Goal: Book appointment/travel/reservation

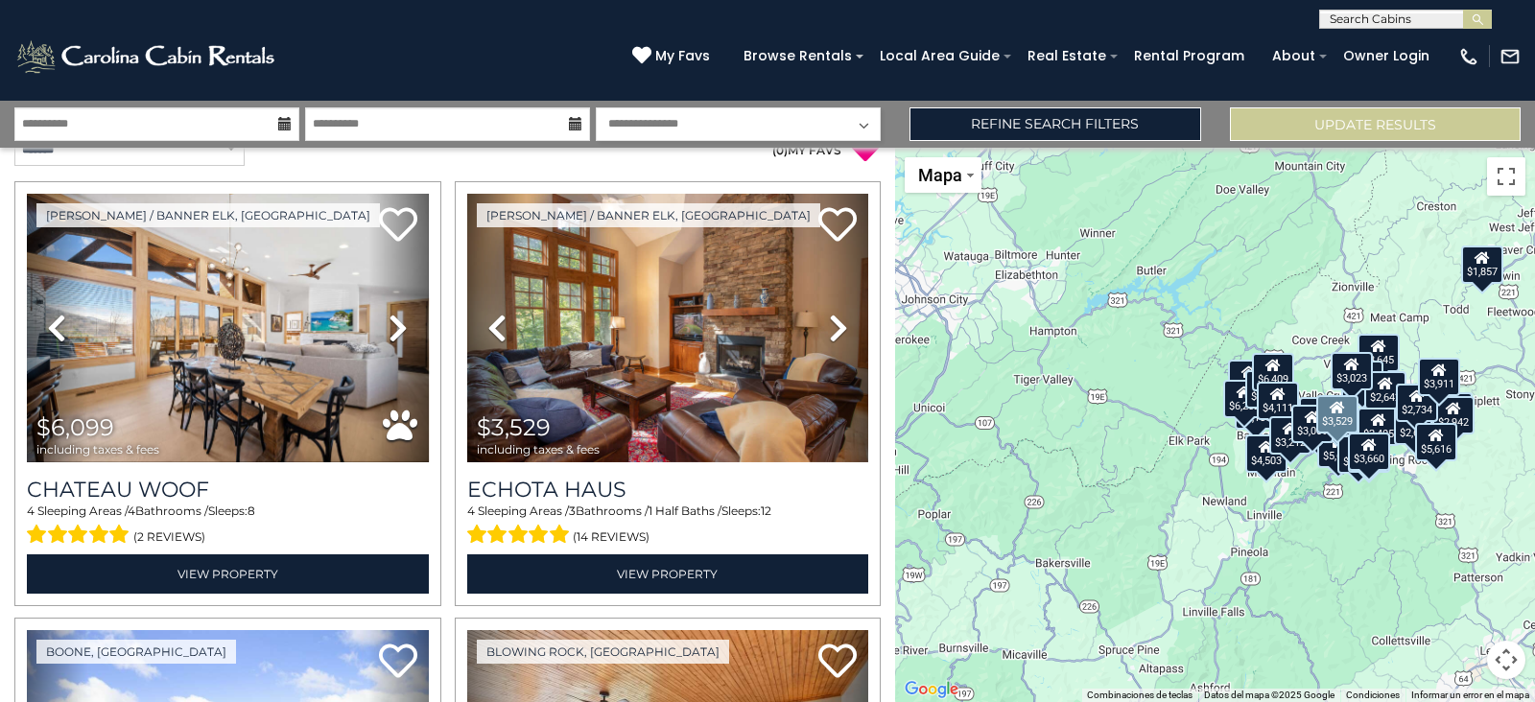
scroll to position [31, 0]
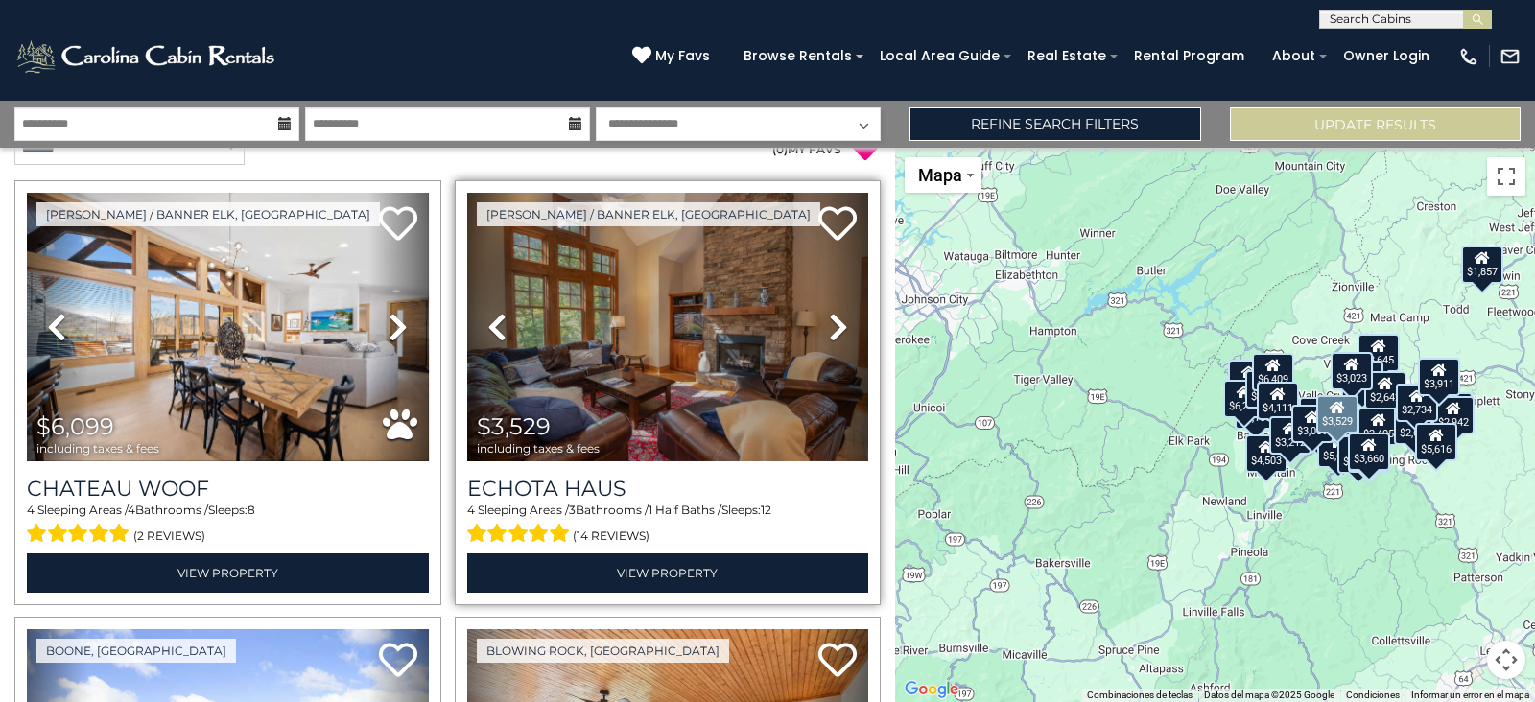
click at [832, 329] on icon at bounding box center [838, 327] width 19 height 31
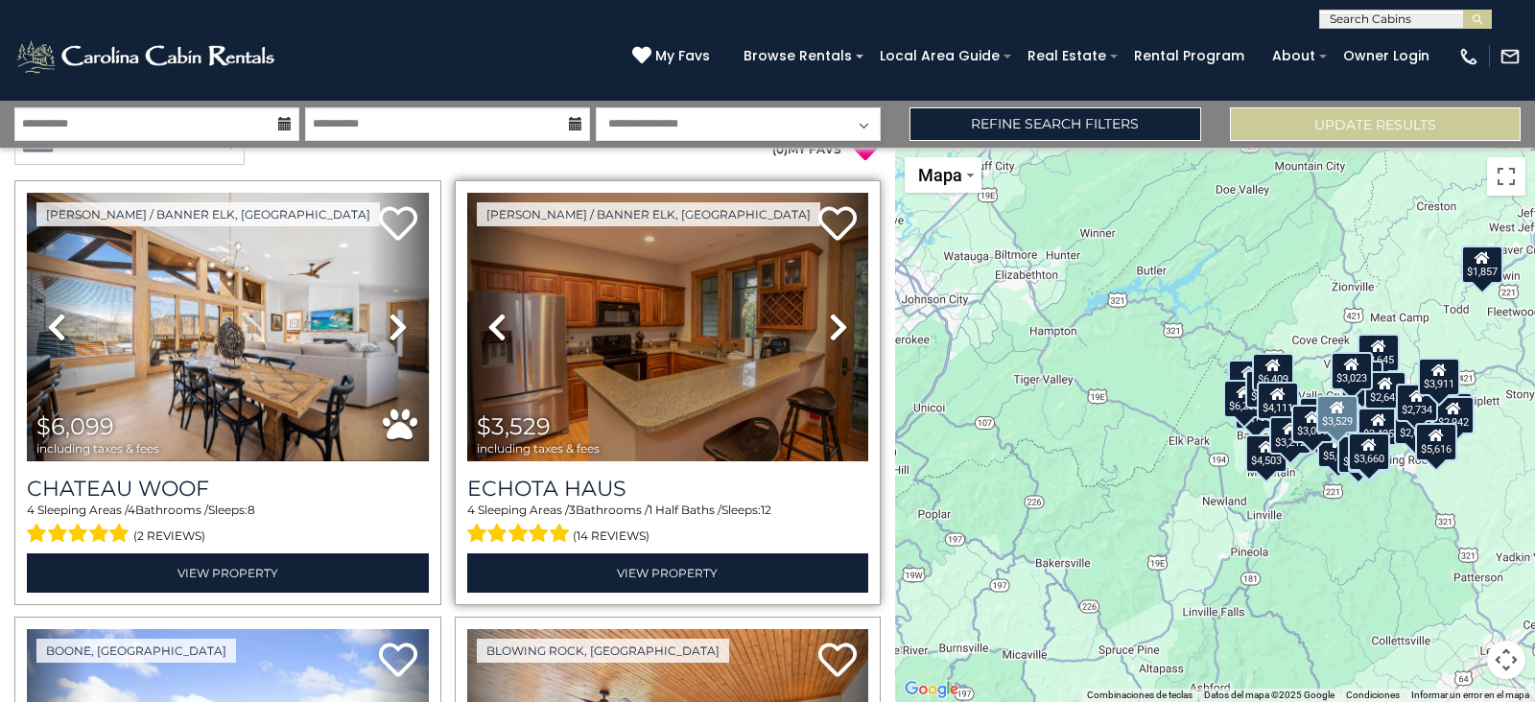
click at [832, 329] on icon at bounding box center [838, 327] width 19 height 31
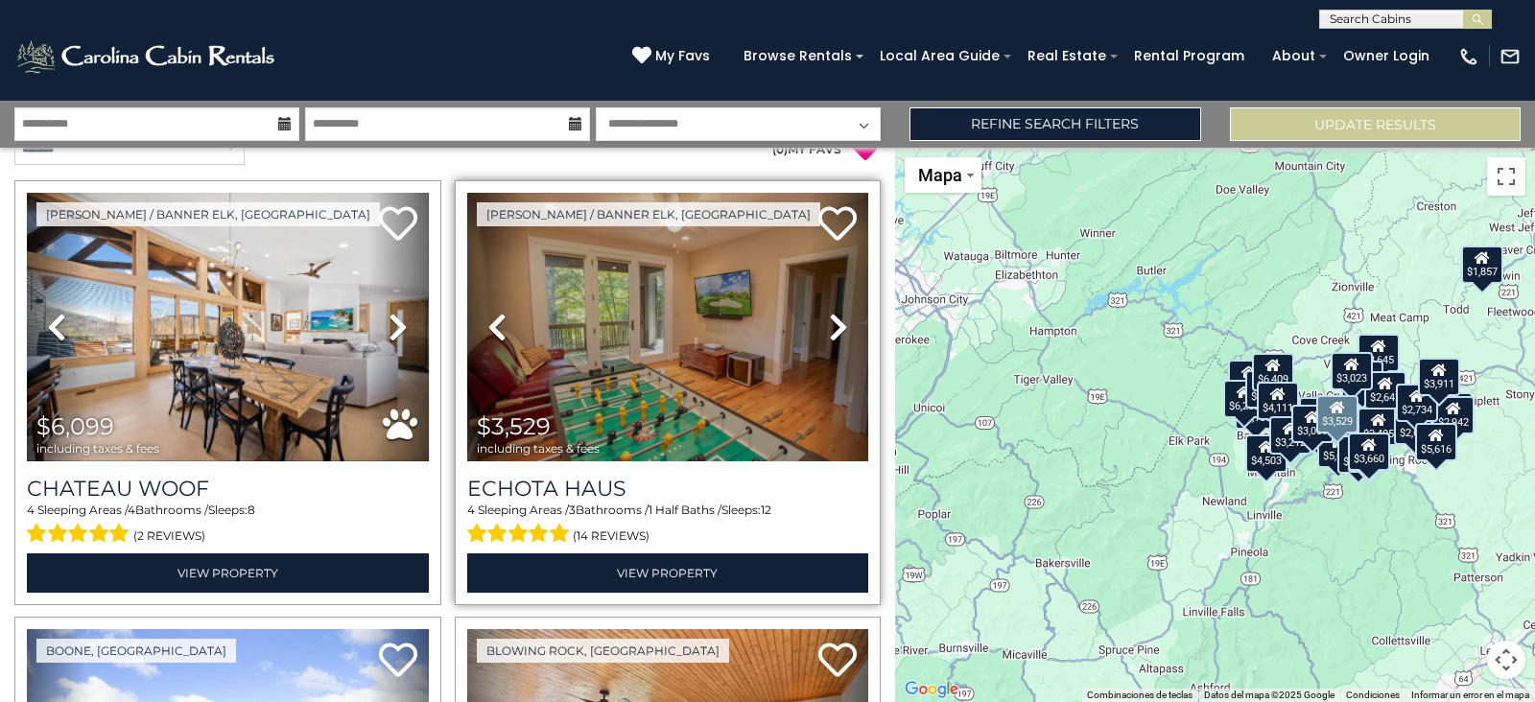
click at [832, 329] on icon at bounding box center [838, 327] width 19 height 31
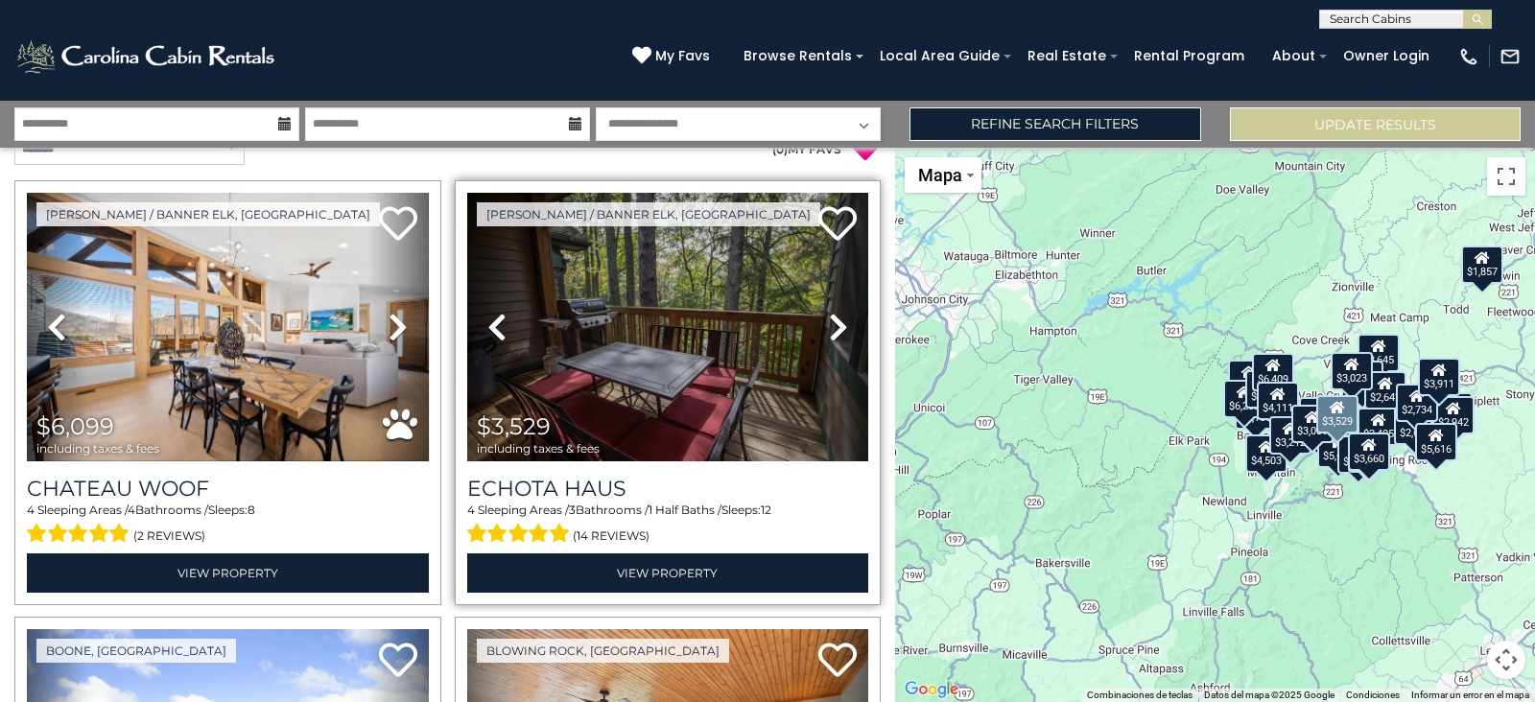
click at [832, 329] on icon at bounding box center [838, 327] width 19 height 31
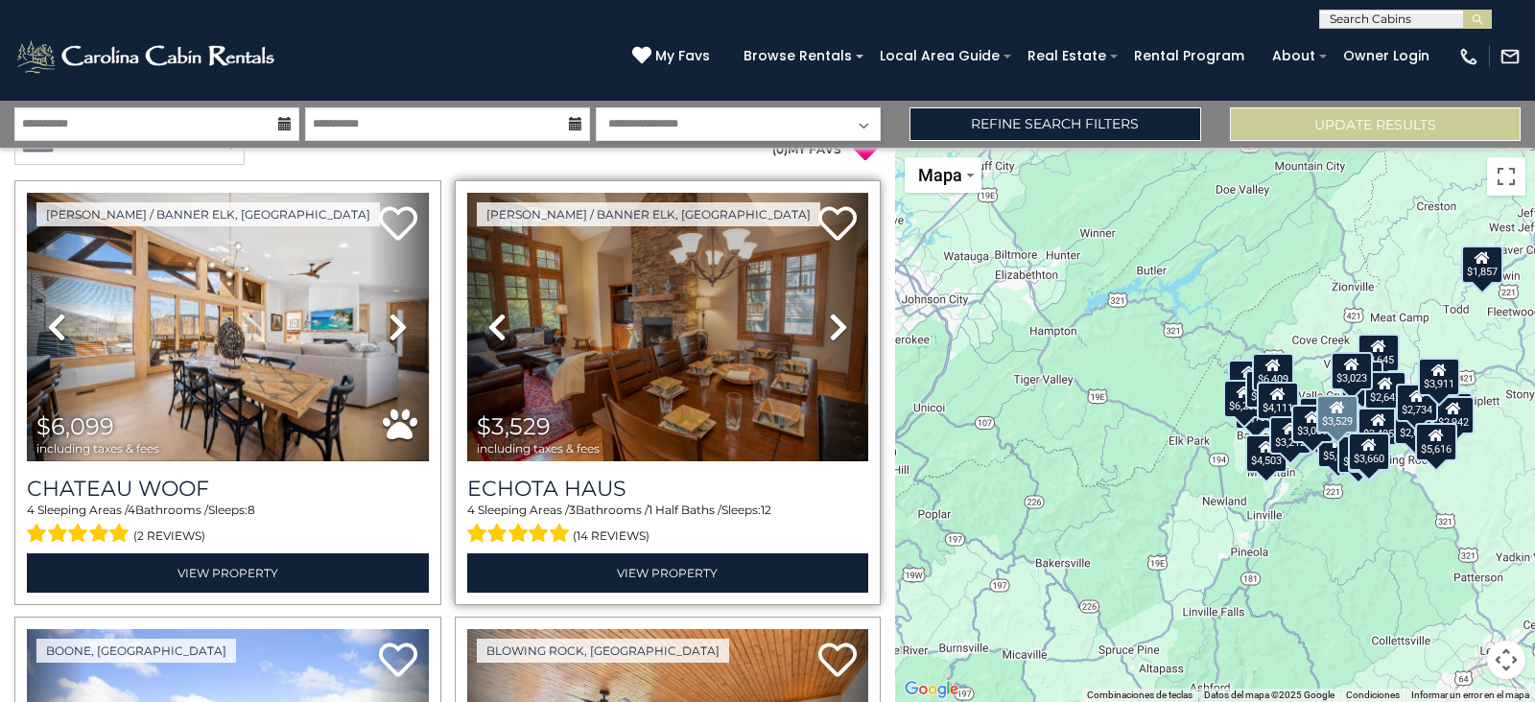
click at [832, 329] on icon at bounding box center [838, 327] width 19 height 31
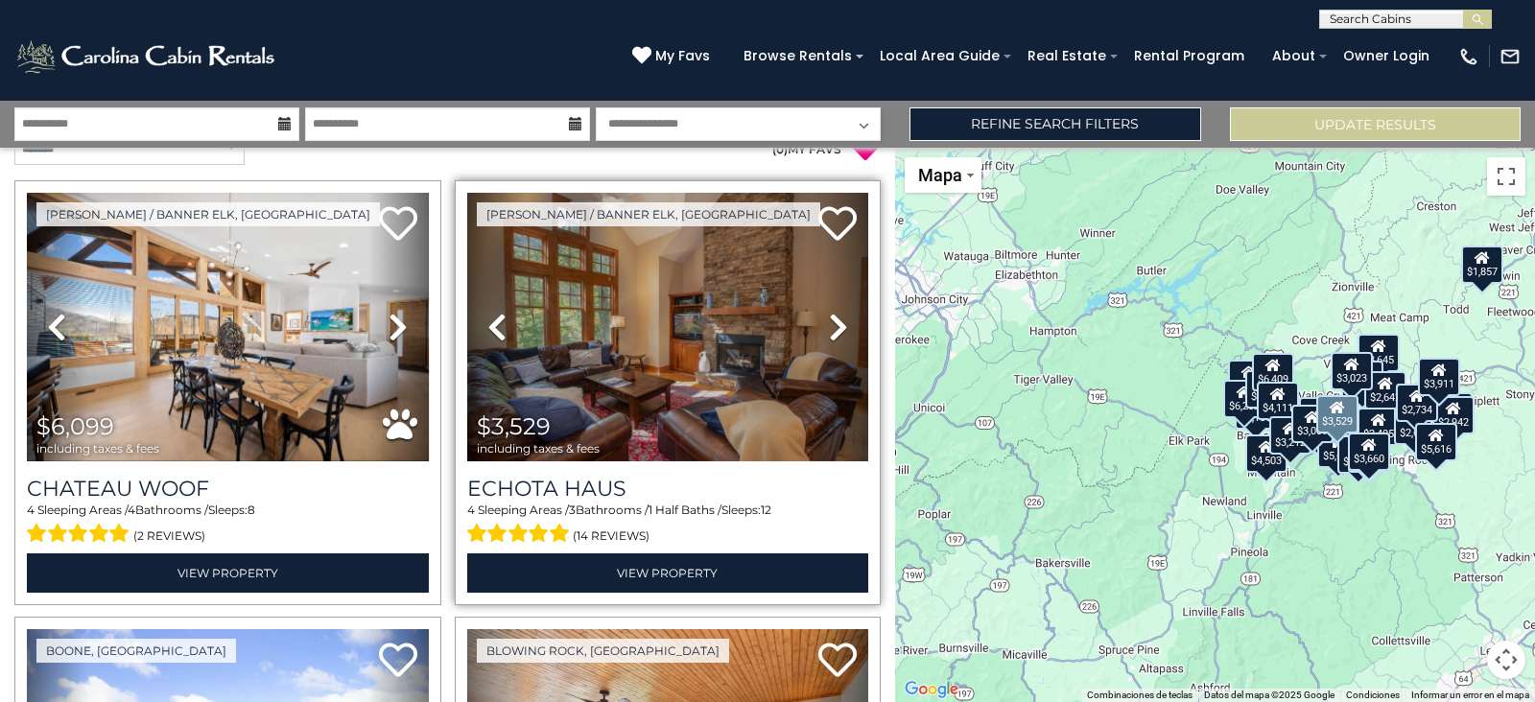
click at [832, 329] on icon at bounding box center [838, 327] width 19 height 31
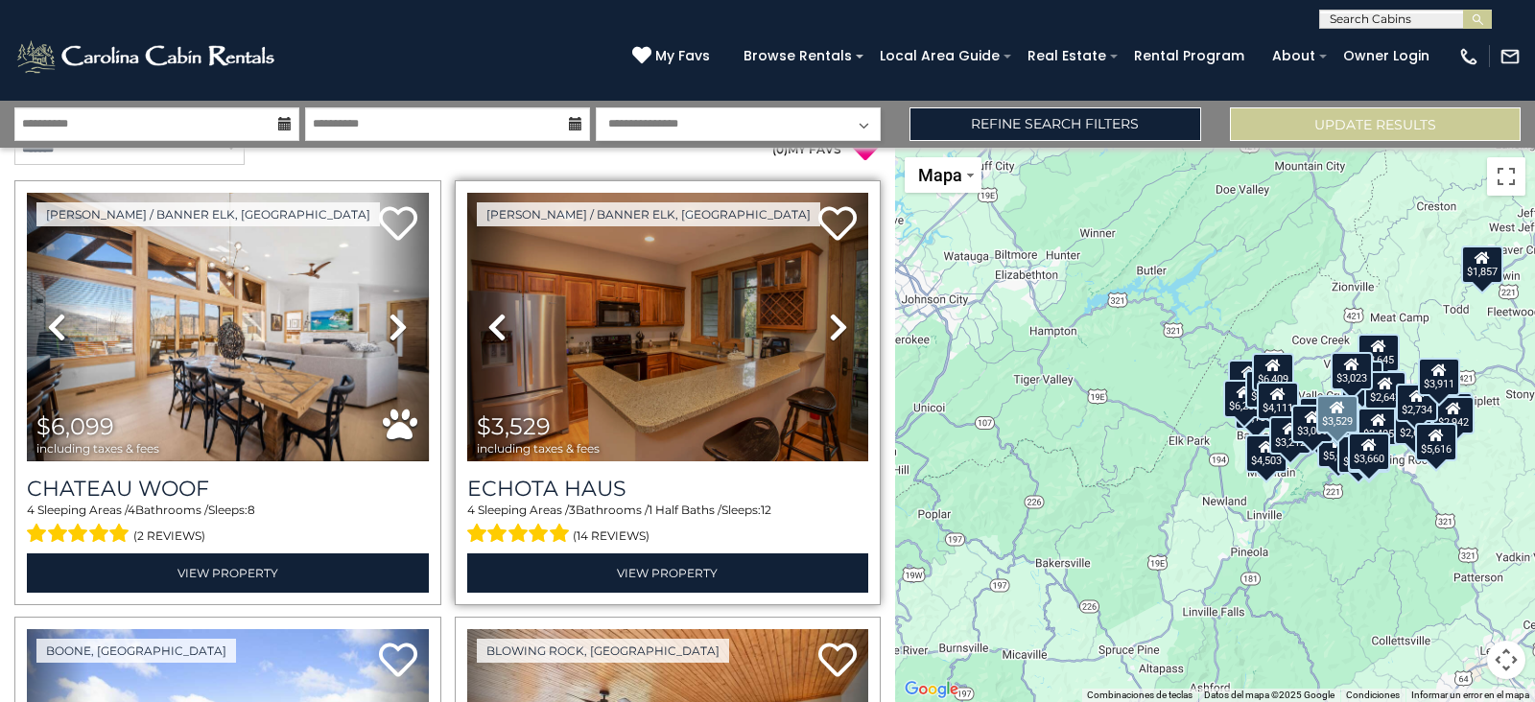
click at [832, 329] on icon at bounding box center [838, 327] width 19 height 31
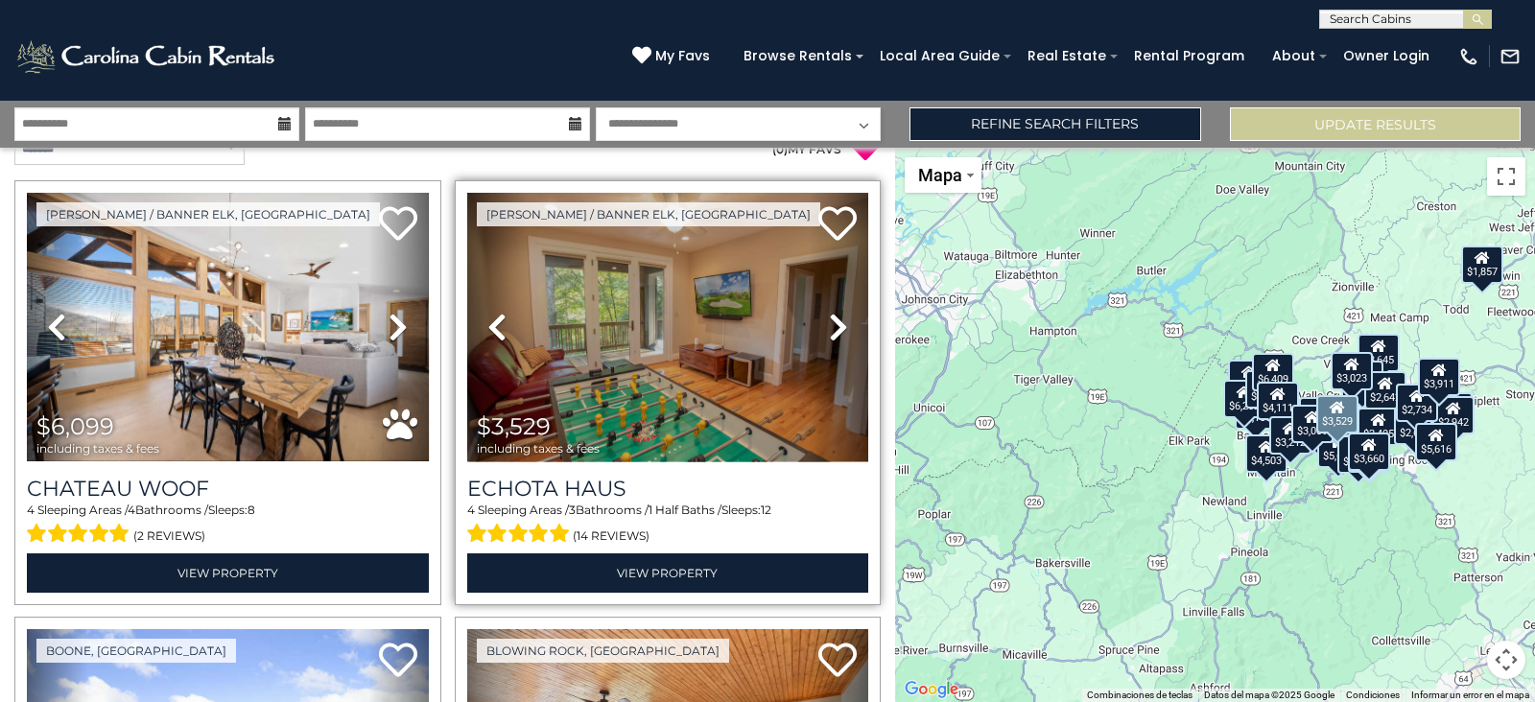
click at [832, 329] on icon at bounding box center [838, 327] width 19 height 31
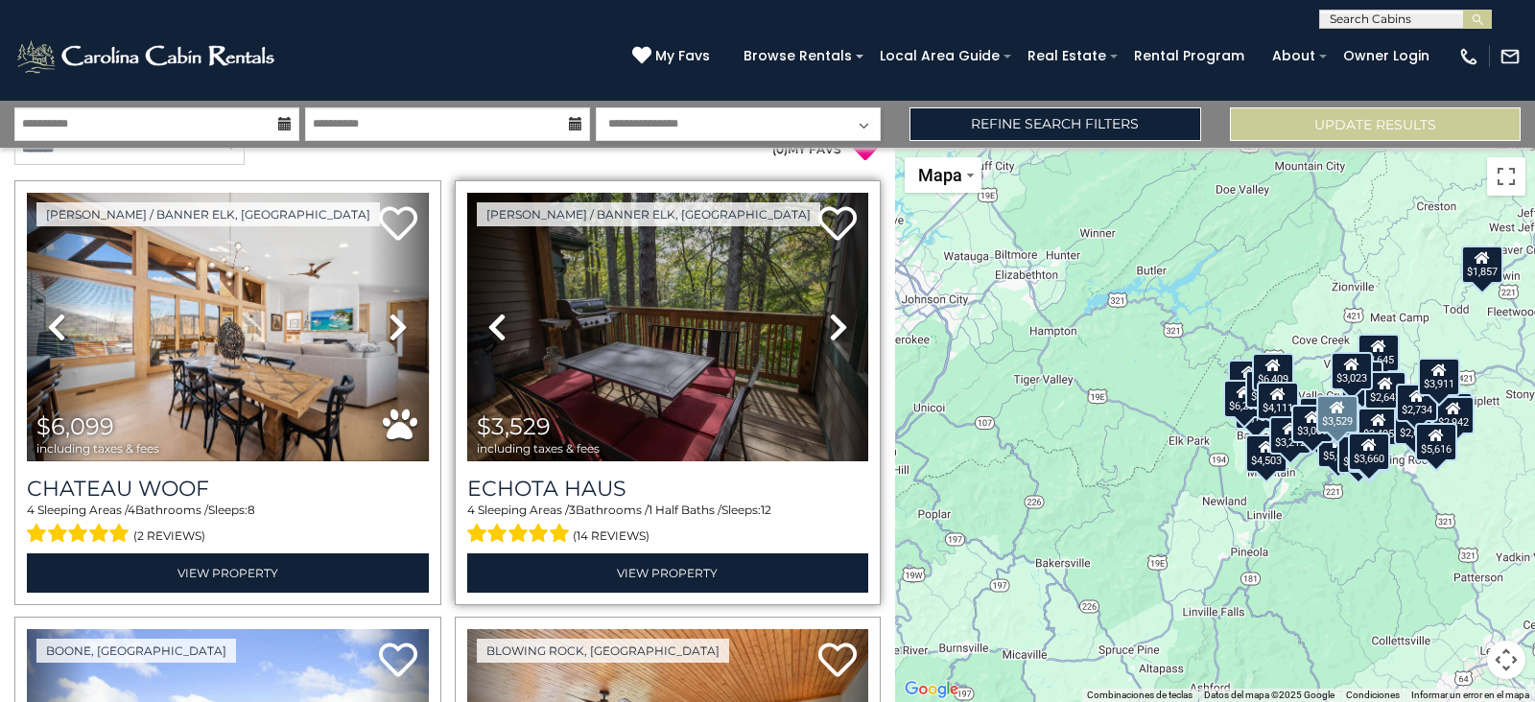
click at [832, 329] on icon at bounding box center [838, 327] width 19 height 31
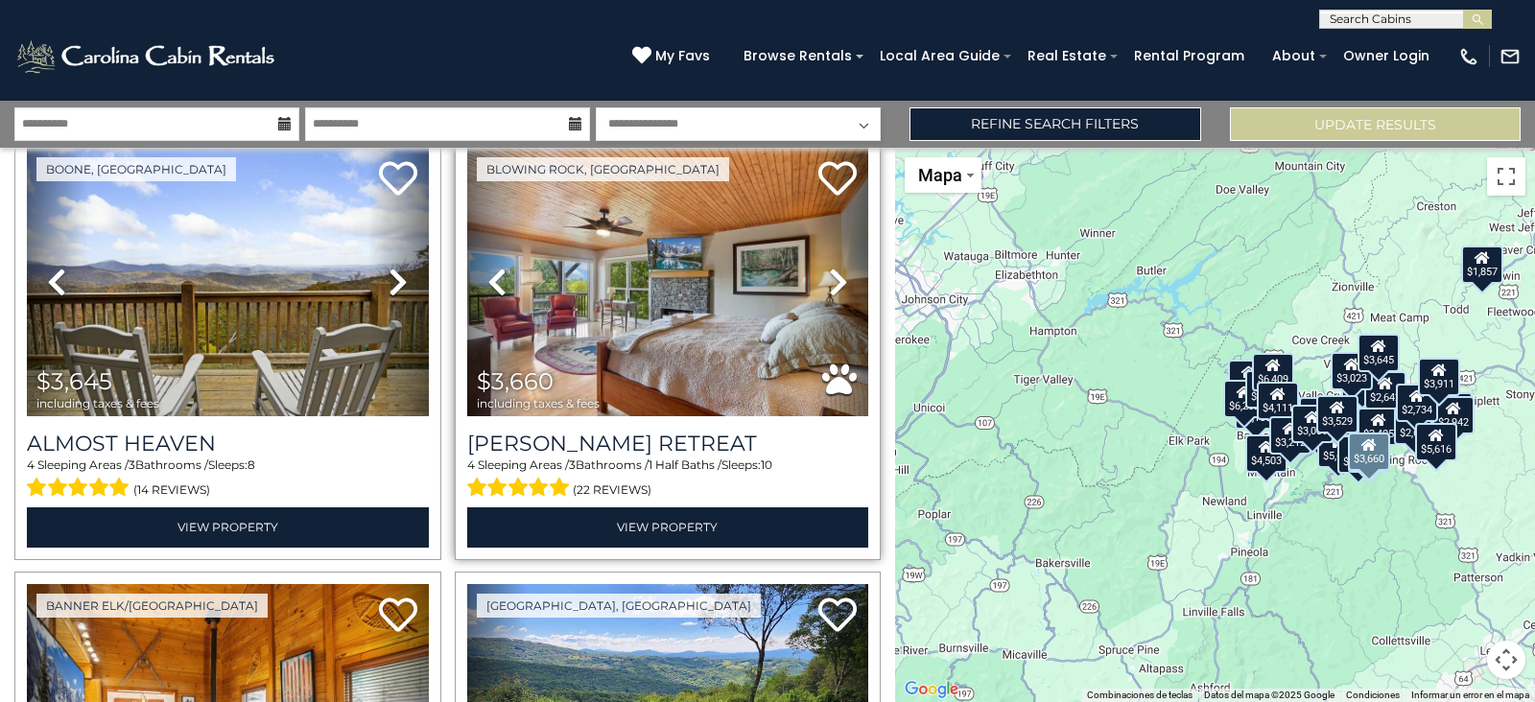
scroll to position [434, 0]
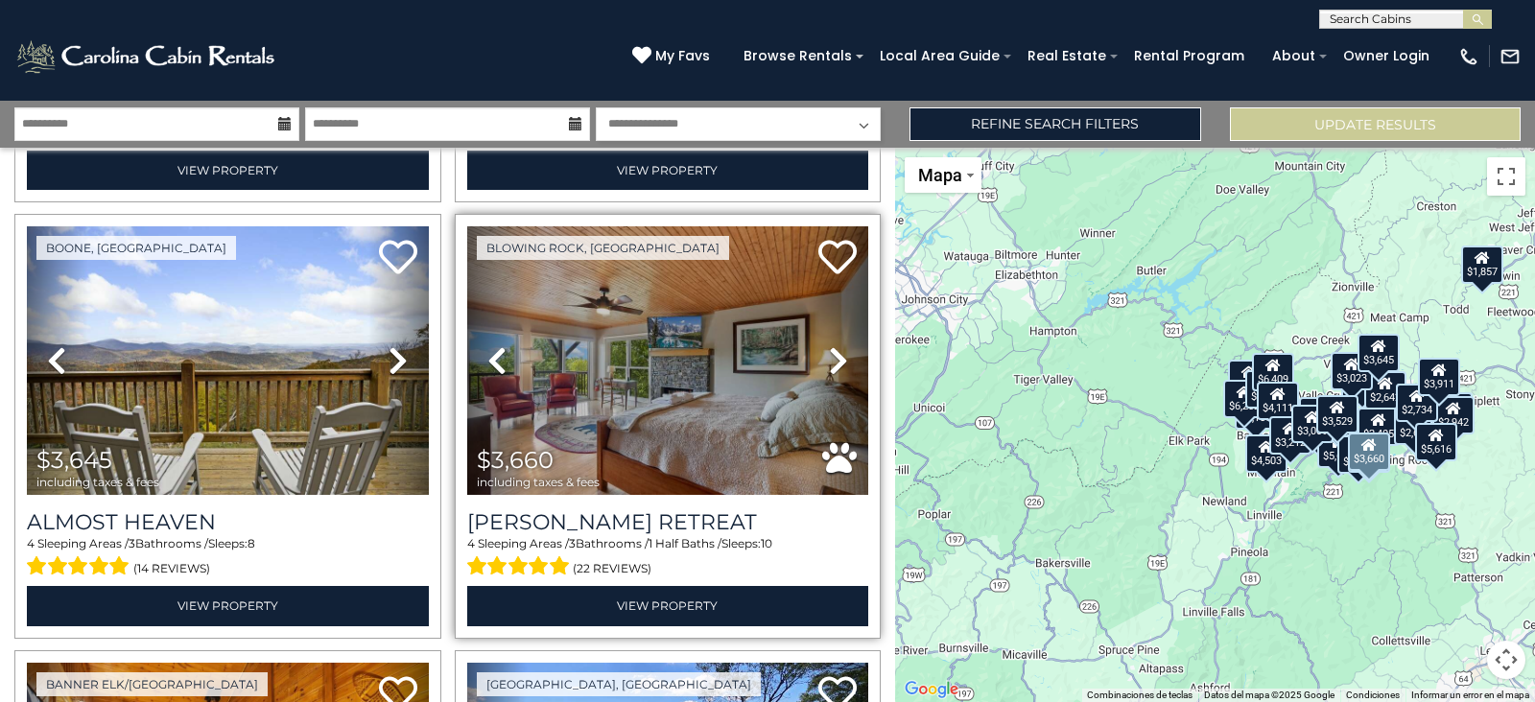
click at [829, 356] on icon at bounding box center [838, 360] width 19 height 31
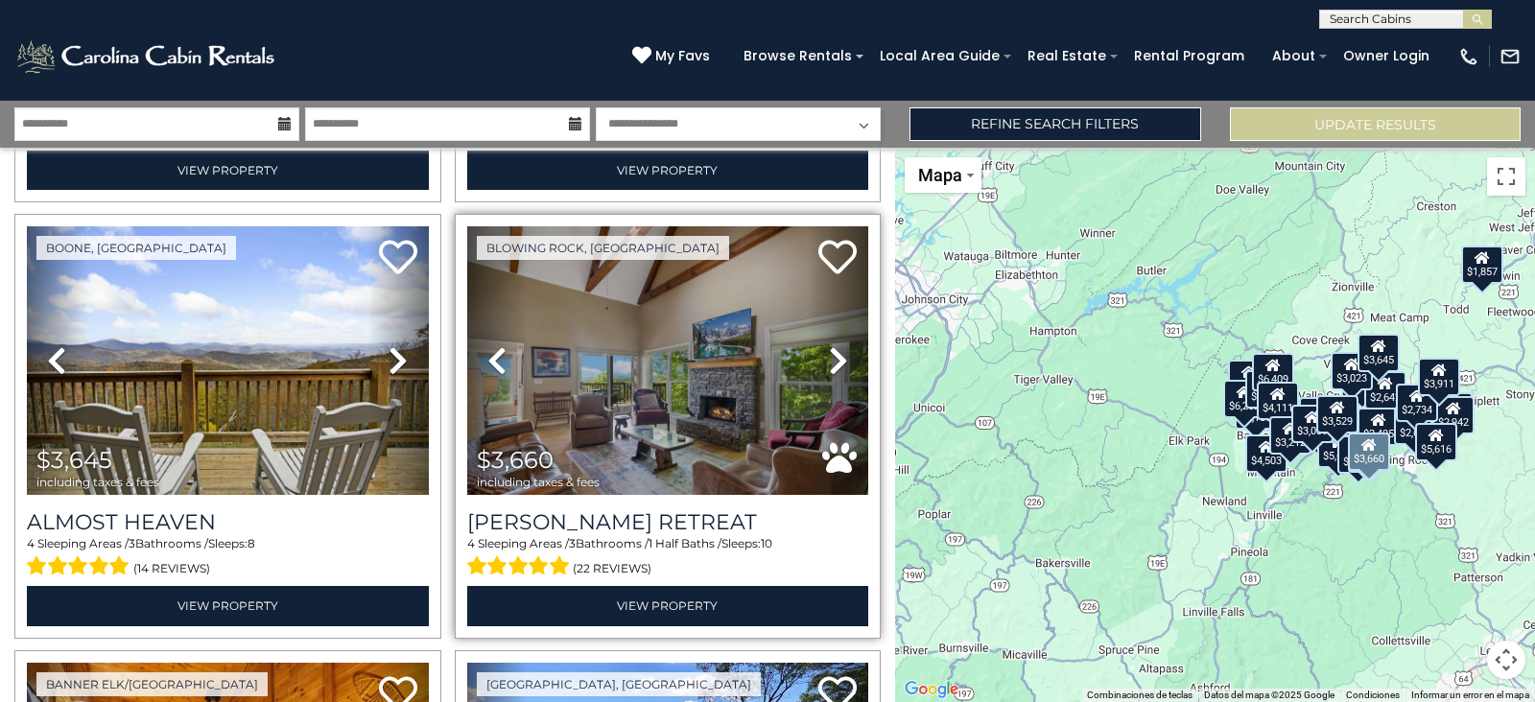
click at [829, 356] on icon at bounding box center [838, 360] width 19 height 31
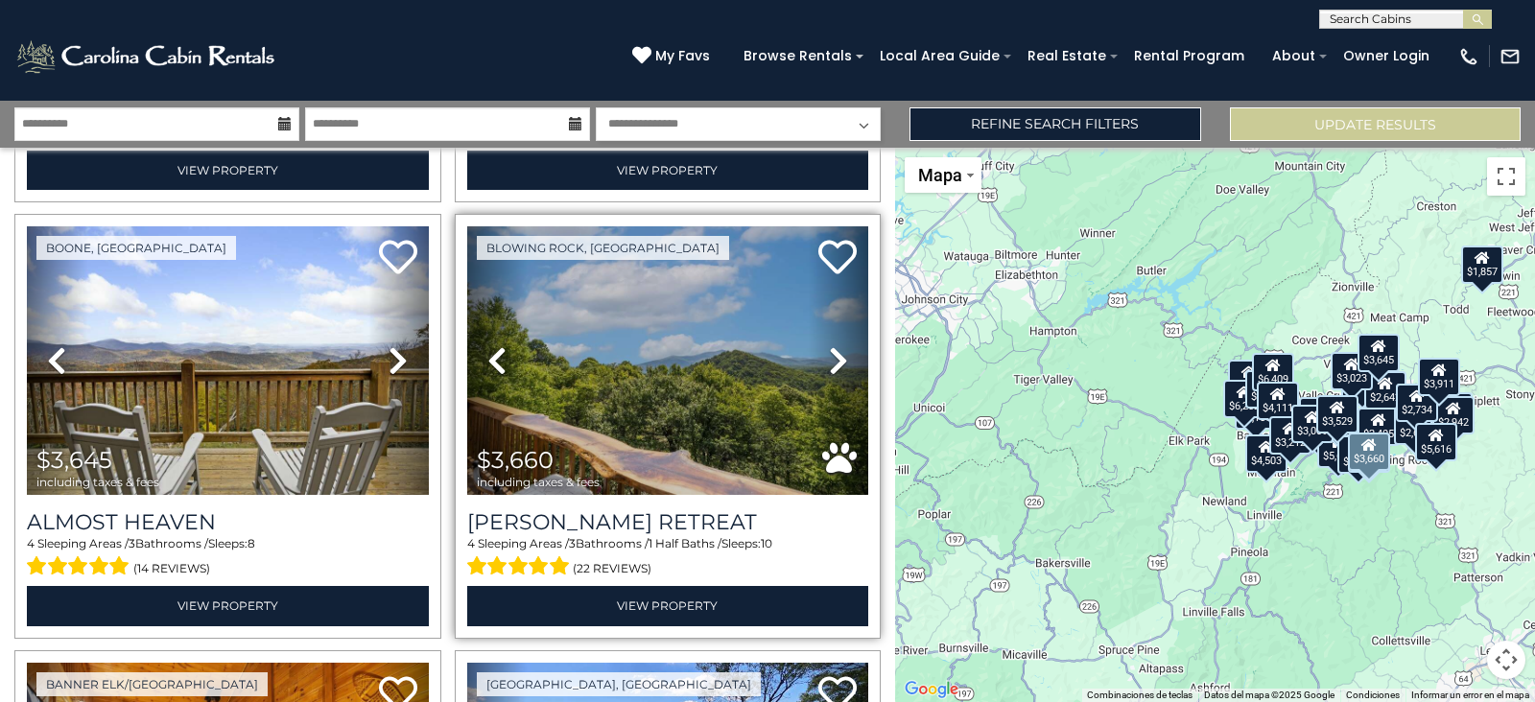
click at [829, 356] on icon at bounding box center [838, 360] width 19 height 31
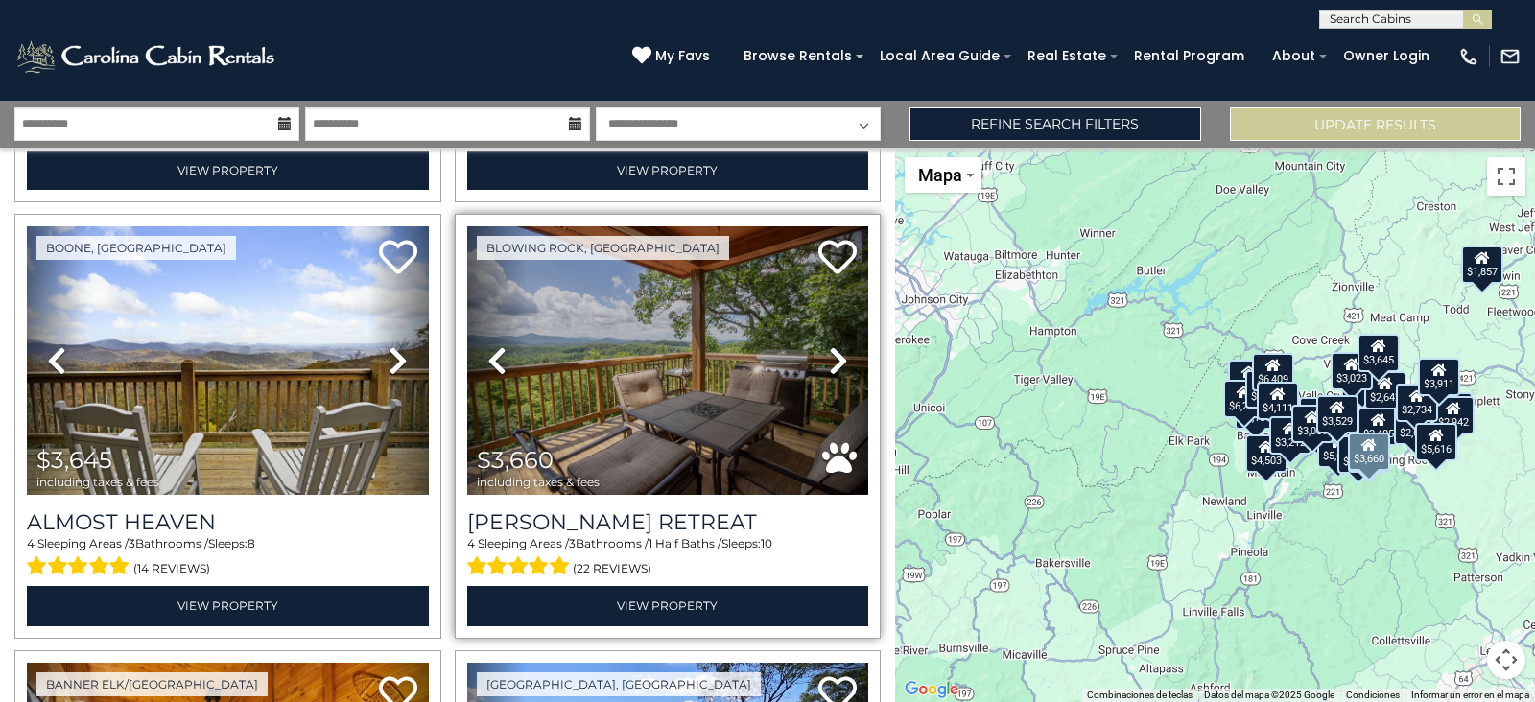
click at [829, 356] on icon at bounding box center [838, 360] width 19 height 31
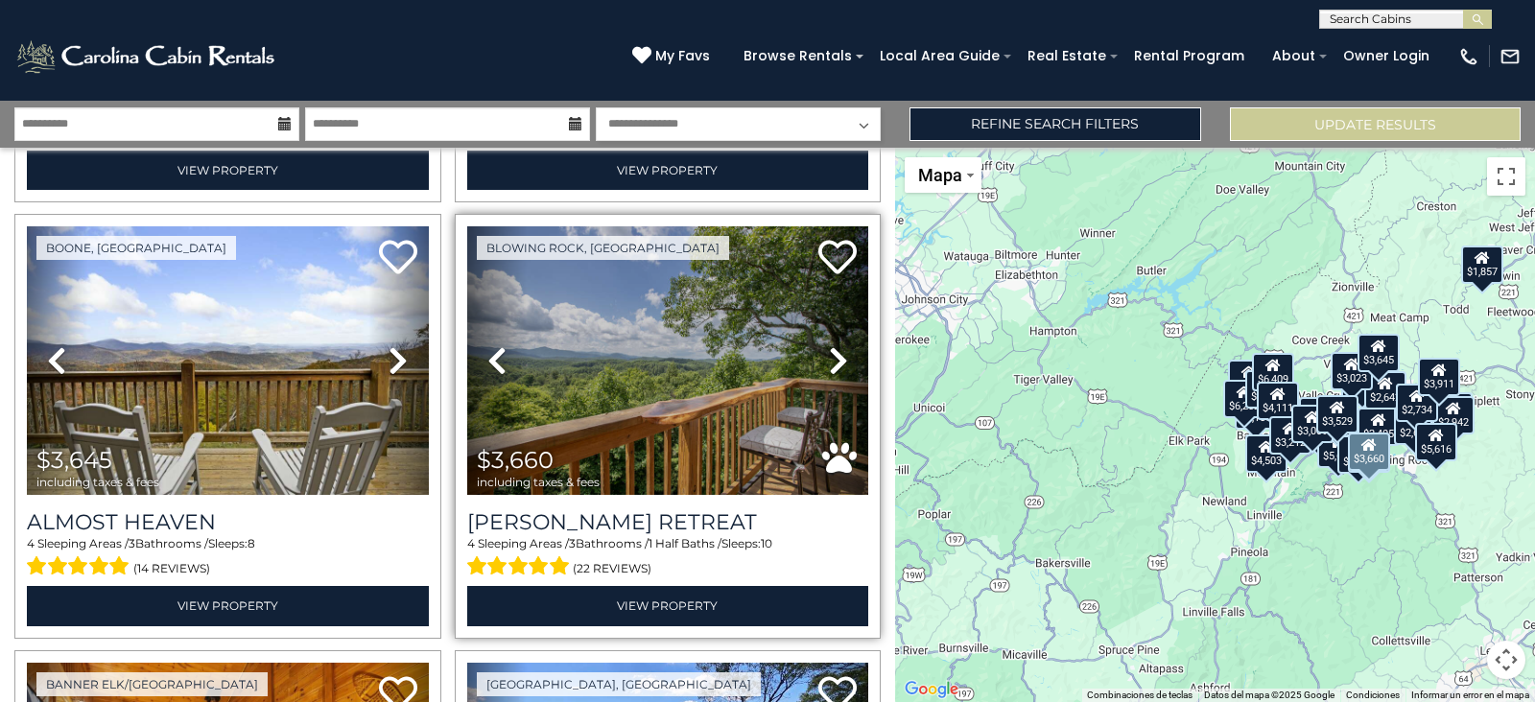
click at [829, 356] on icon at bounding box center [838, 360] width 19 height 31
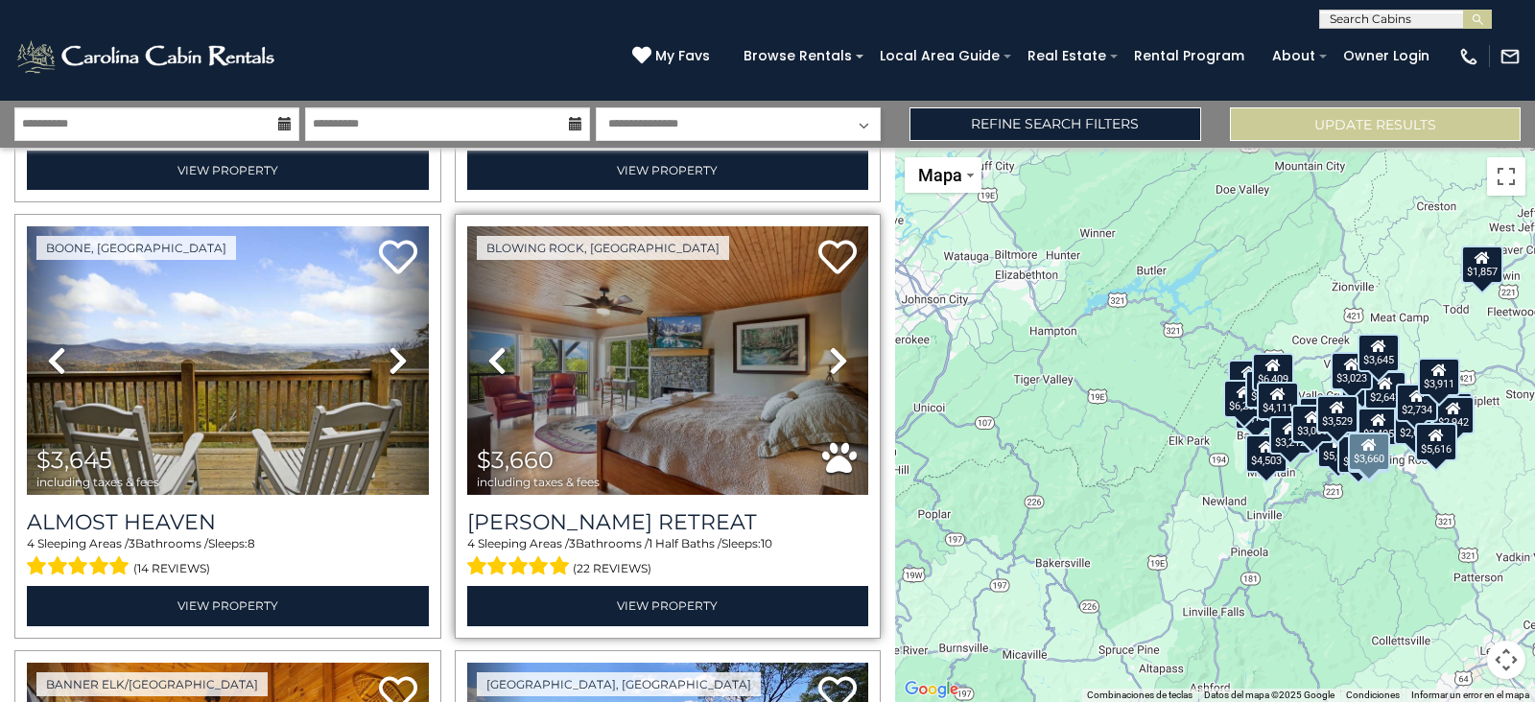
click at [829, 356] on icon at bounding box center [838, 360] width 19 height 31
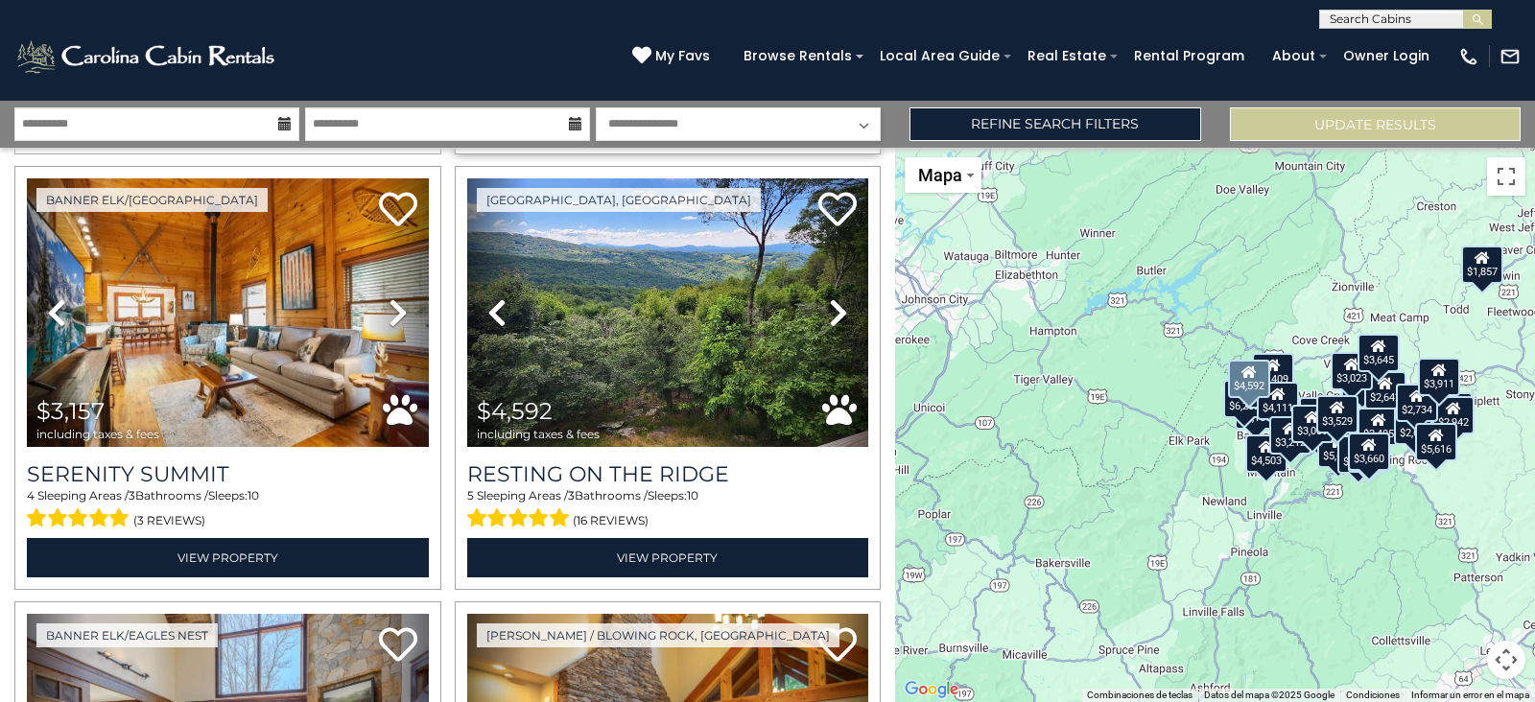
scroll to position [920, 0]
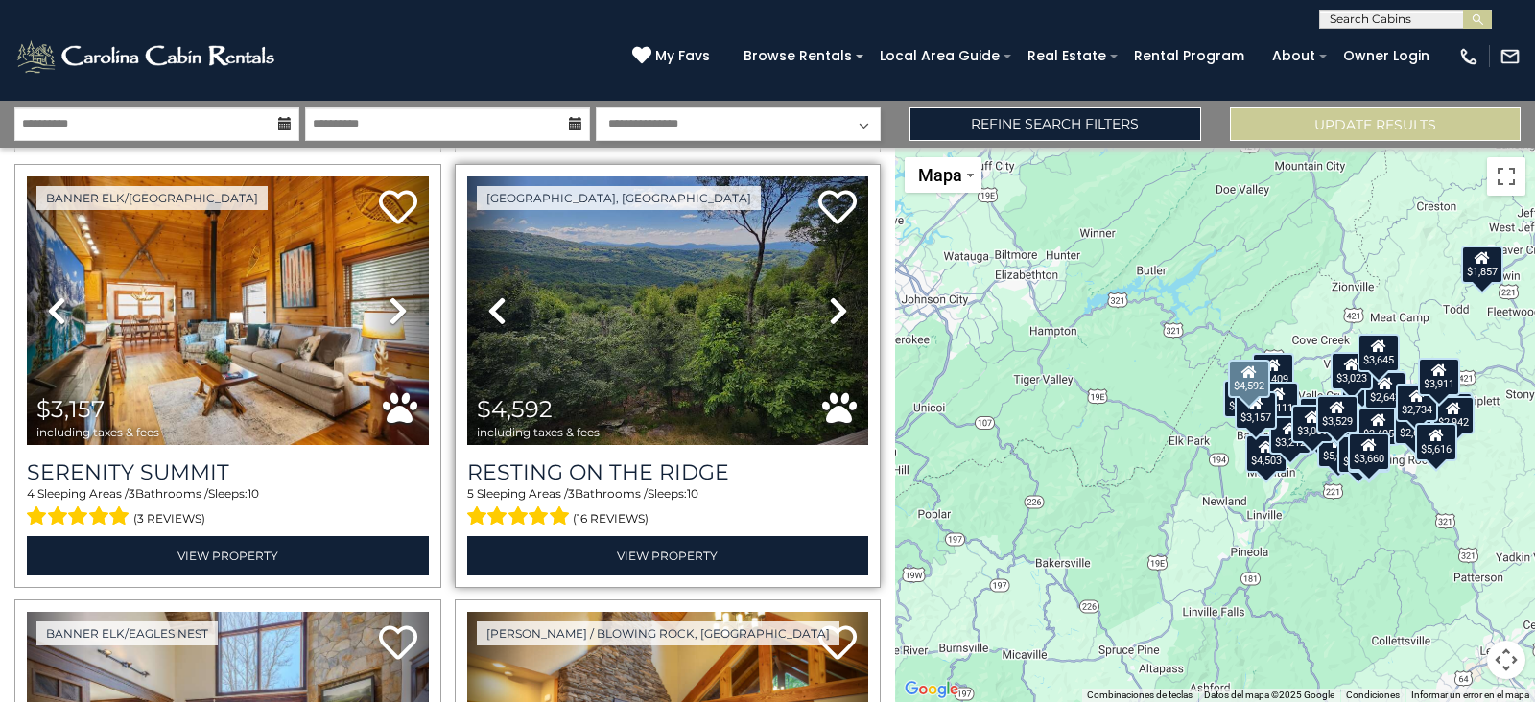
click at [494, 300] on icon at bounding box center [496, 311] width 19 height 31
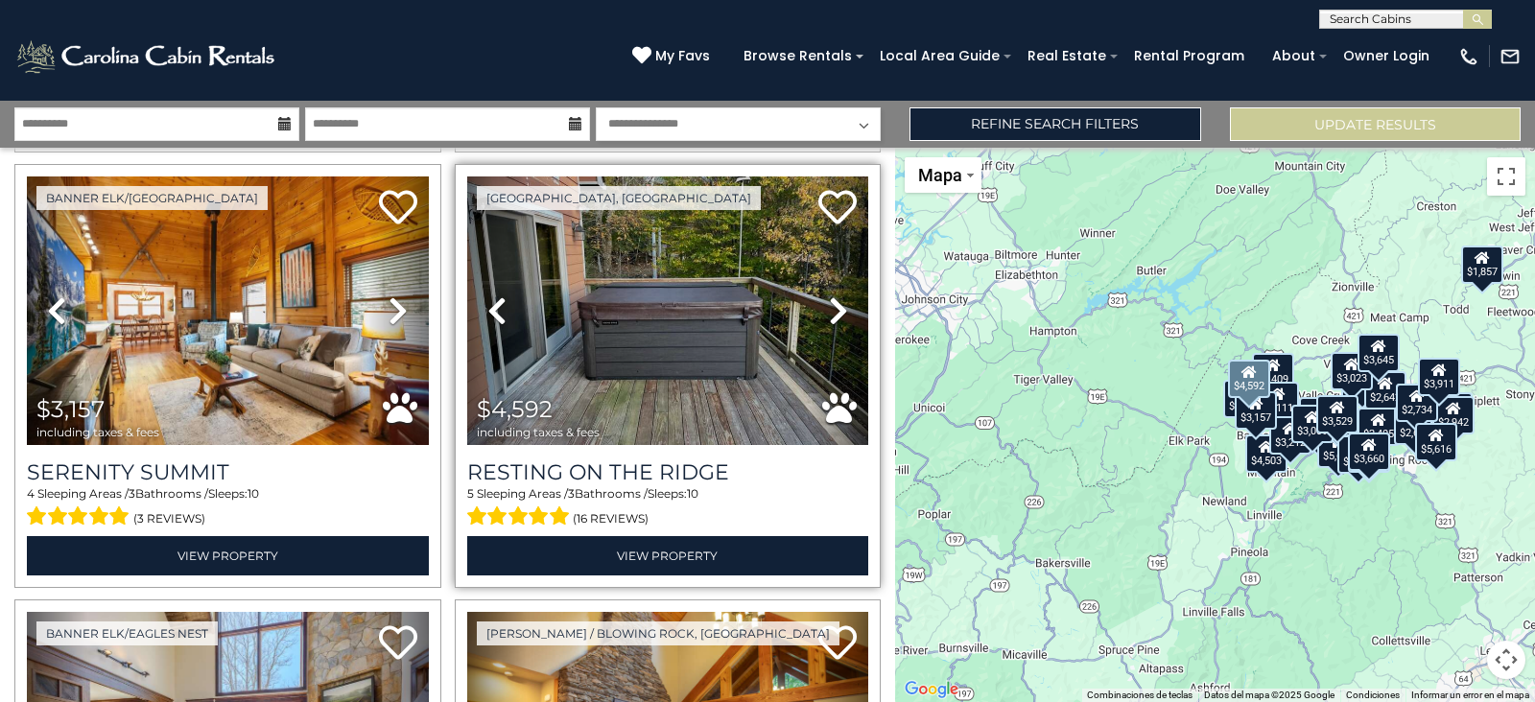
click at [494, 300] on icon at bounding box center [496, 311] width 19 height 31
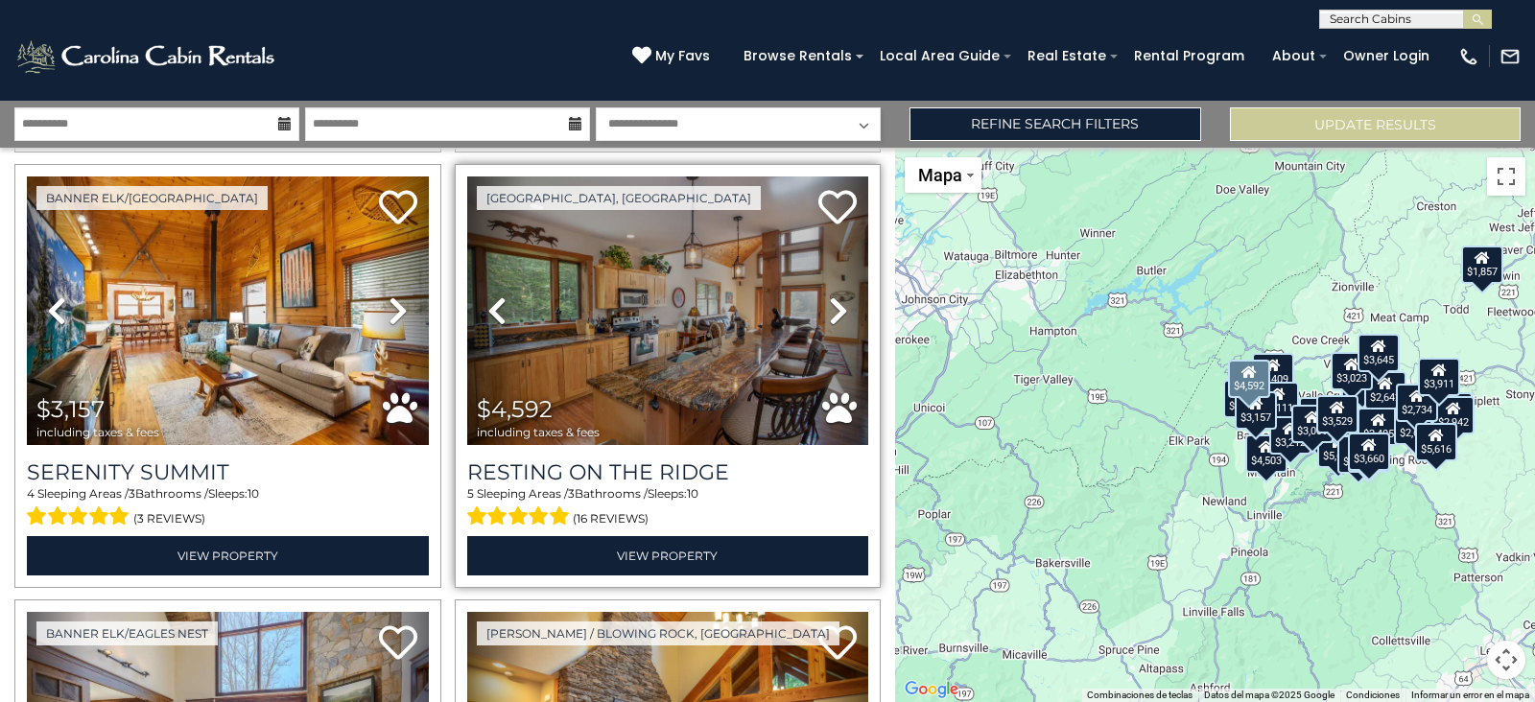
click at [494, 300] on icon at bounding box center [496, 311] width 19 height 31
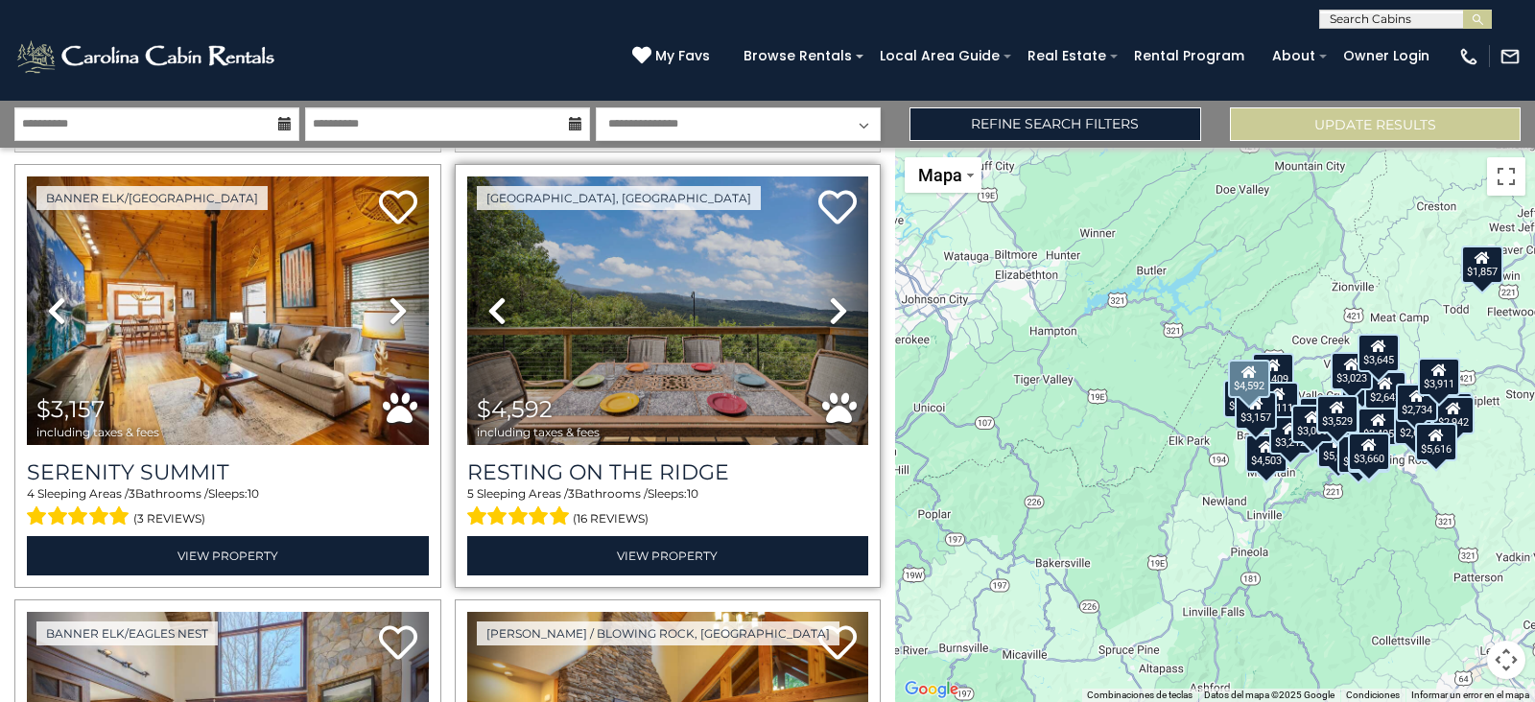
click at [494, 300] on icon at bounding box center [496, 311] width 19 height 31
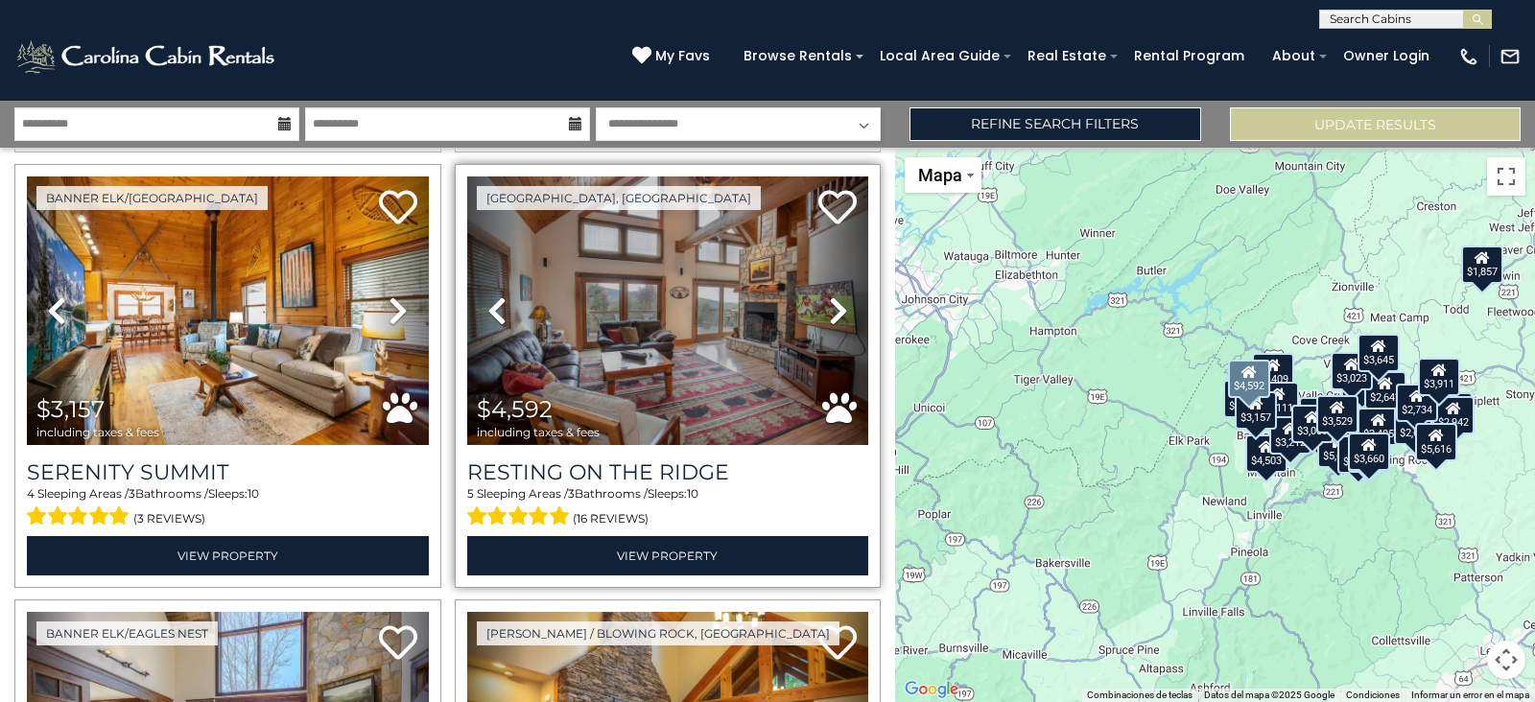
click at [494, 300] on icon at bounding box center [496, 311] width 19 height 31
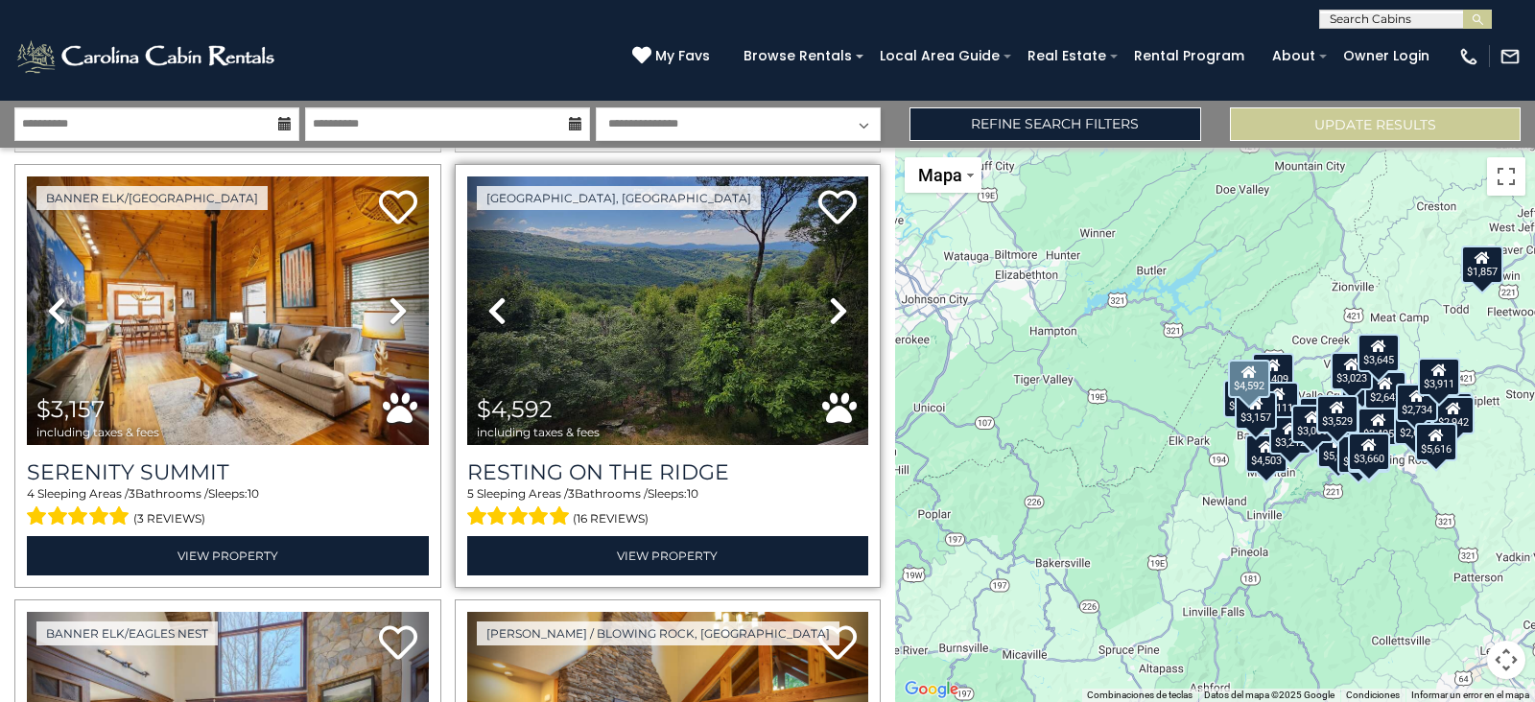
click at [494, 300] on icon at bounding box center [496, 311] width 19 height 31
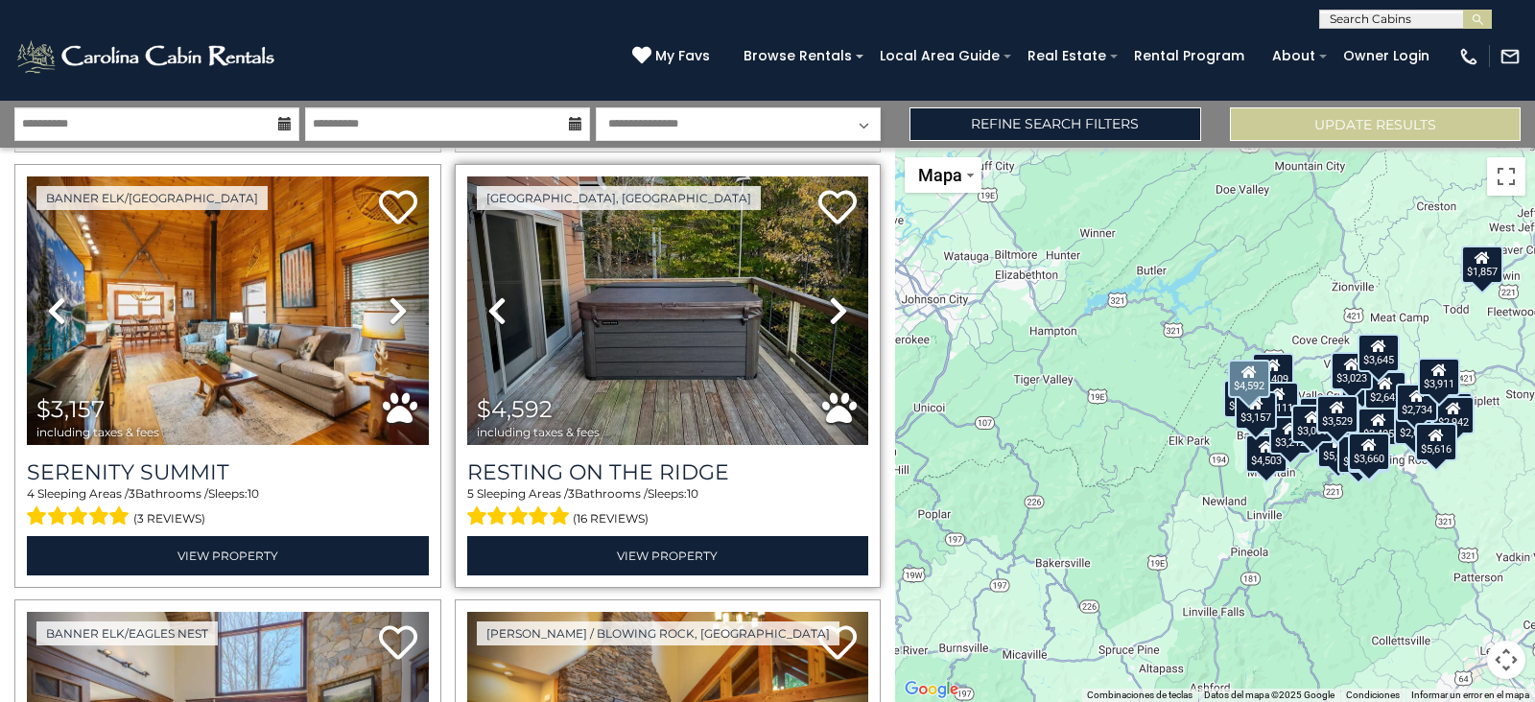
click at [494, 300] on icon at bounding box center [496, 311] width 19 height 31
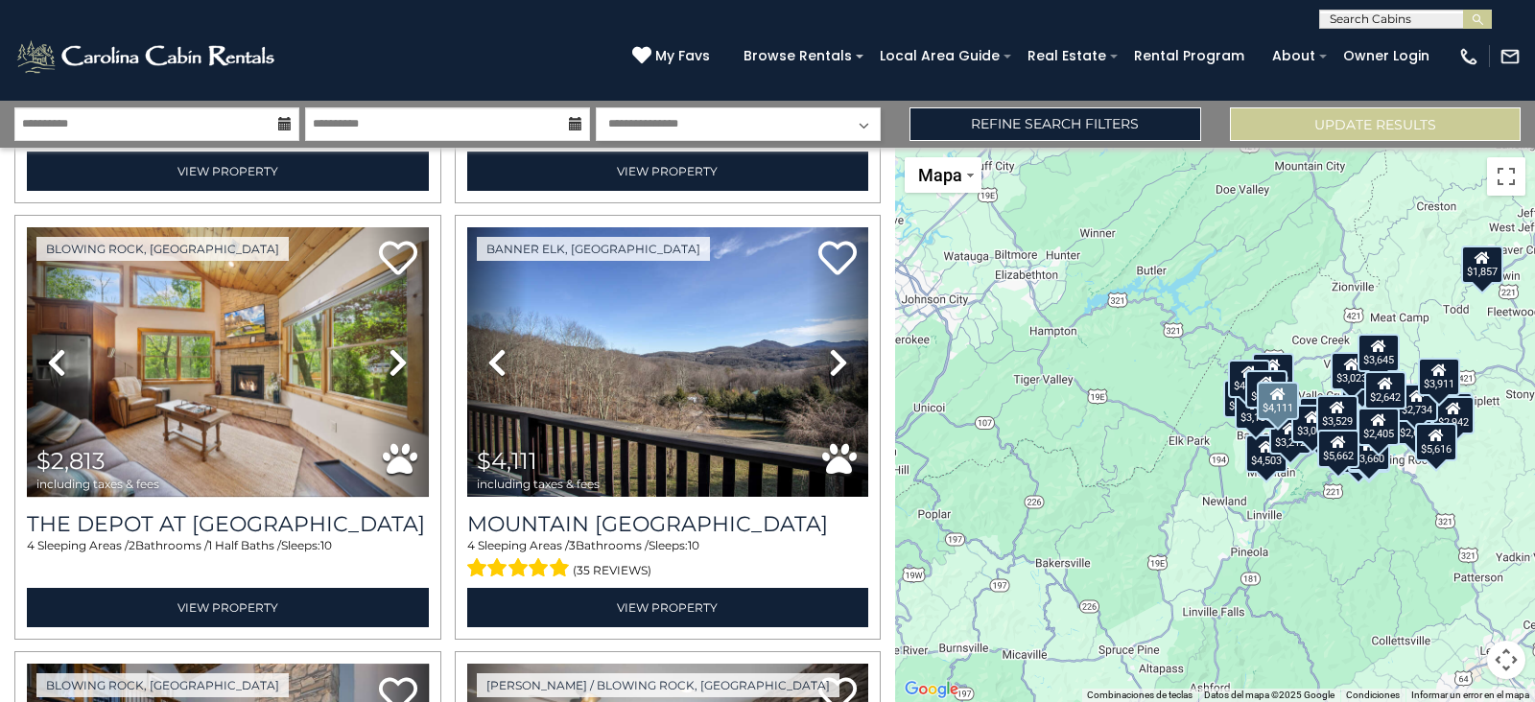
scroll to position [2988, 0]
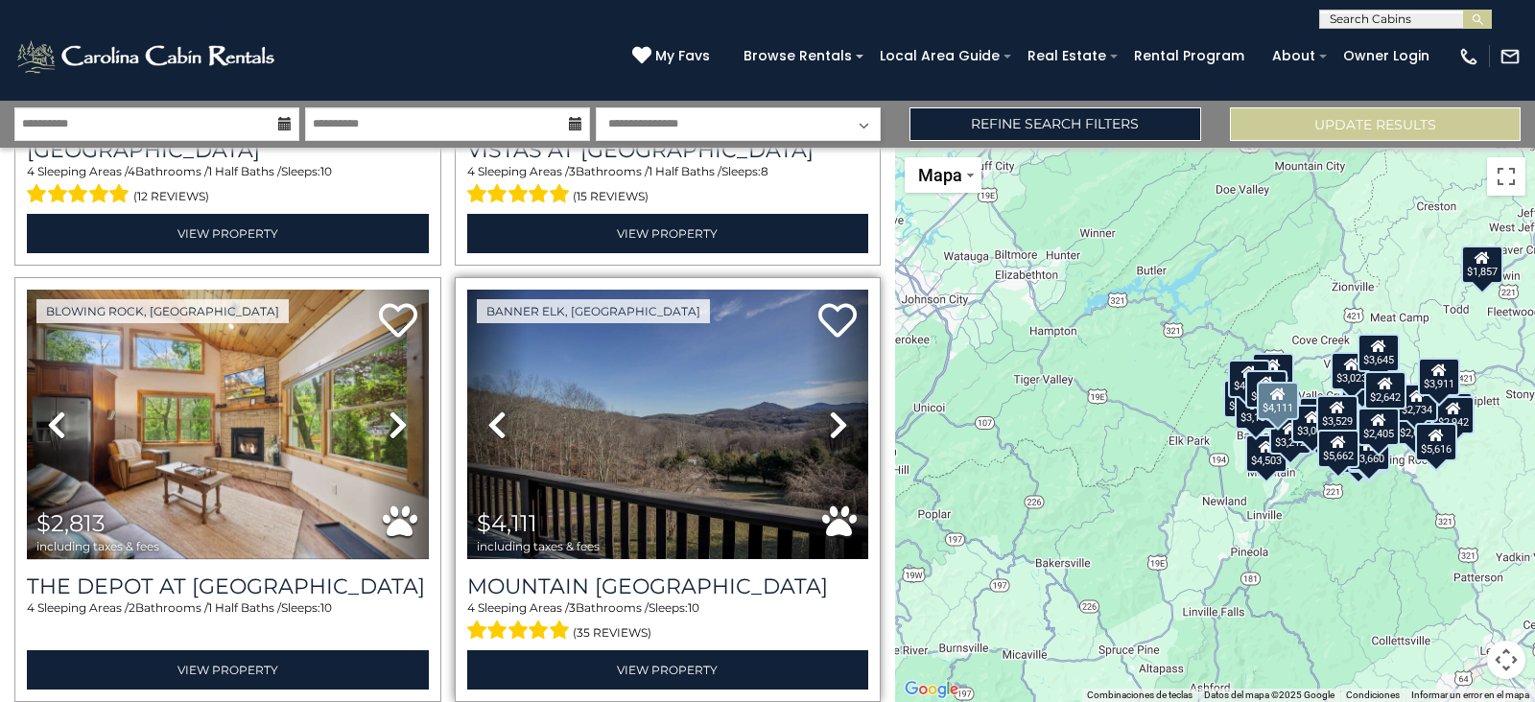
click at [822, 378] on link "Next" at bounding box center [839, 424] width 60 height 269
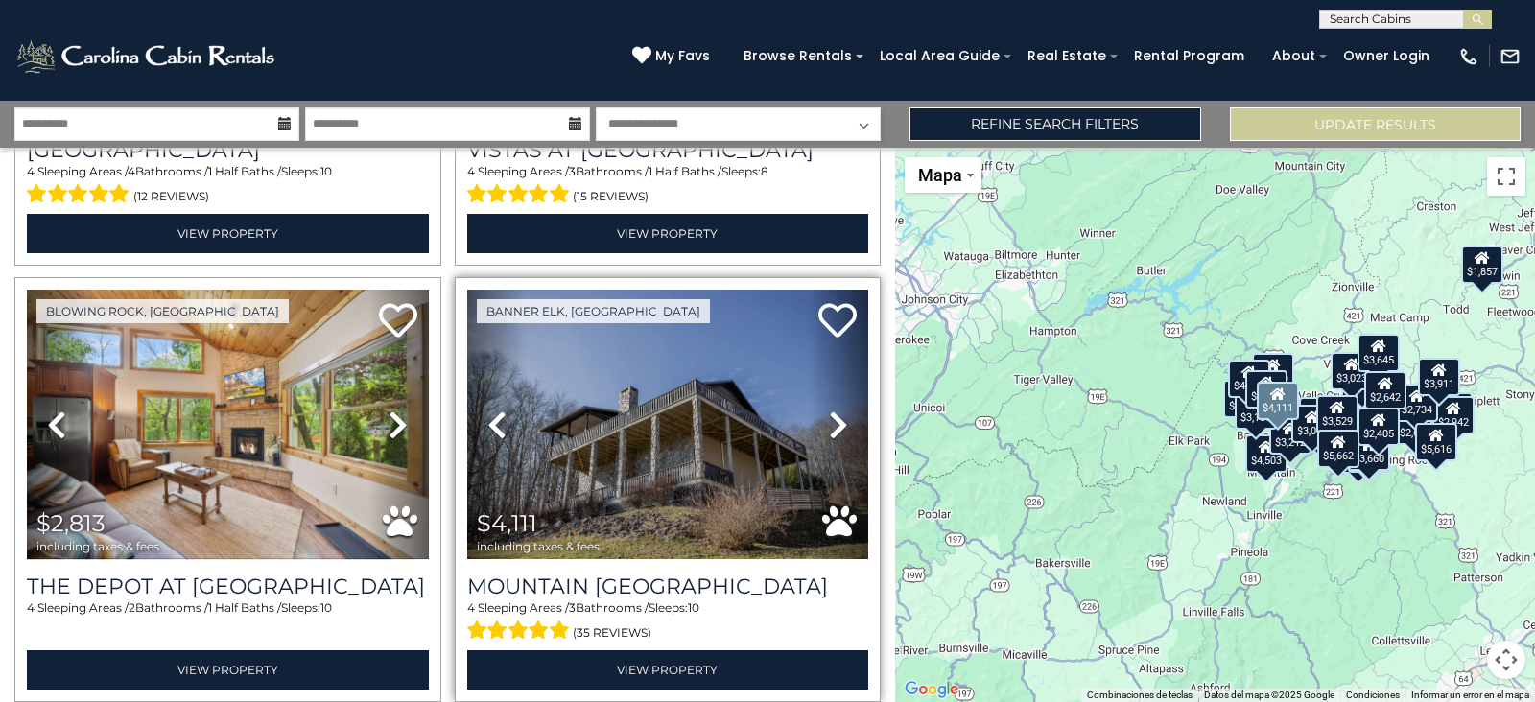
click at [822, 378] on link "Next" at bounding box center [839, 424] width 60 height 269
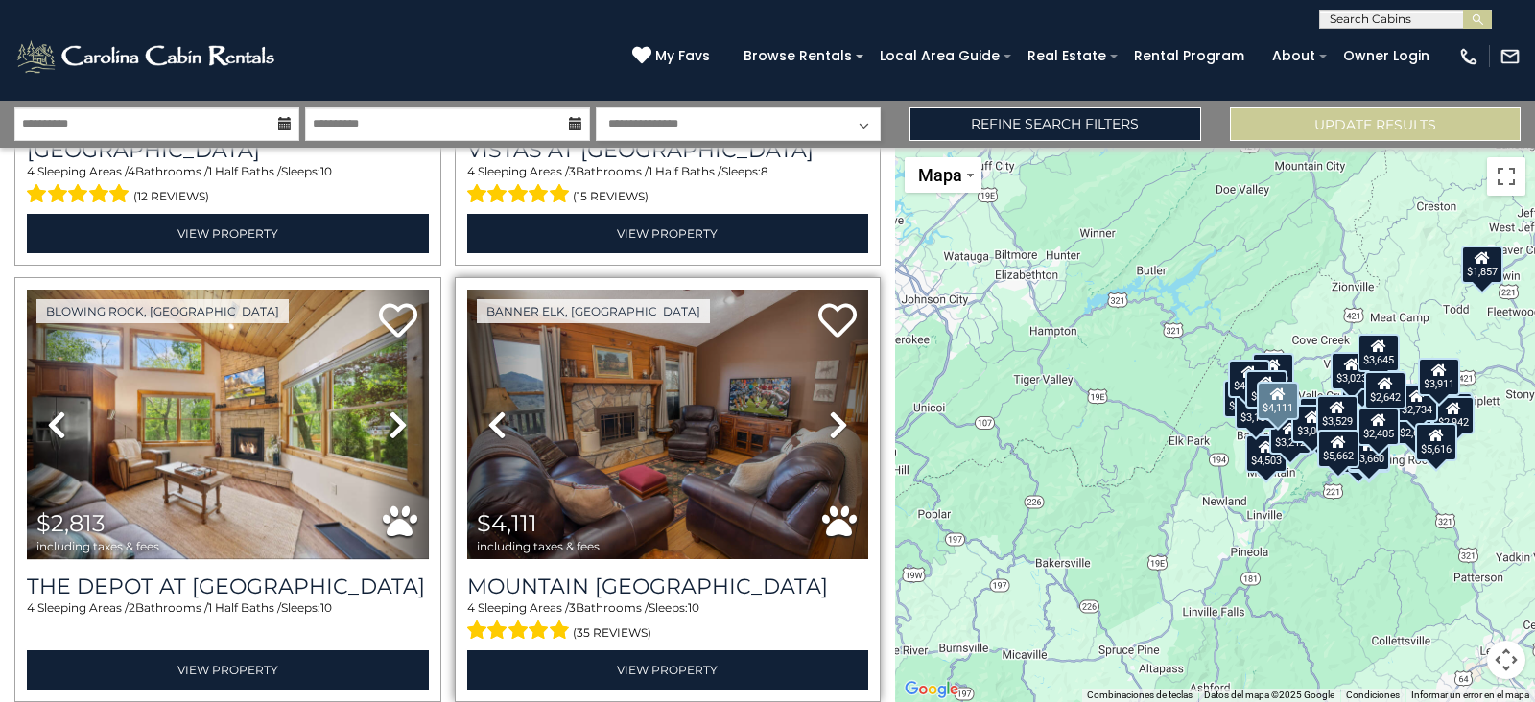
click at [822, 378] on link "Next" at bounding box center [839, 424] width 60 height 269
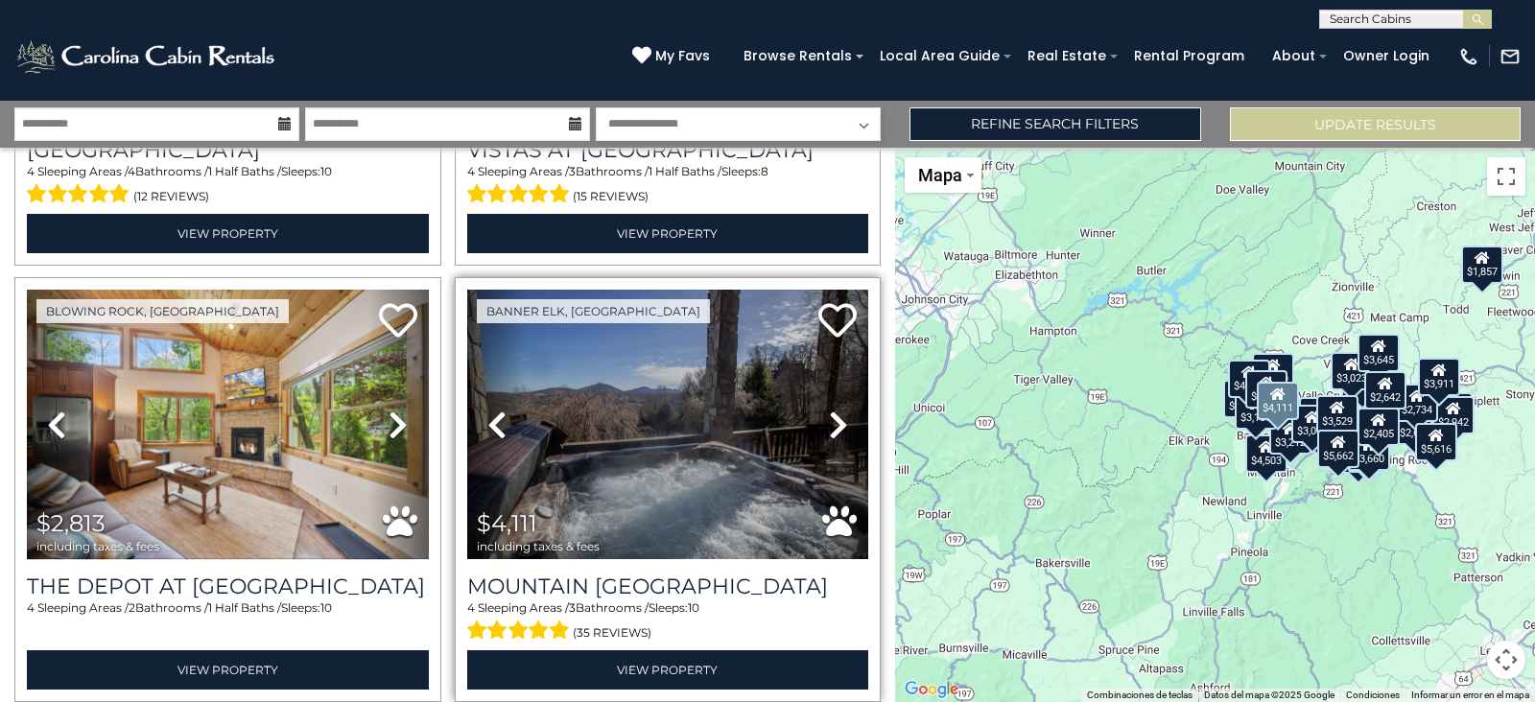
click at [822, 378] on link "Next" at bounding box center [839, 424] width 60 height 269
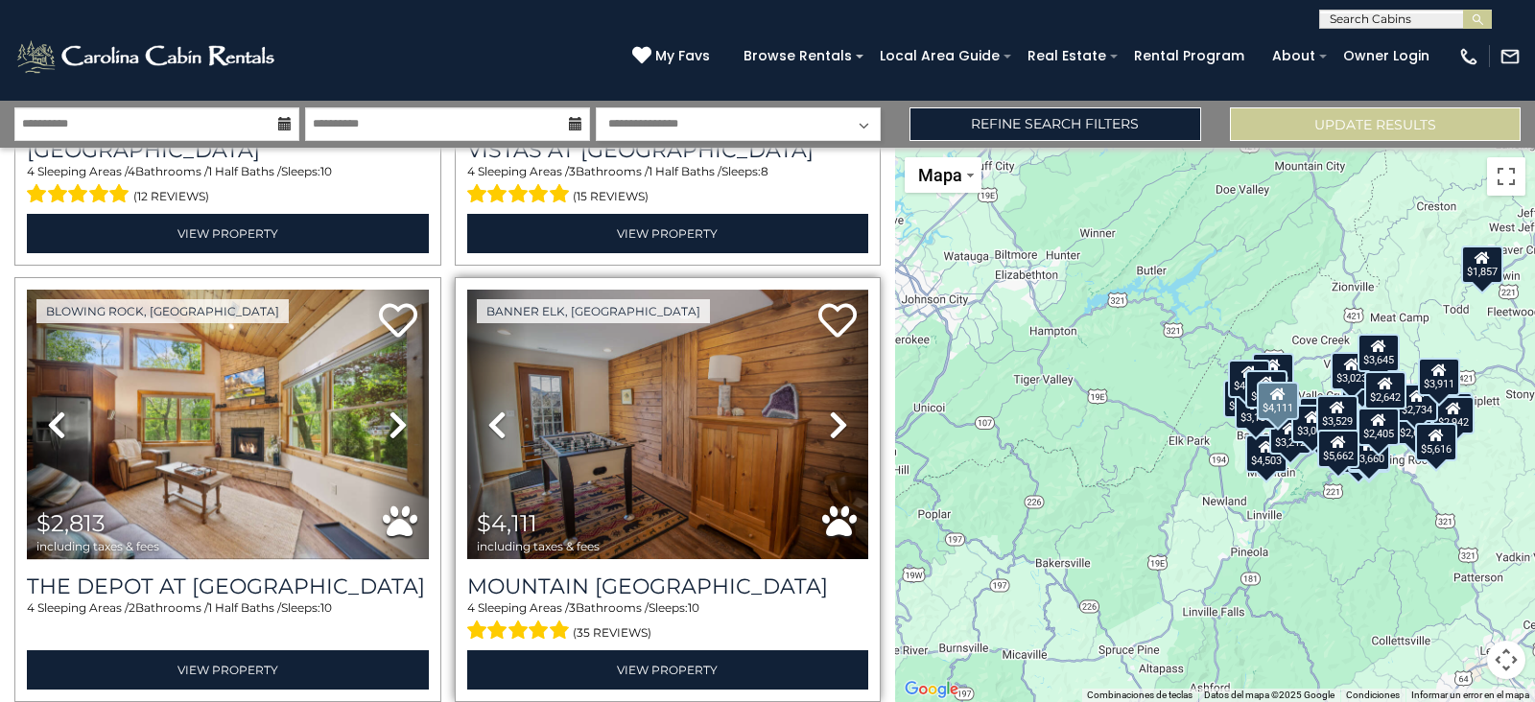
click at [822, 378] on link "Next" at bounding box center [839, 424] width 60 height 269
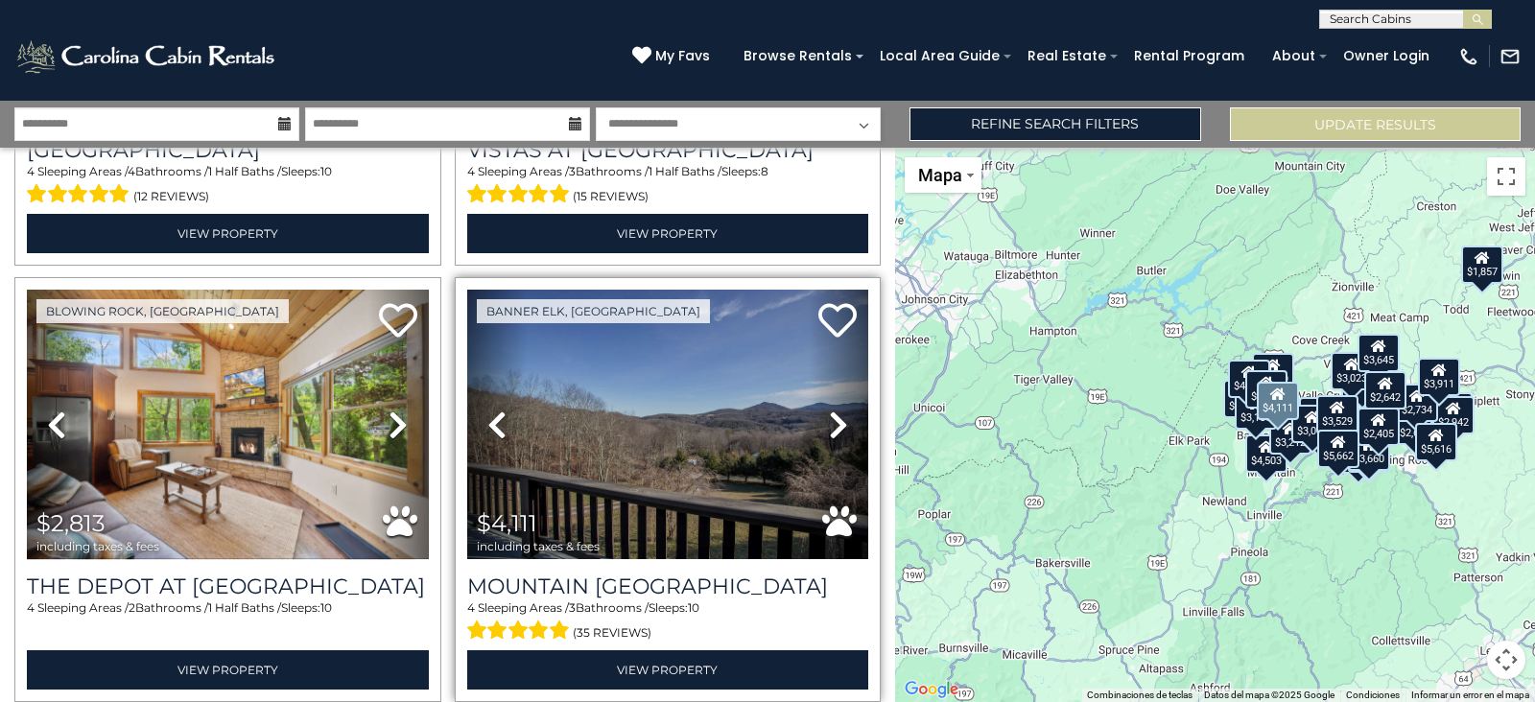
click at [822, 378] on link "Next" at bounding box center [839, 424] width 60 height 269
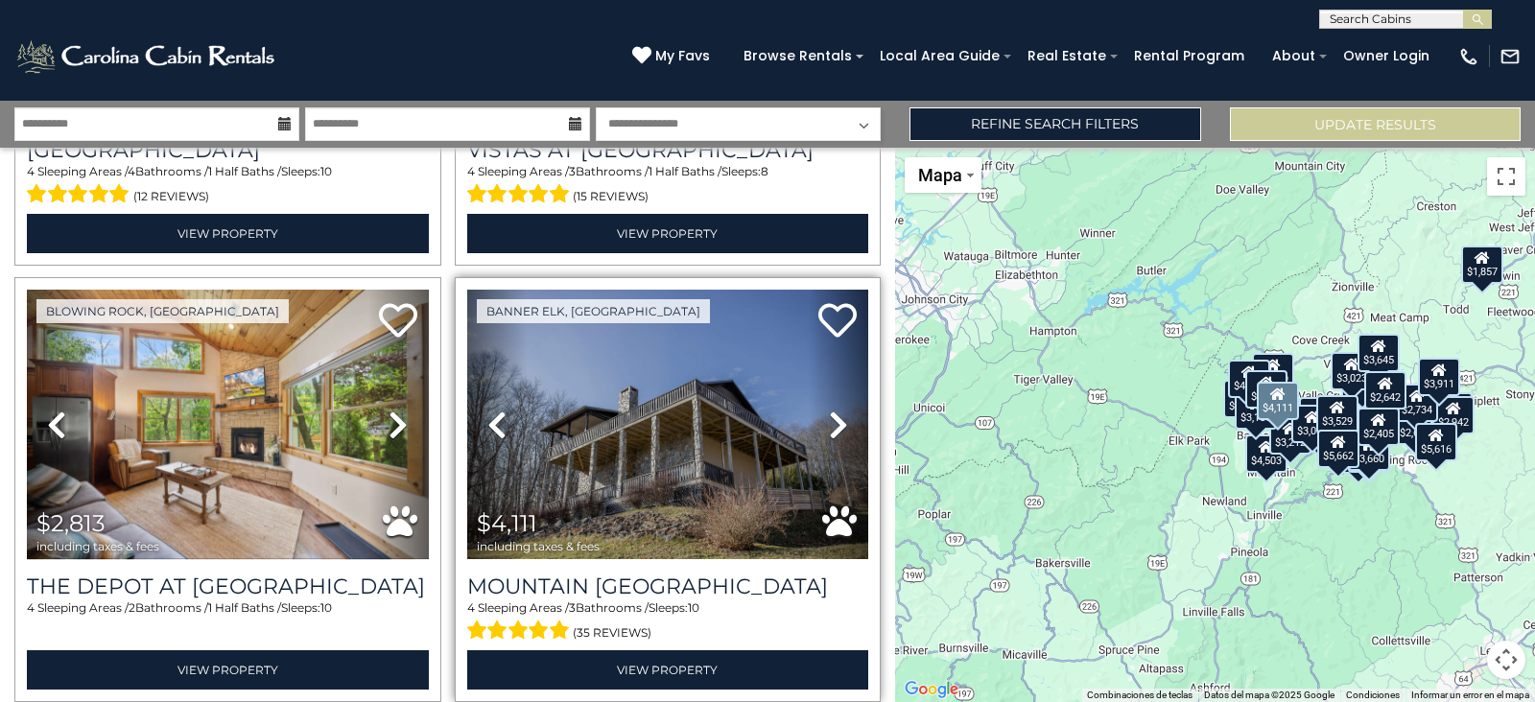
click at [822, 378] on link "Next" at bounding box center [839, 424] width 60 height 269
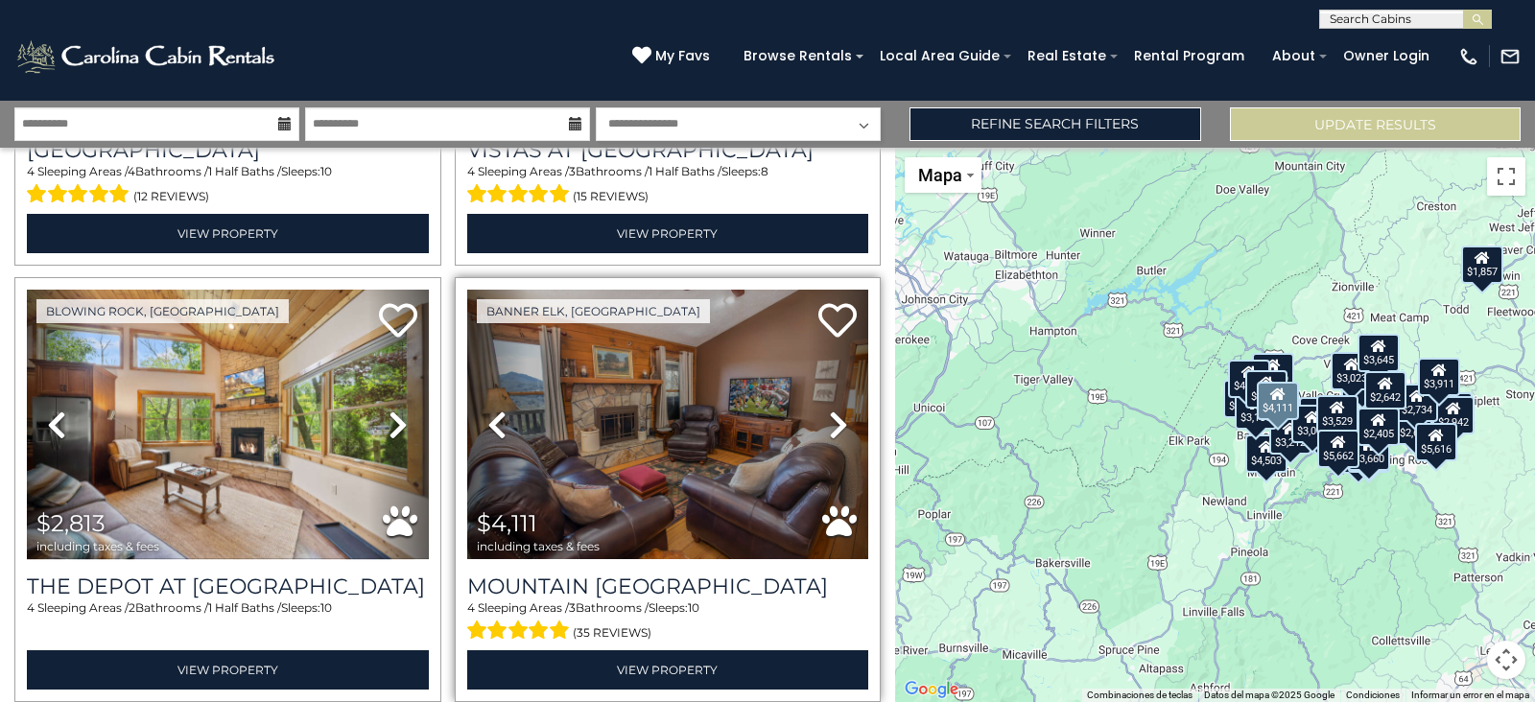
click at [822, 378] on link "Next" at bounding box center [839, 424] width 60 height 269
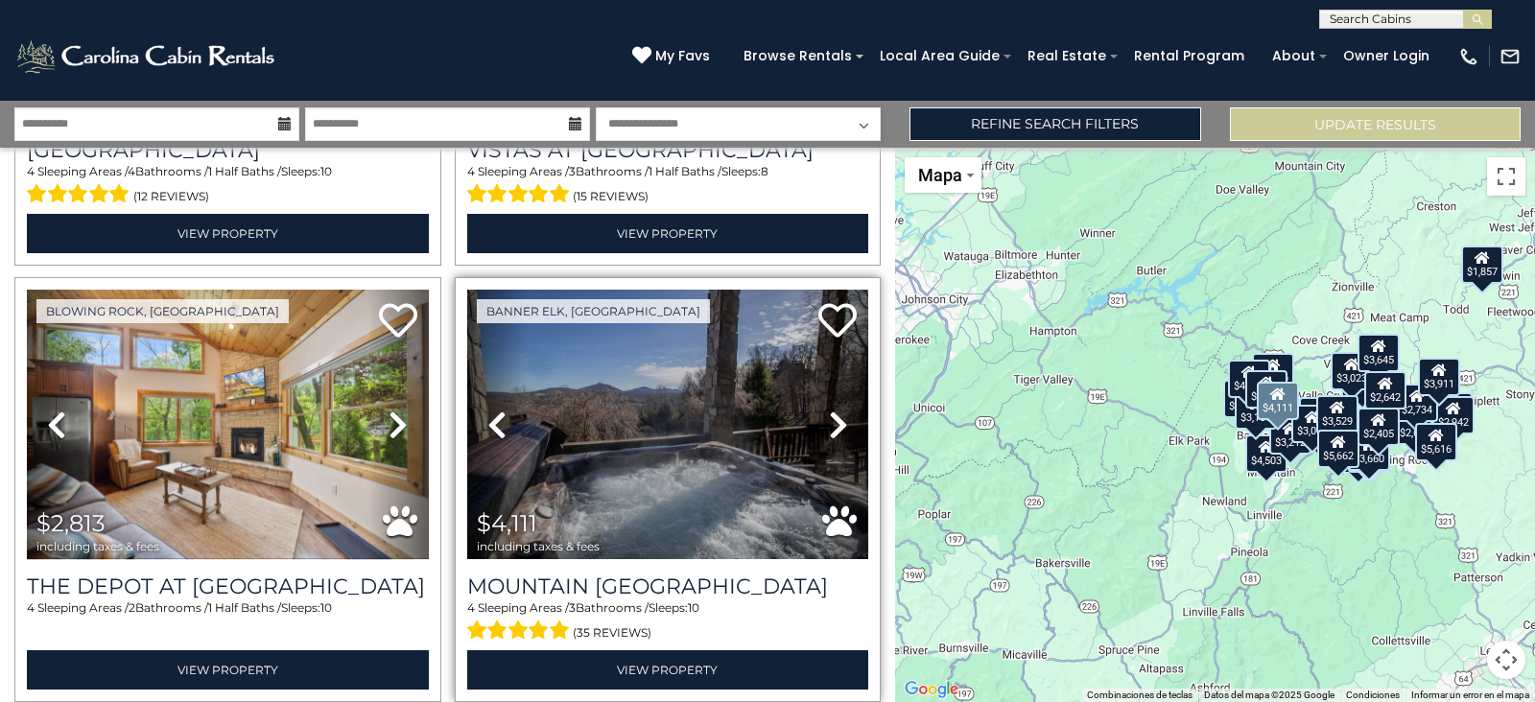
click at [829, 410] on icon at bounding box center [838, 425] width 19 height 31
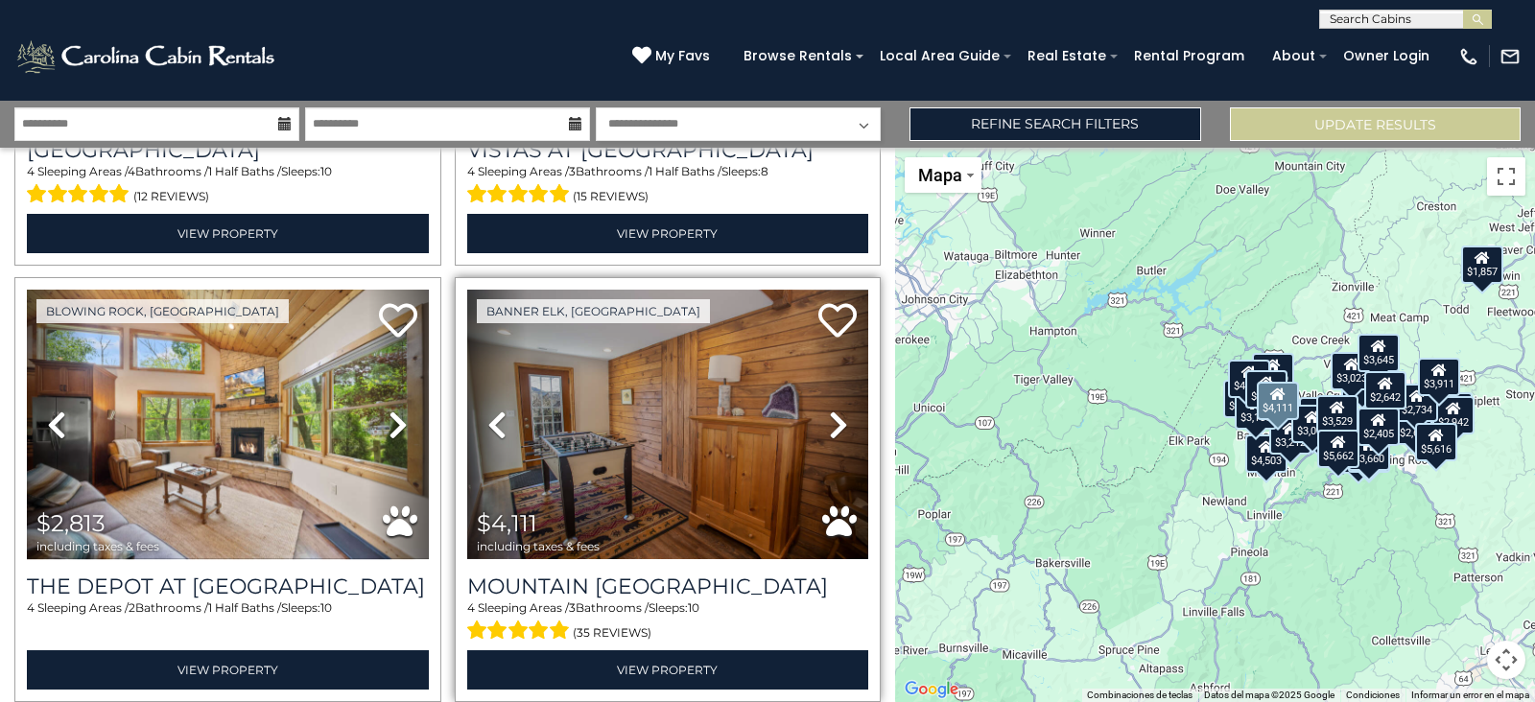
click at [829, 410] on icon at bounding box center [838, 425] width 19 height 31
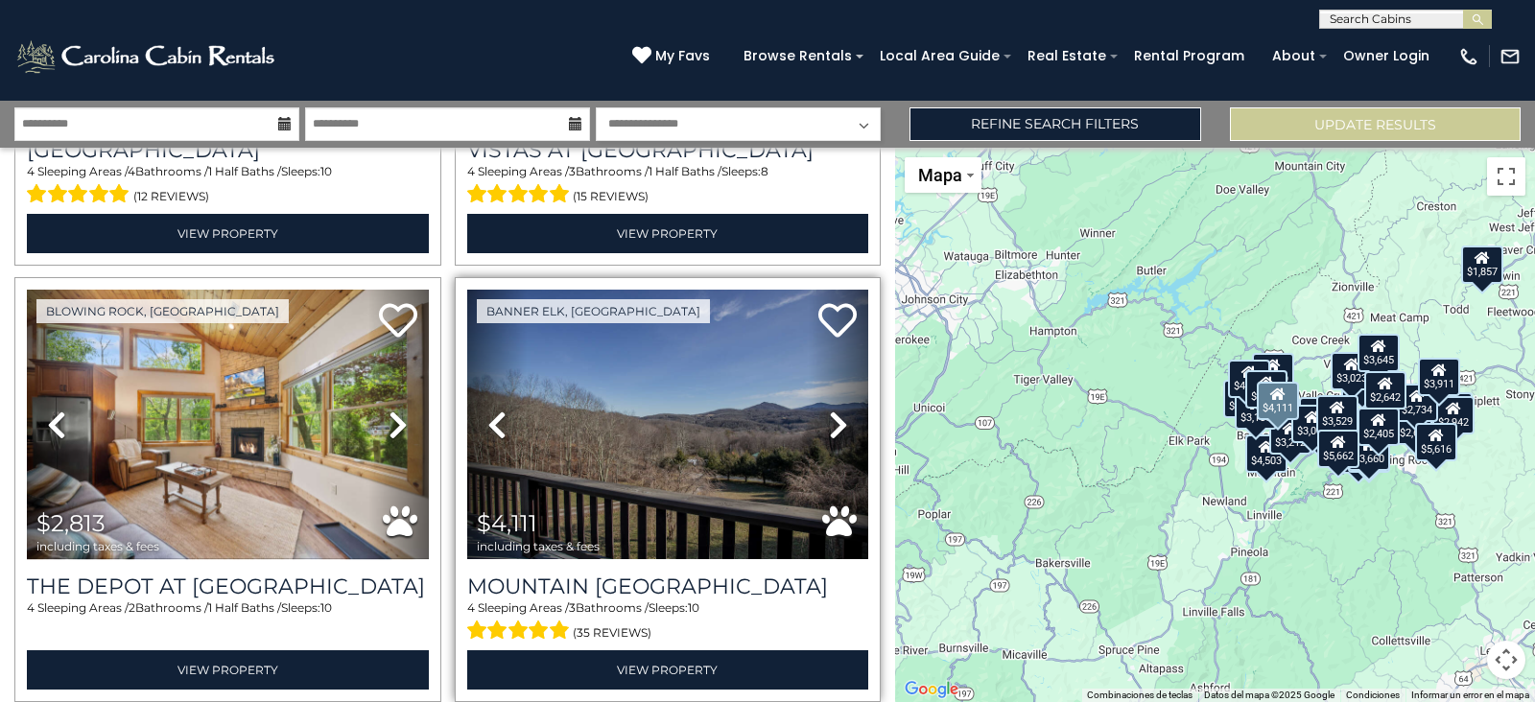
click at [829, 410] on icon at bounding box center [838, 425] width 19 height 31
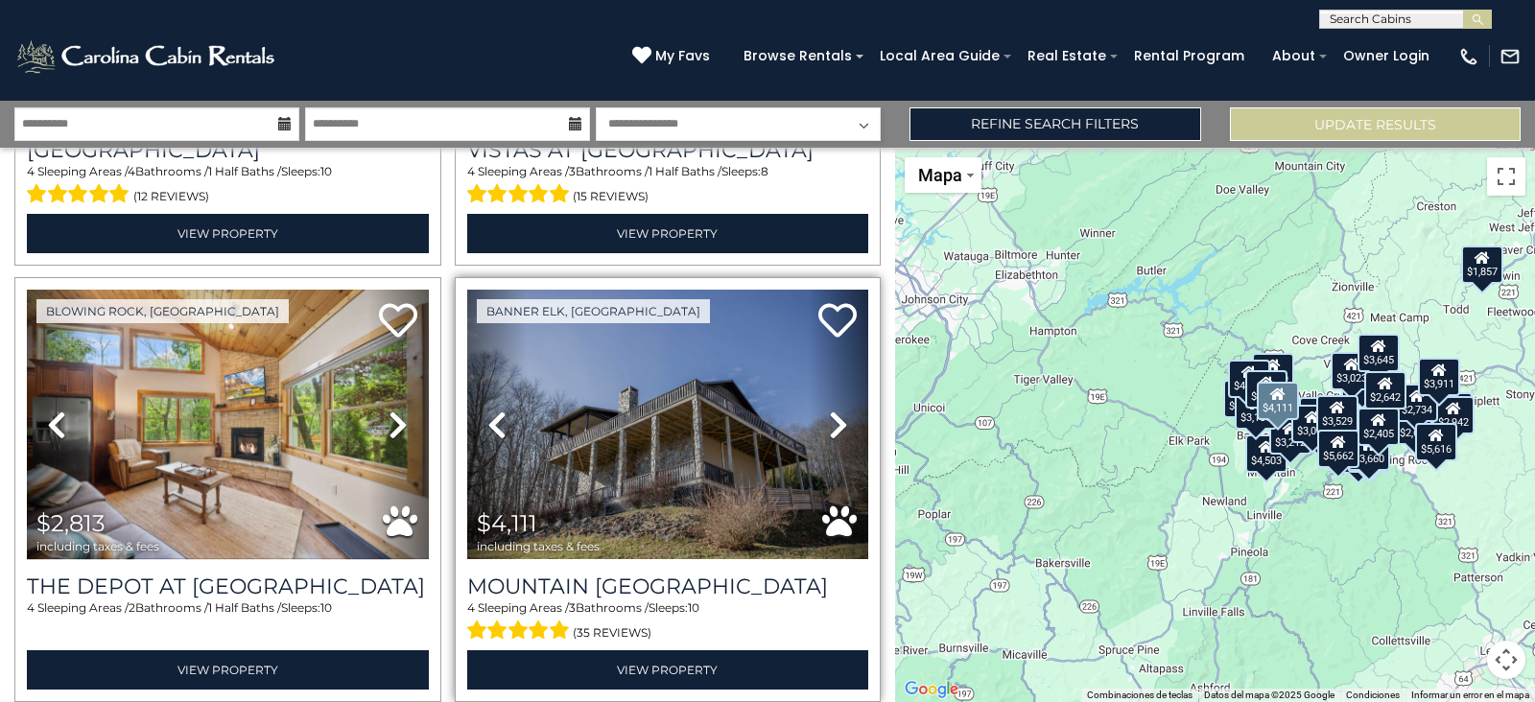
click at [829, 410] on icon at bounding box center [838, 425] width 19 height 31
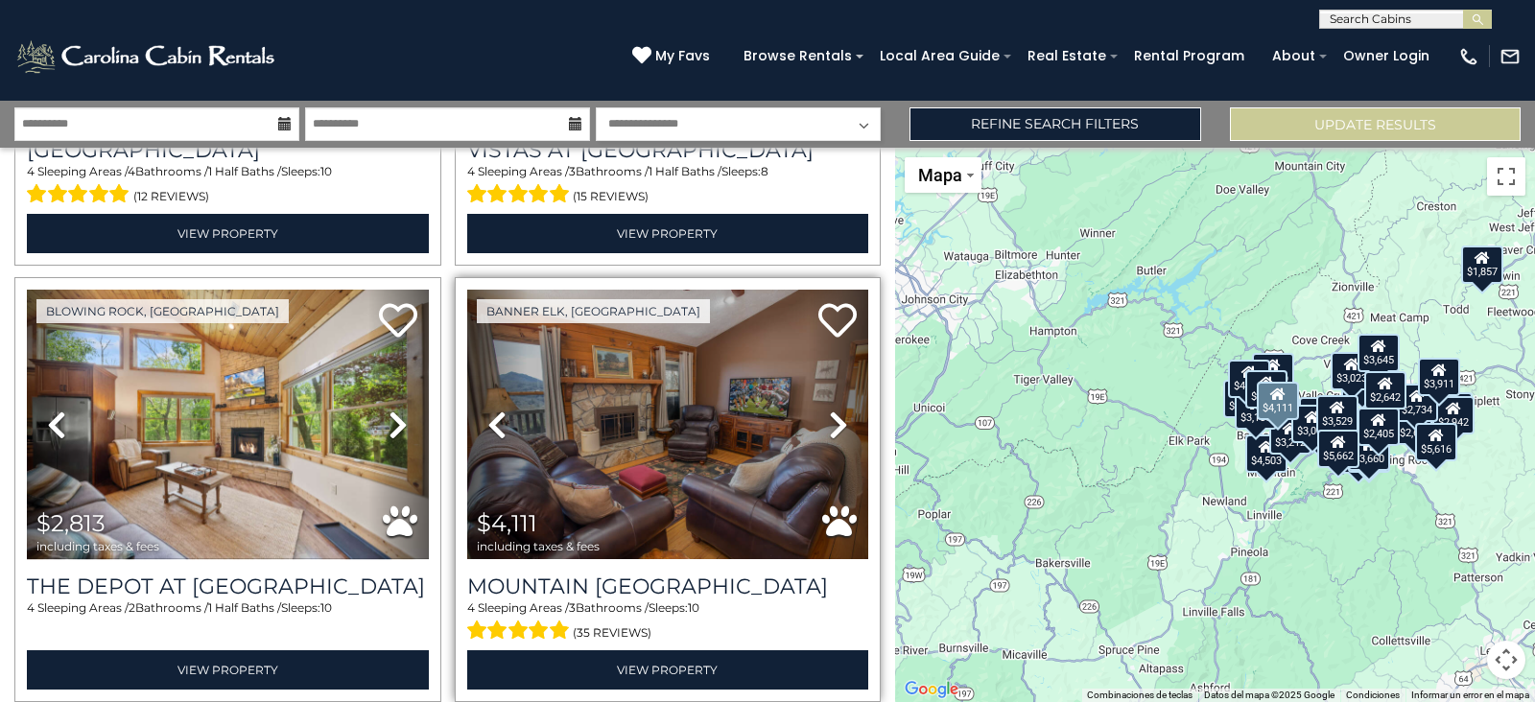
click at [829, 410] on icon at bounding box center [838, 425] width 19 height 31
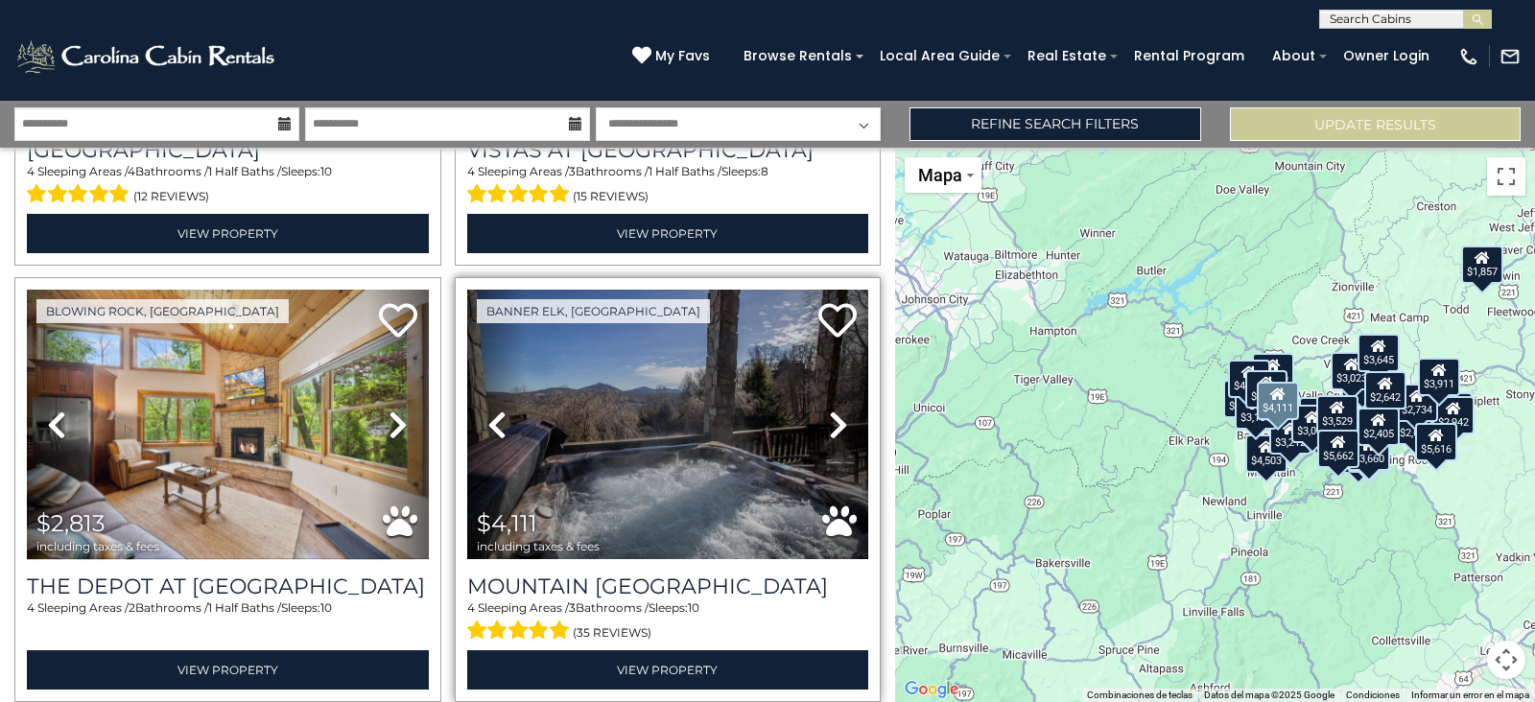
click at [829, 410] on icon at bounding box center [838, 425] width 19 height 31
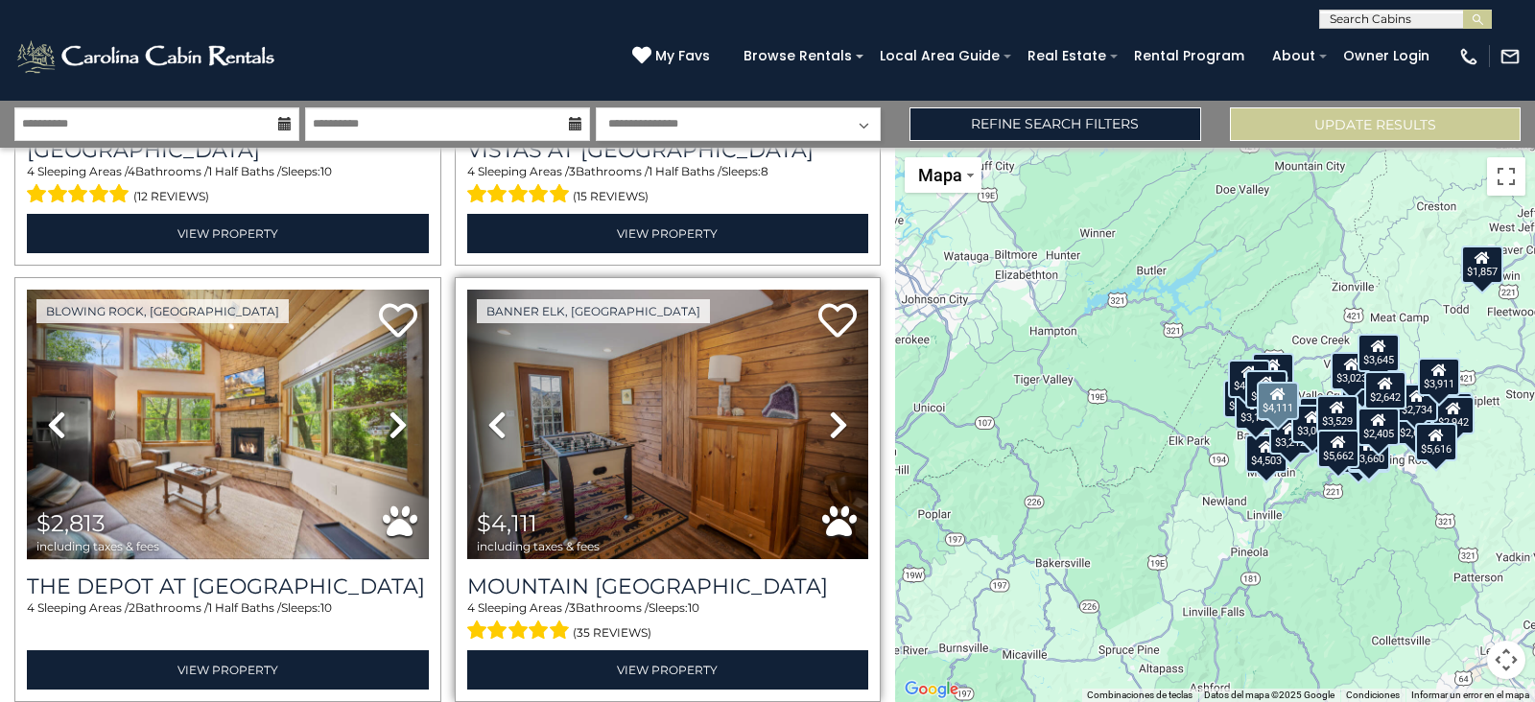
click at [829, 410] on icon at bounding box center [838, 425] width 19 height 31
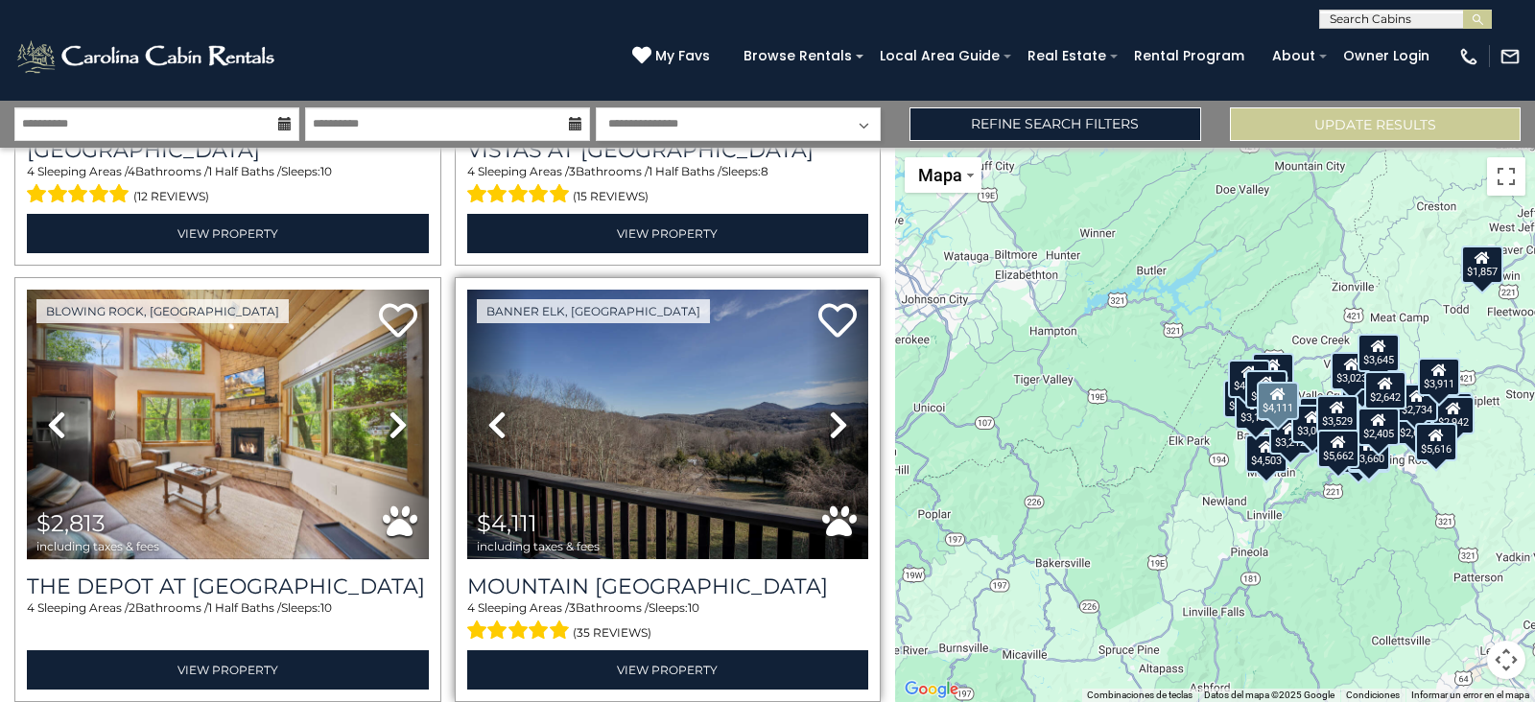
click at [829, 410] on icon at bounding box center [838, 425] width 19 height 31
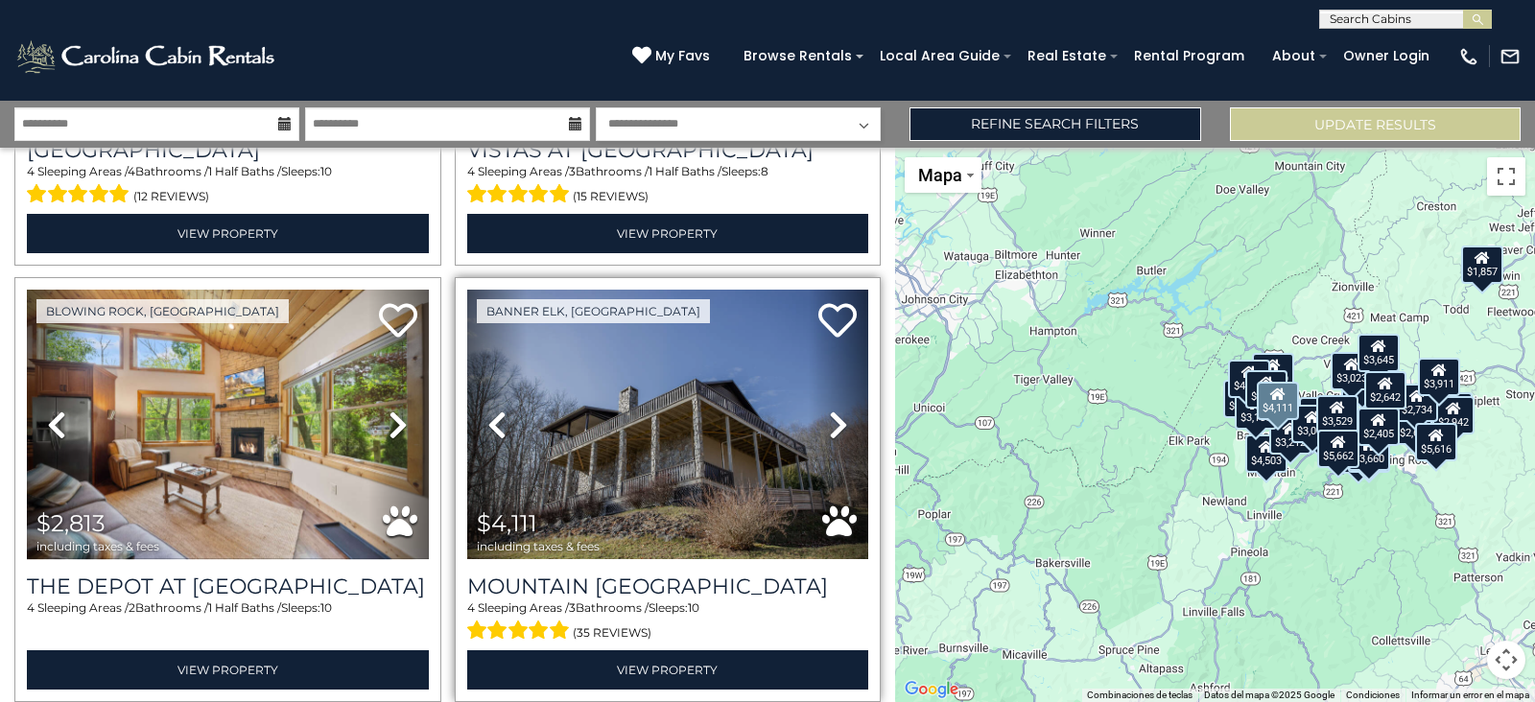
click at [829, 410] on icon at bounding box center [838, 425] width 19 height 31
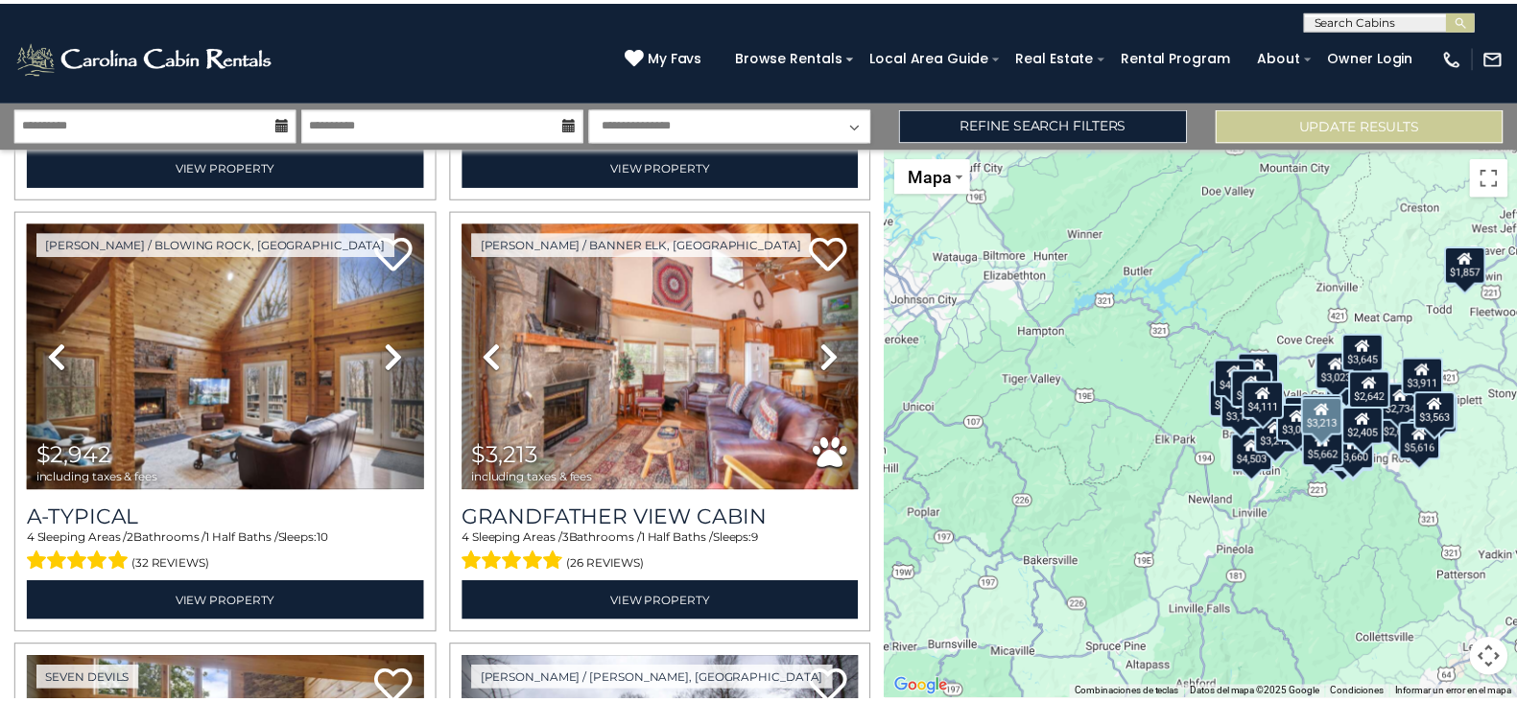
scroll to position [3928, 0]
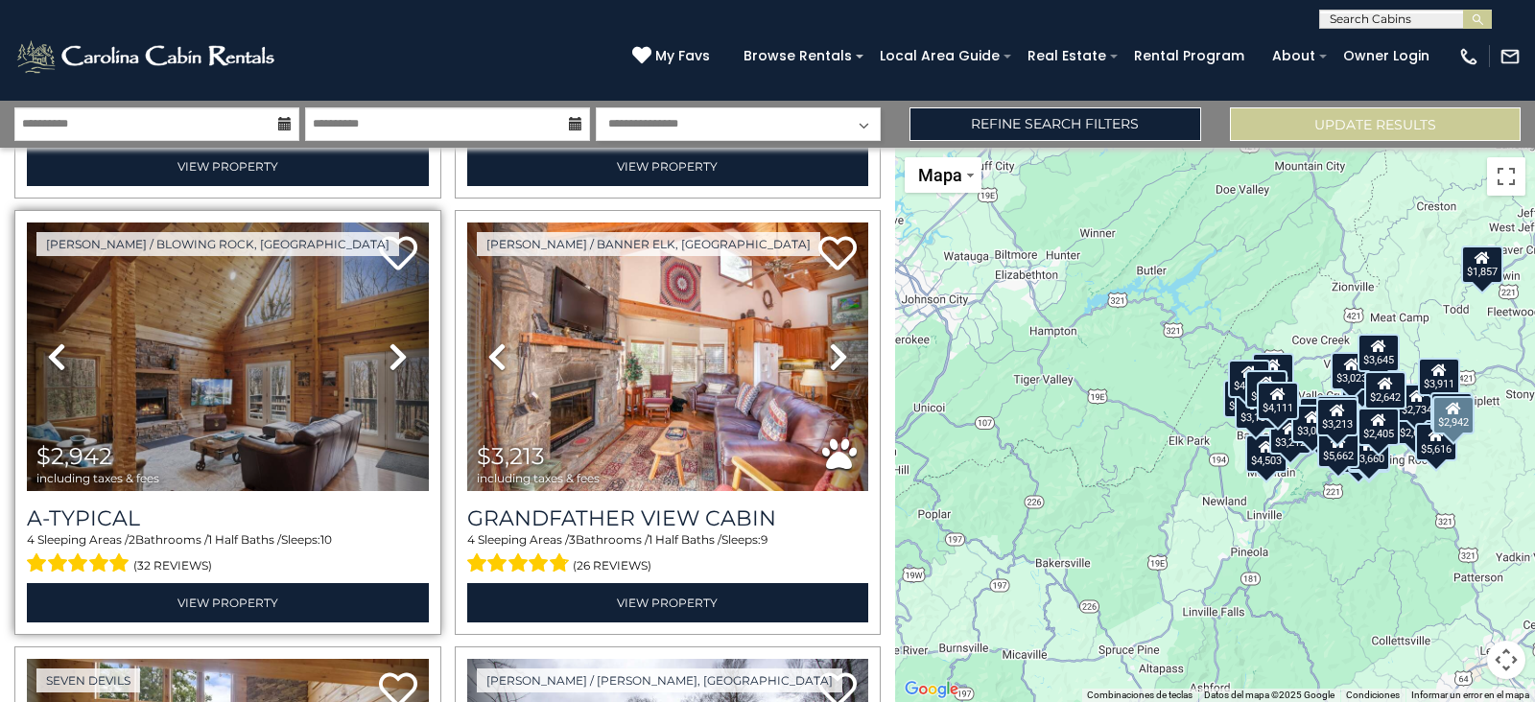
click at [389, 342] on icon at bounding box center [398, 357] width 19 height 31
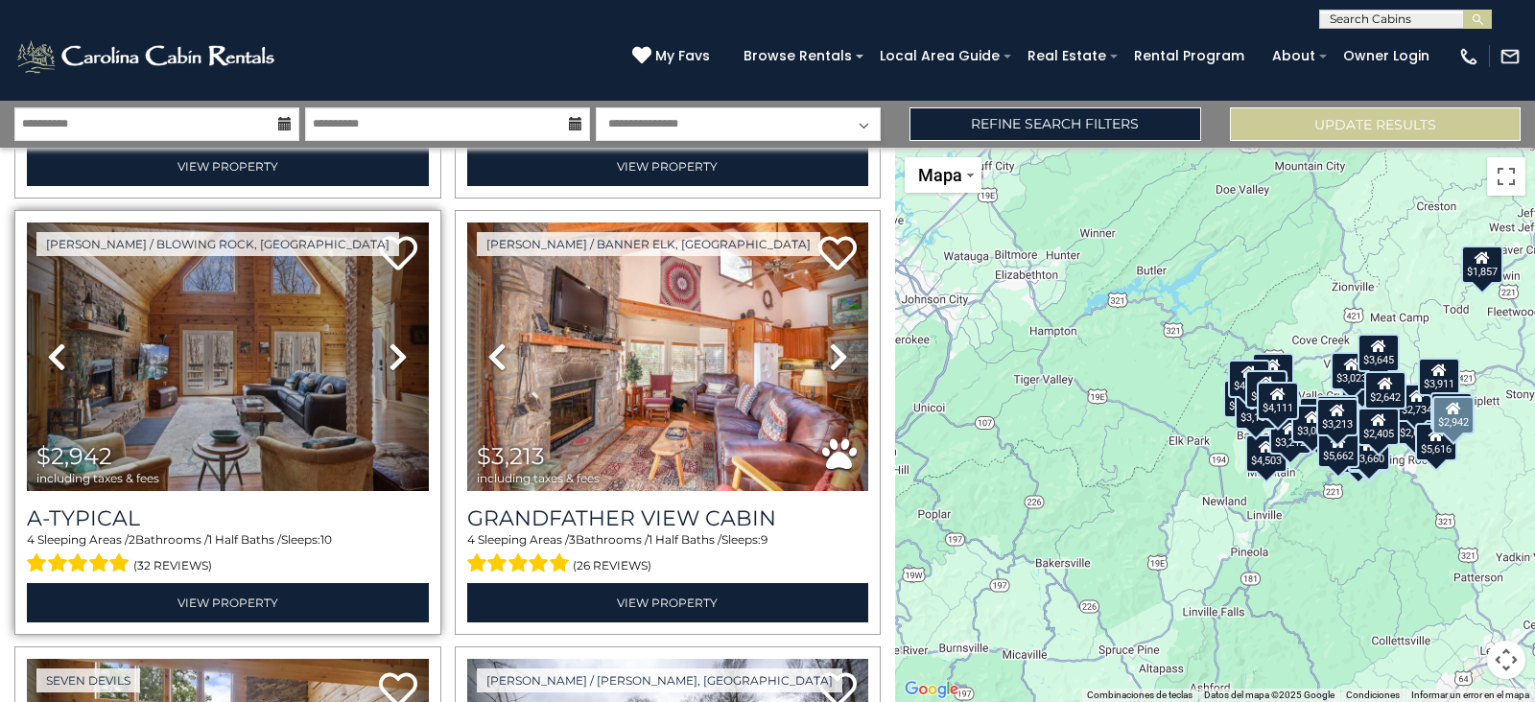
click at [389, 342] on icon at bounding box center [398, 357] width 19 height 31
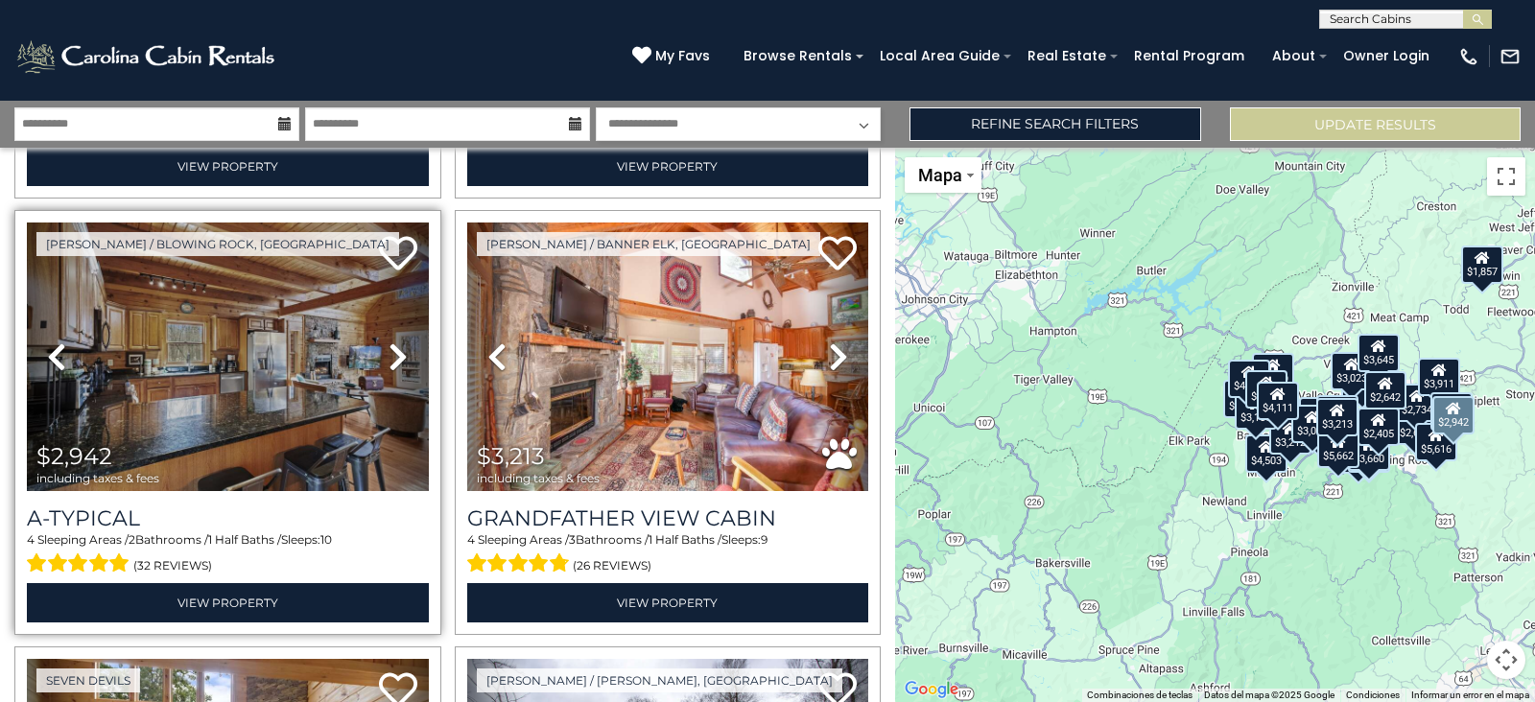
click at [389, 342] on icon at bounding box center [398, 357] width 19 height 31
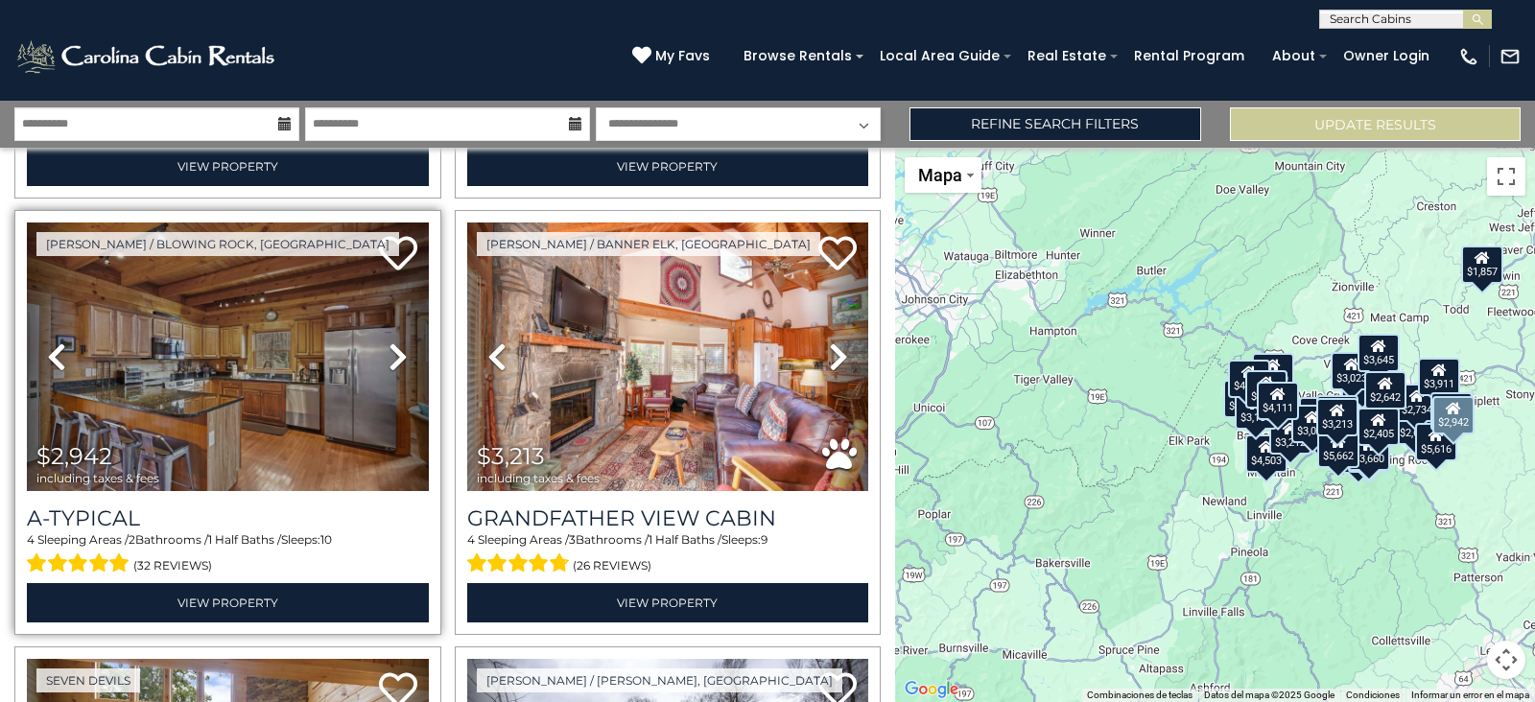
click at [389, 342] on icon at bounding box center [398, 357] width 19 height 31
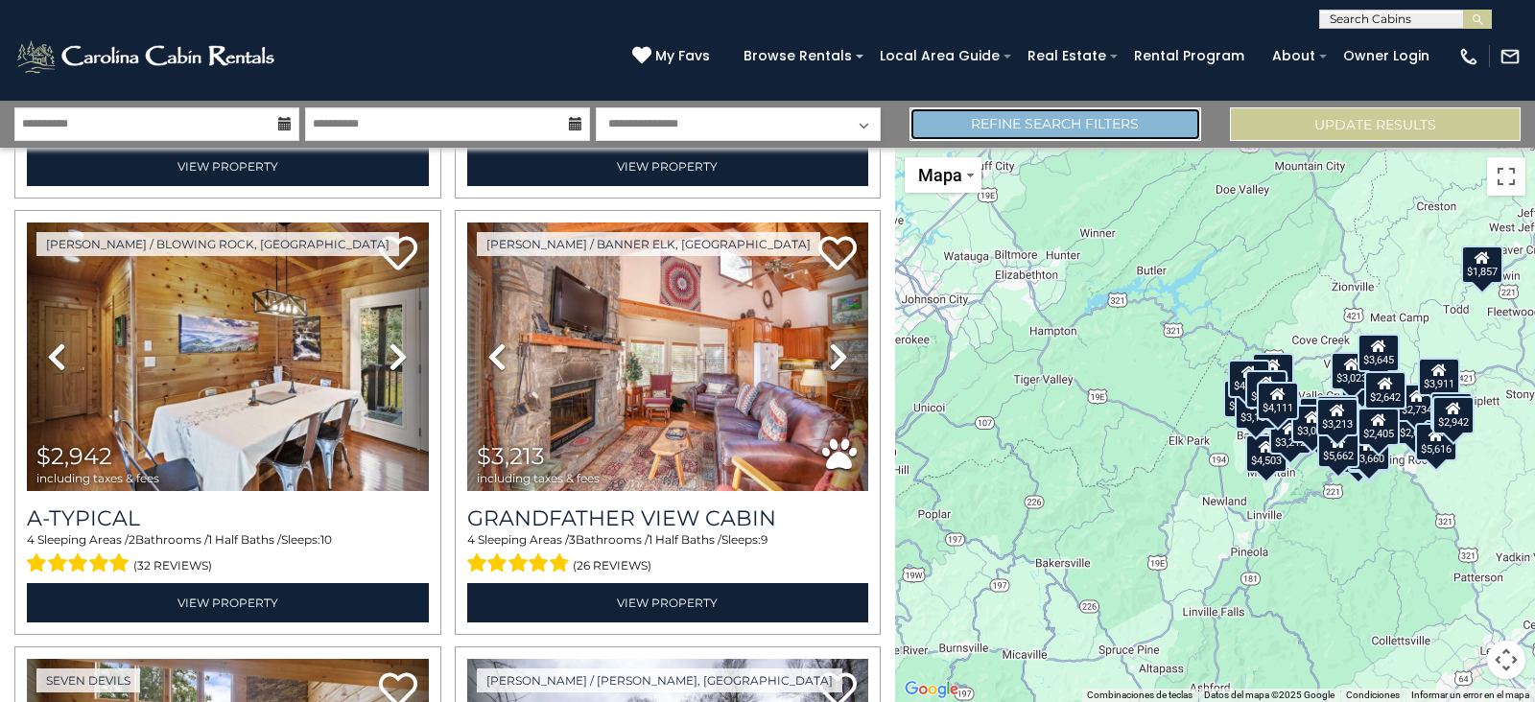
click at [1155, 127] on link "Refine Search Filters" at bounding box center [1055, 124] width 291 height 34
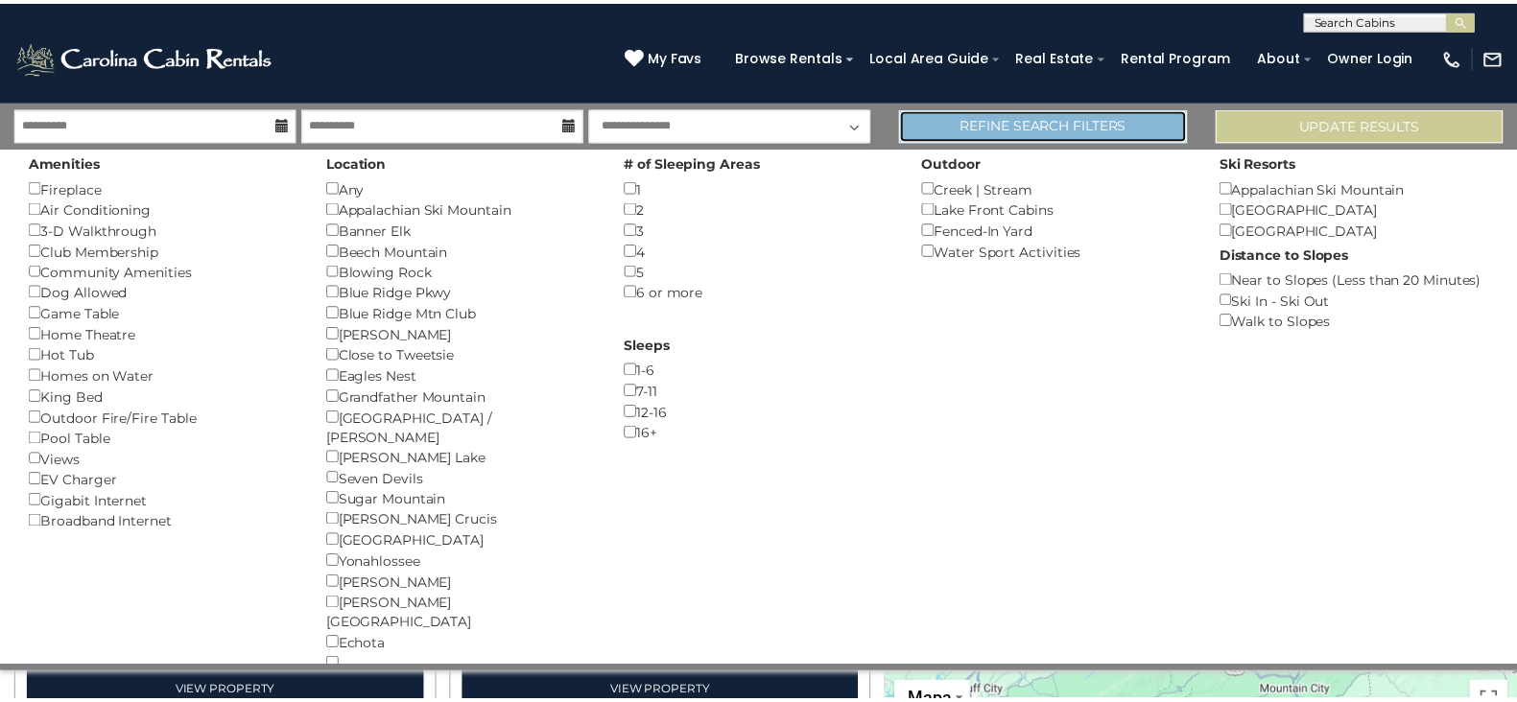
scroll to position [3897, 0]
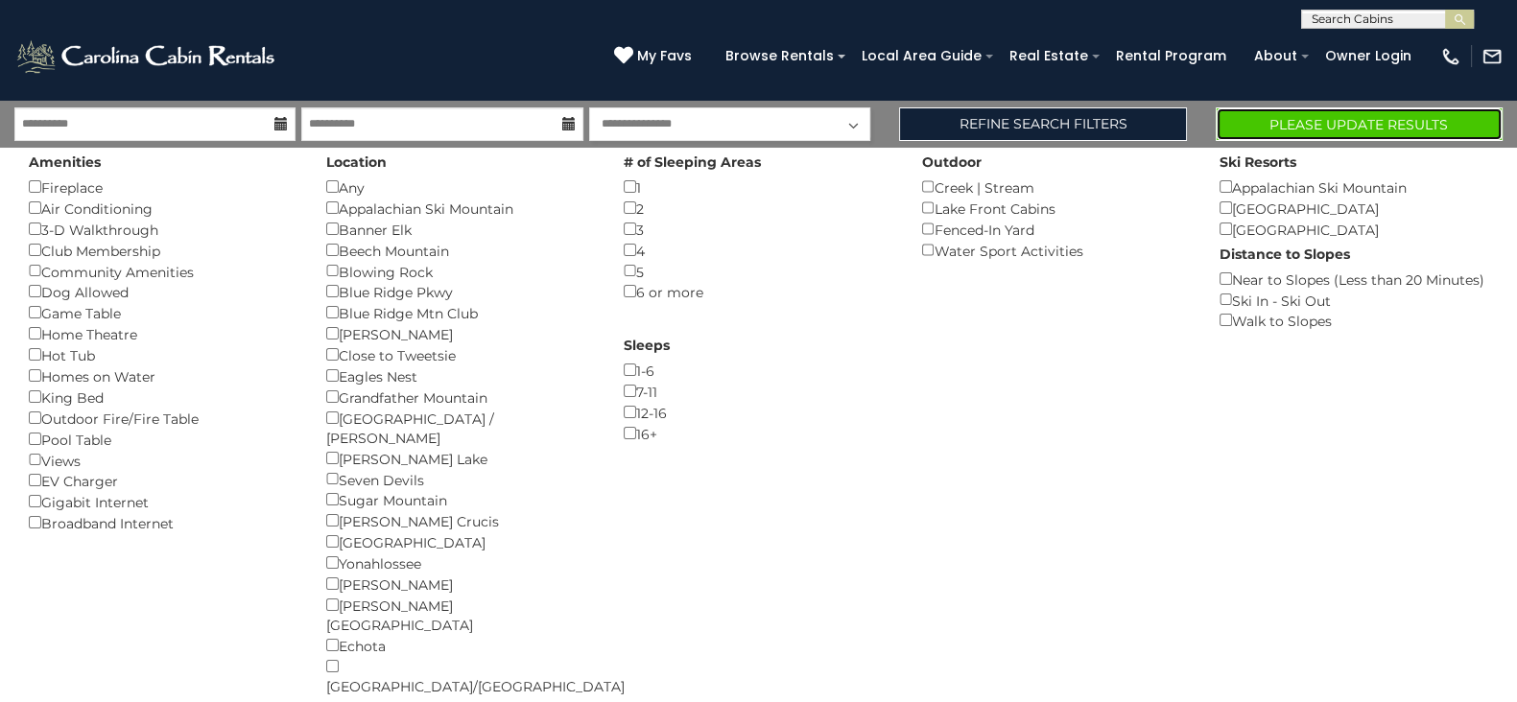
click at [1363, 126] on button "Please Update Results" at bounding box center [1359, 124] width 287 height 34
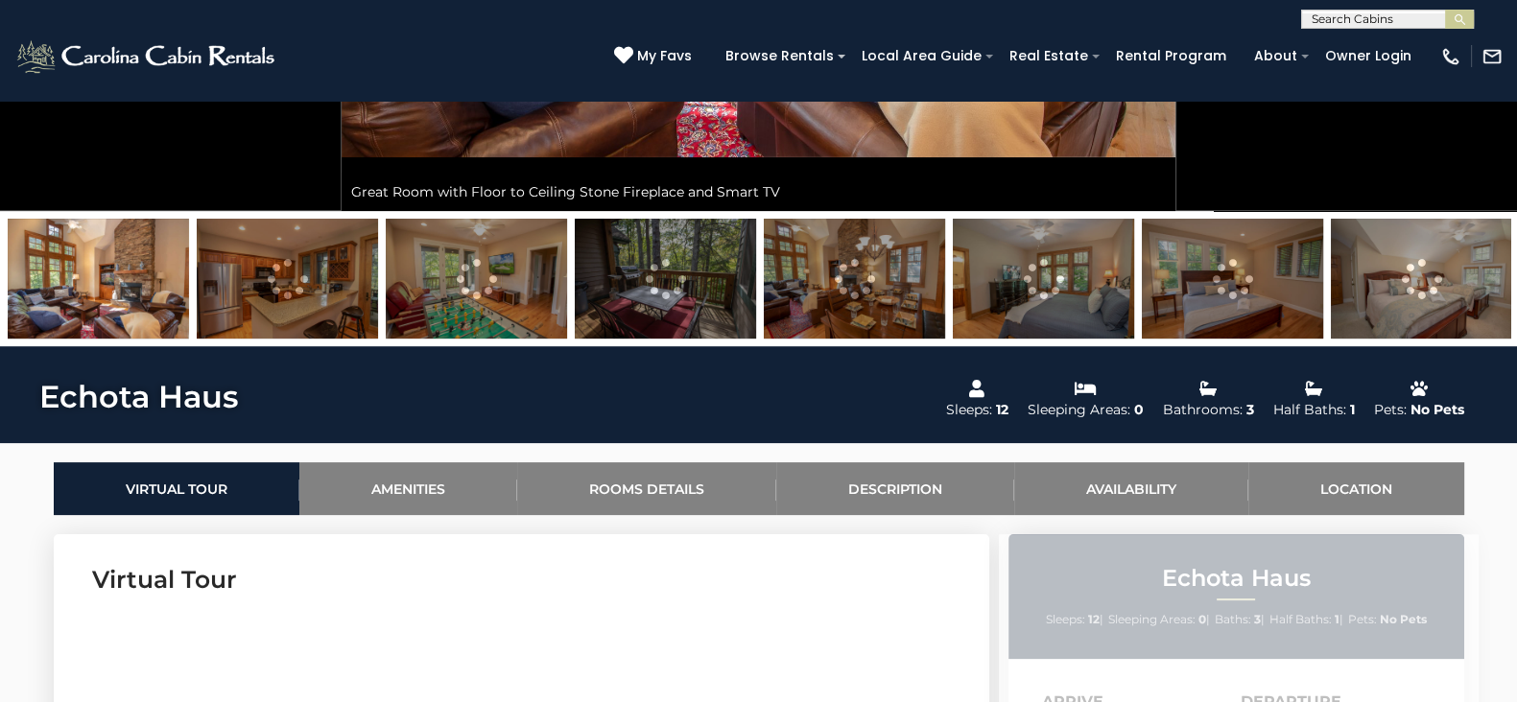
scroll to position [552, 0]
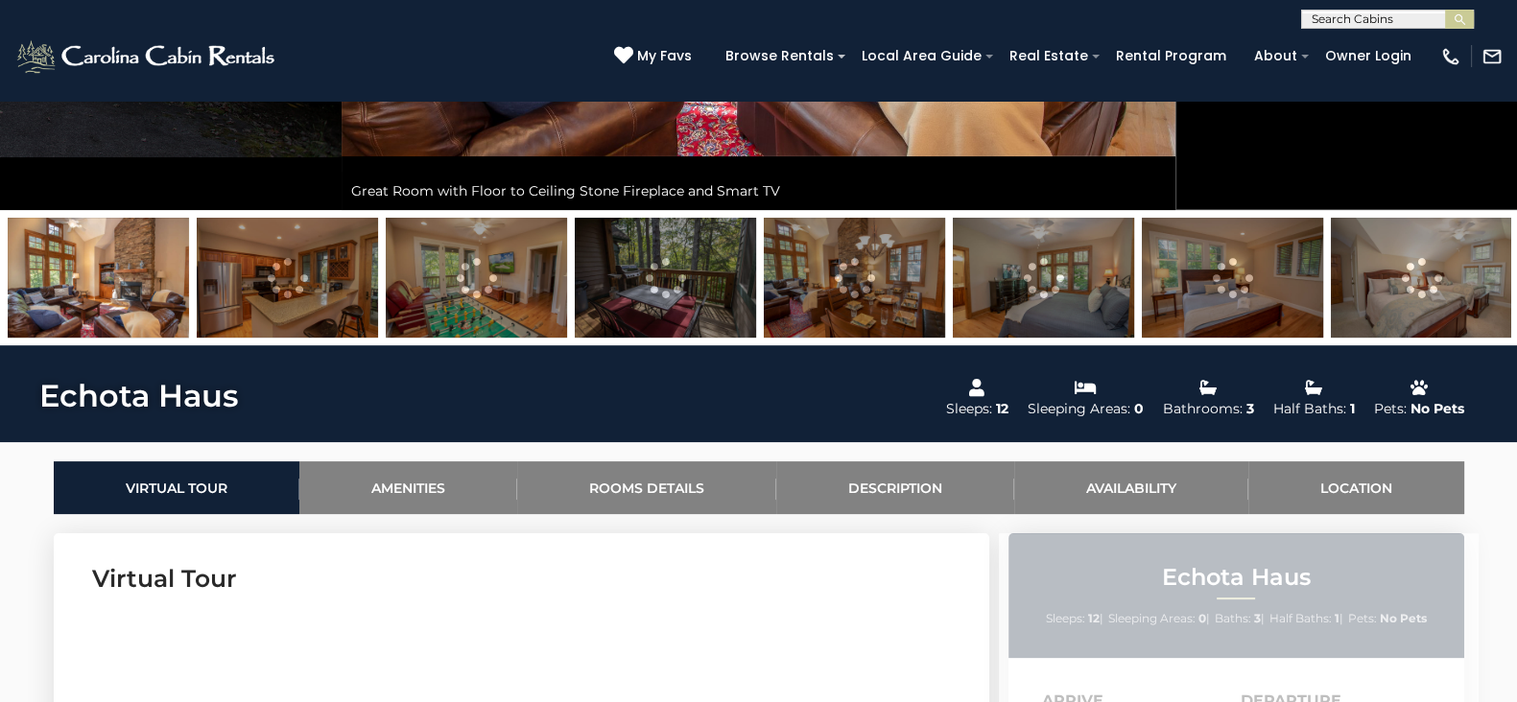
click at [1352, 288] on img at bounding box center [1421, 278] width 181 height 120
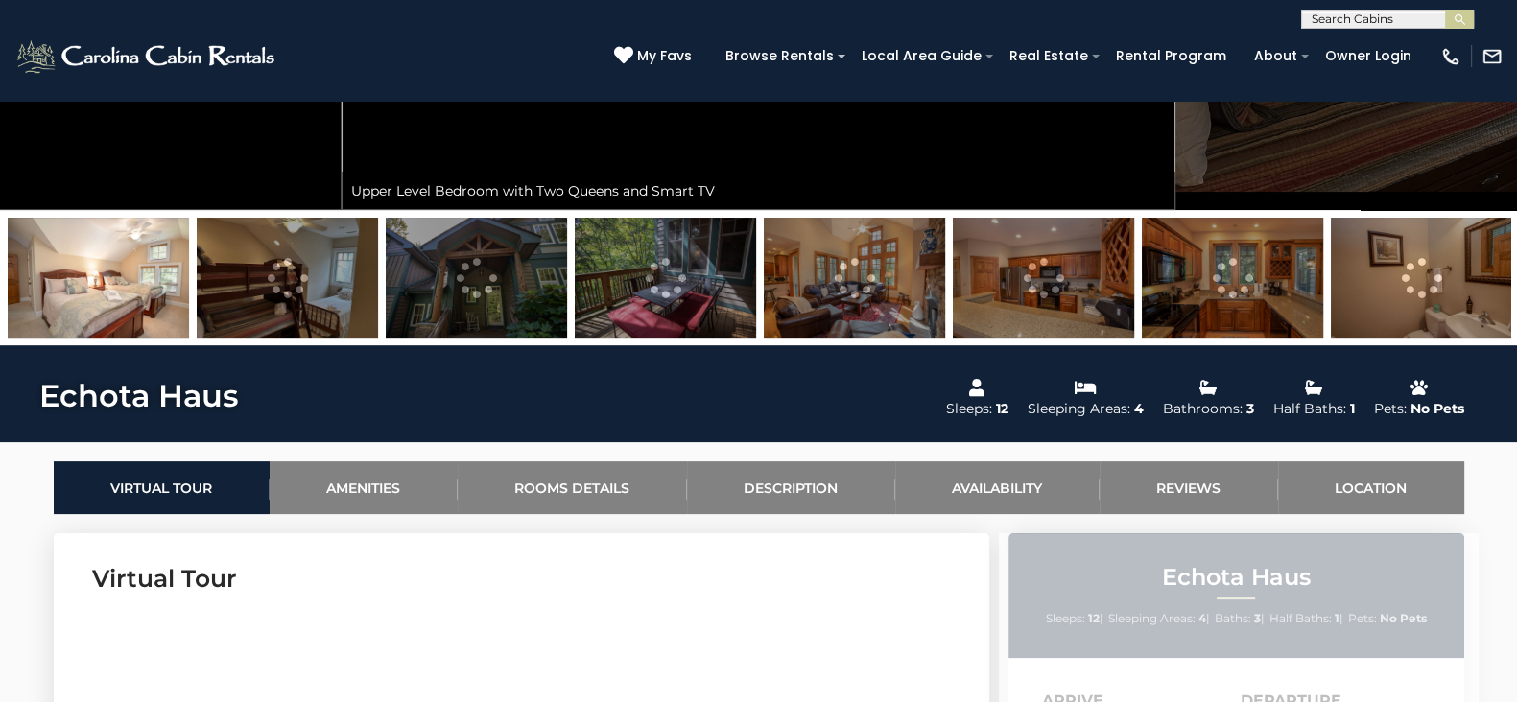
click at [1028, 296] on img at bounding box center [1043, 278] width 181 height 120
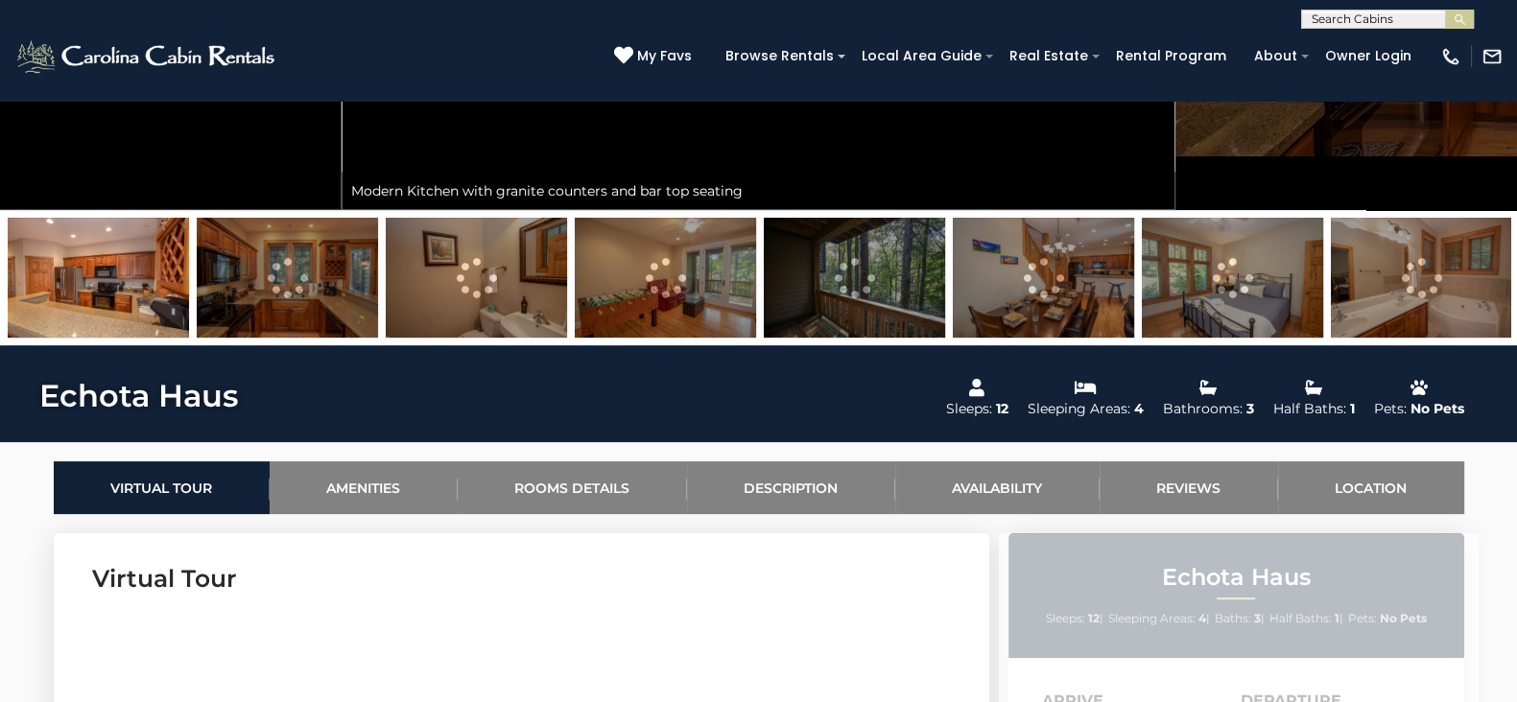
click at [1028, 296] on img at bounding box center [1043, 278] width 181 height 120
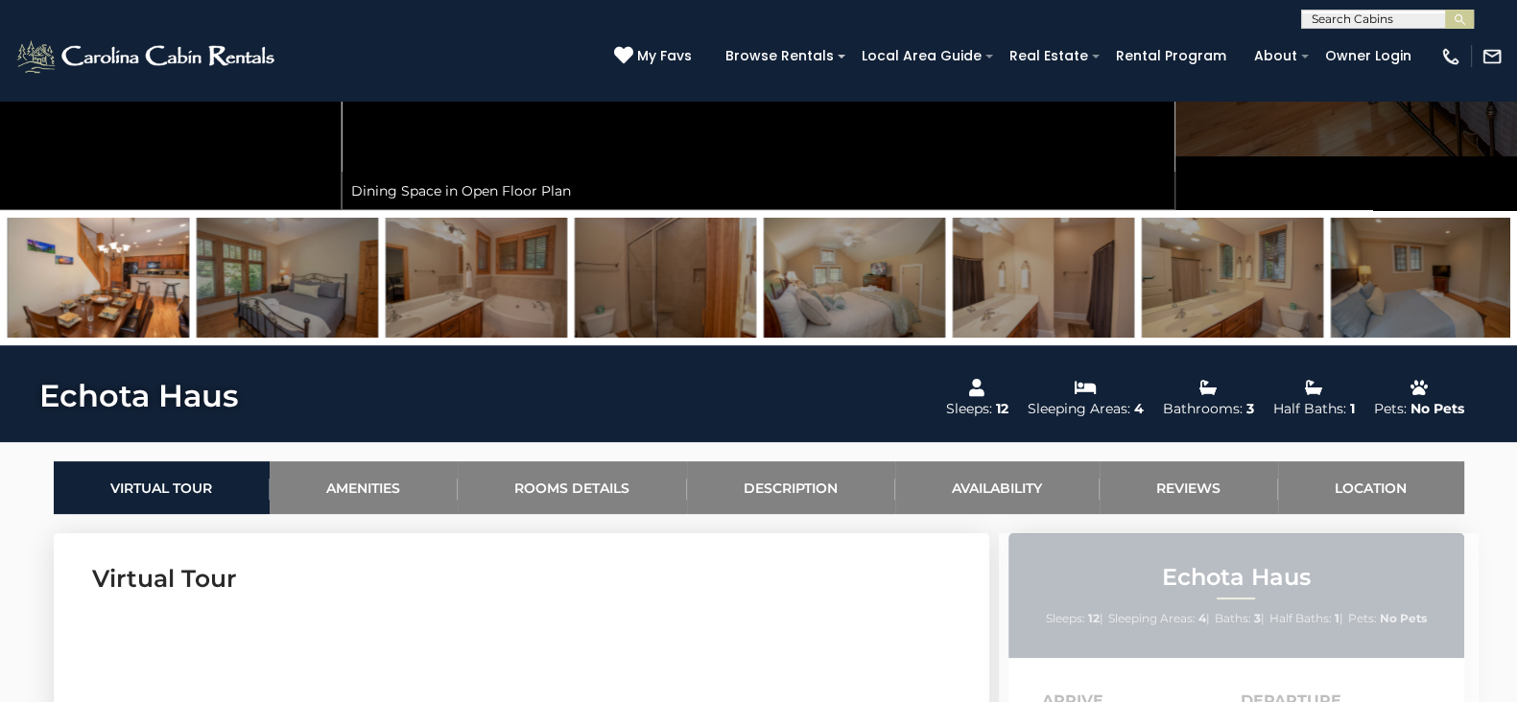
click at [1028, 296] on img at bounding box center [1043, 278] width 181 height 120
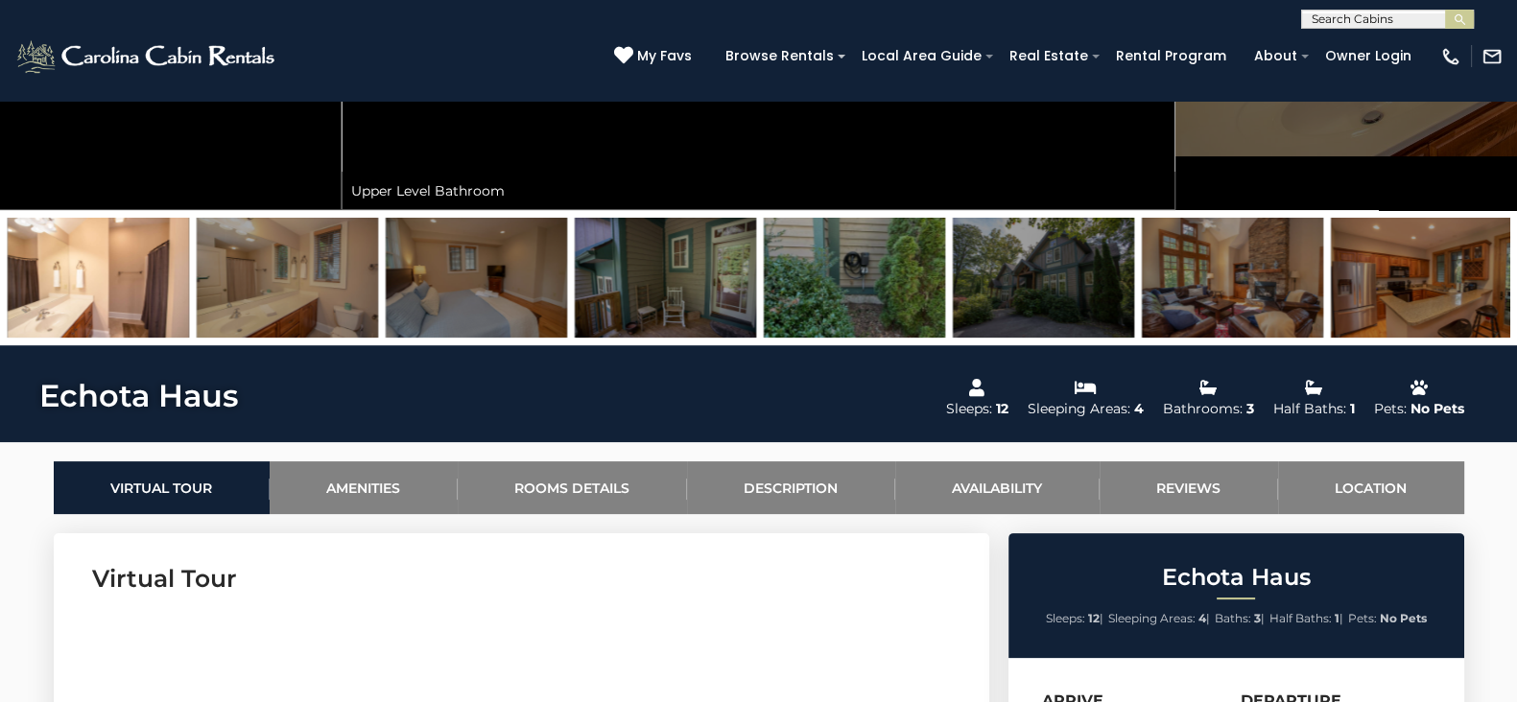
click at [1028, 296] on img at bounding box center [1043, 278] width 181 height 120
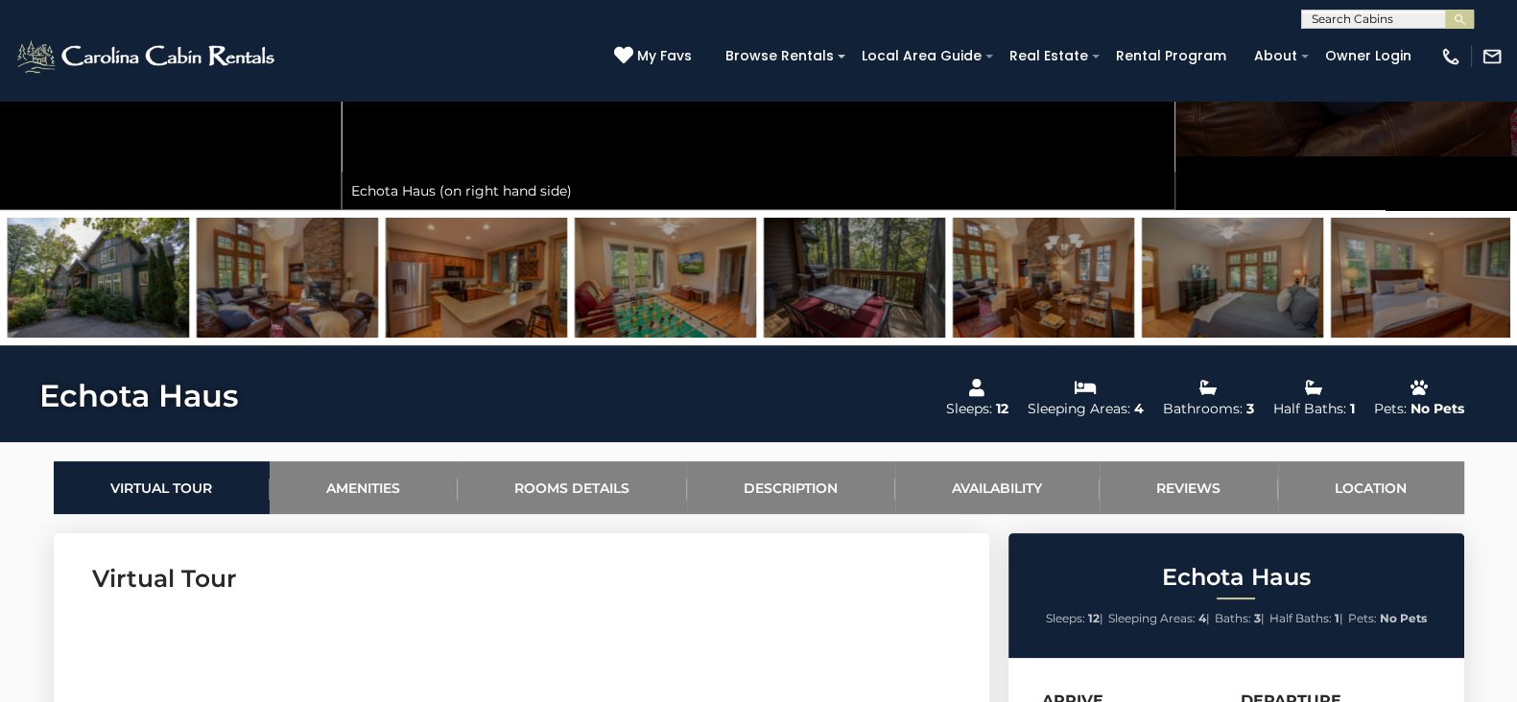
click at [1028, 296] on img at bounding box center [1043, 278] width 181 height 120
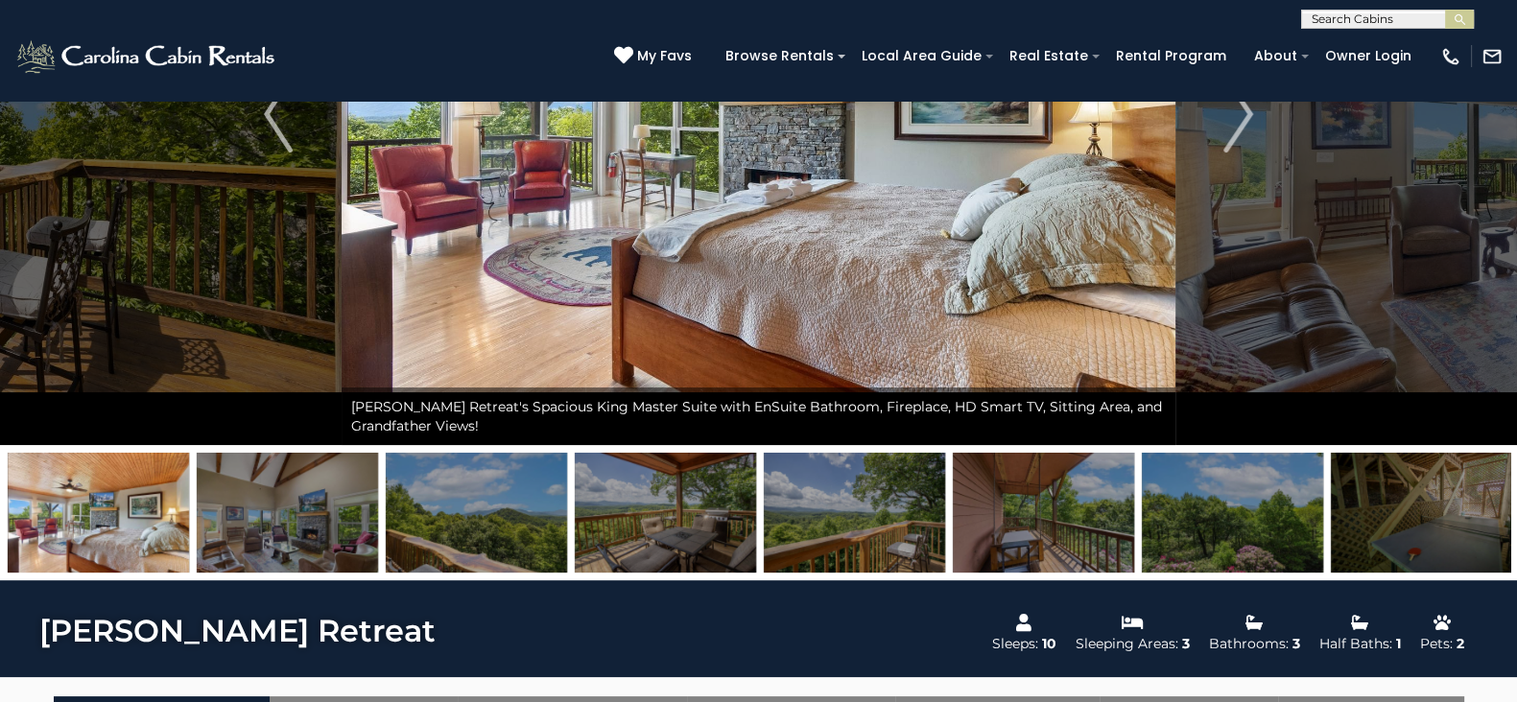
scroll to position [316, 0]
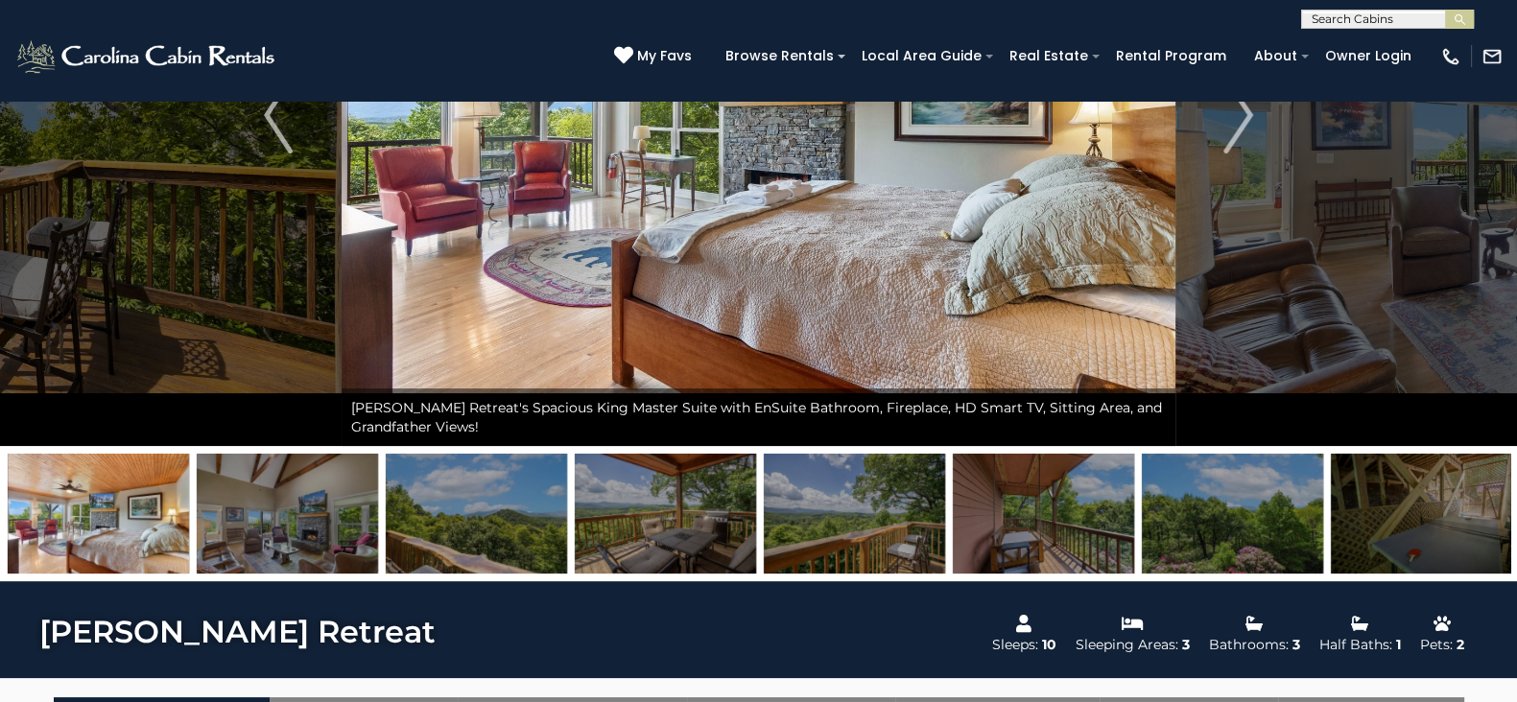
click at [1300, 482] on img at bounding box center [1232, 514] width 181 height 120
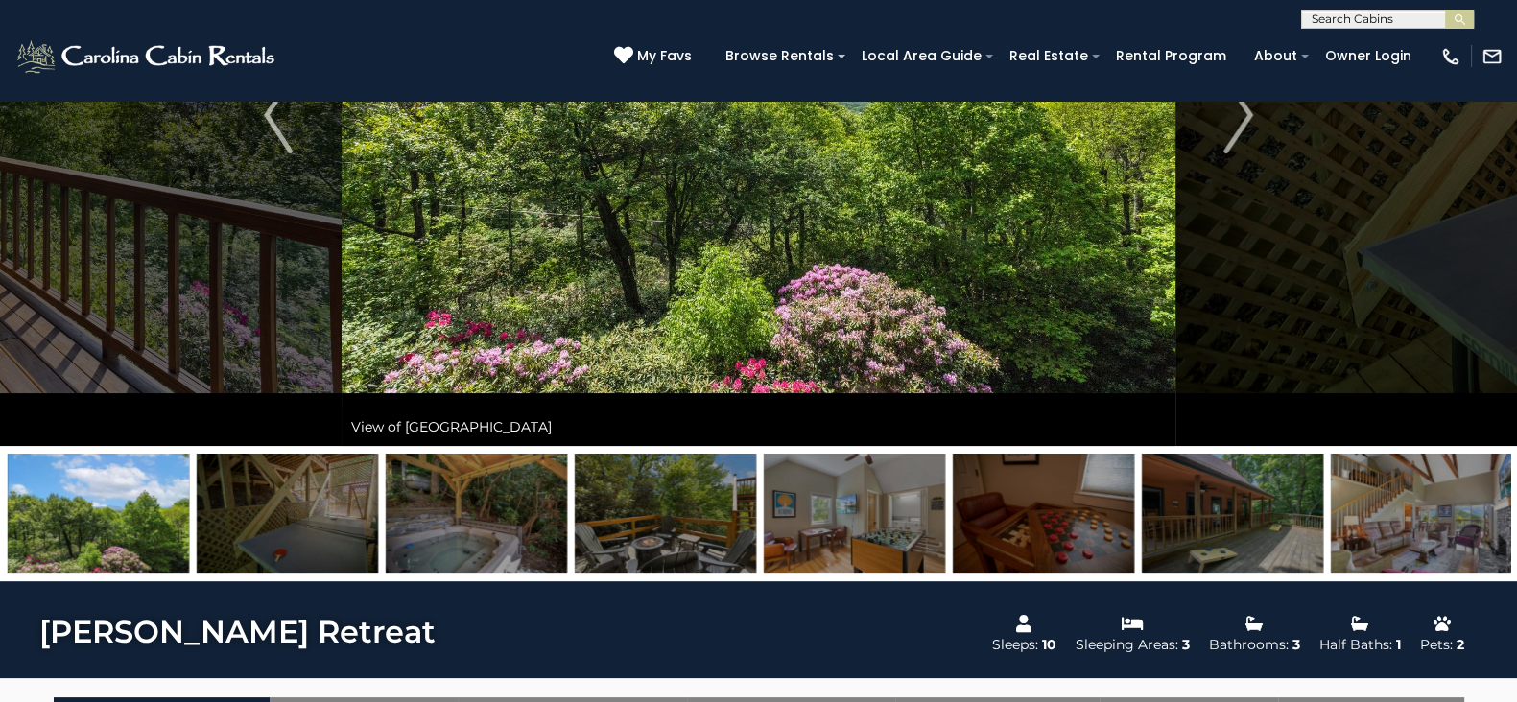
click at [1105, 506] on img at bounding box center [1043, 514] width 181 height 120
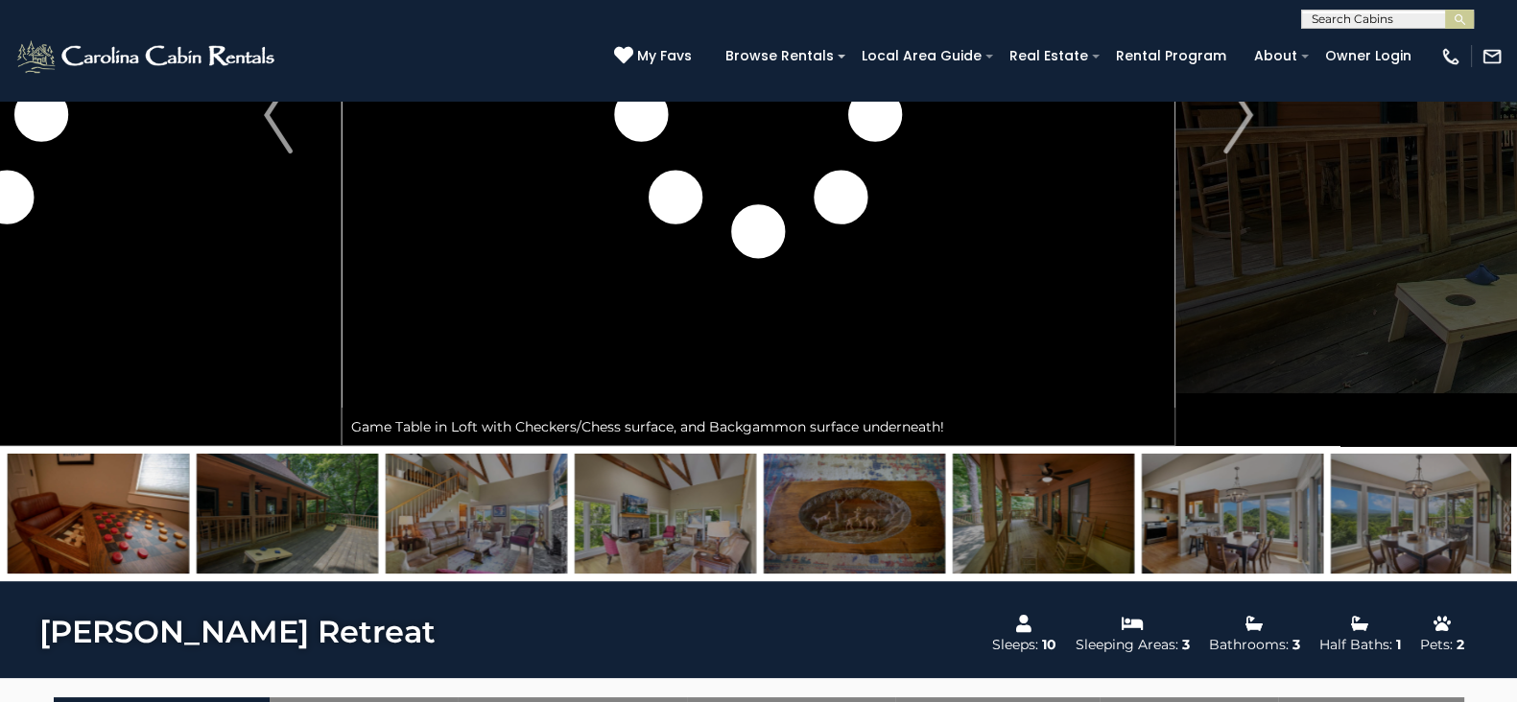
click at [1105, 506] on img at bounding box center [1043, 514] width 181 height 120
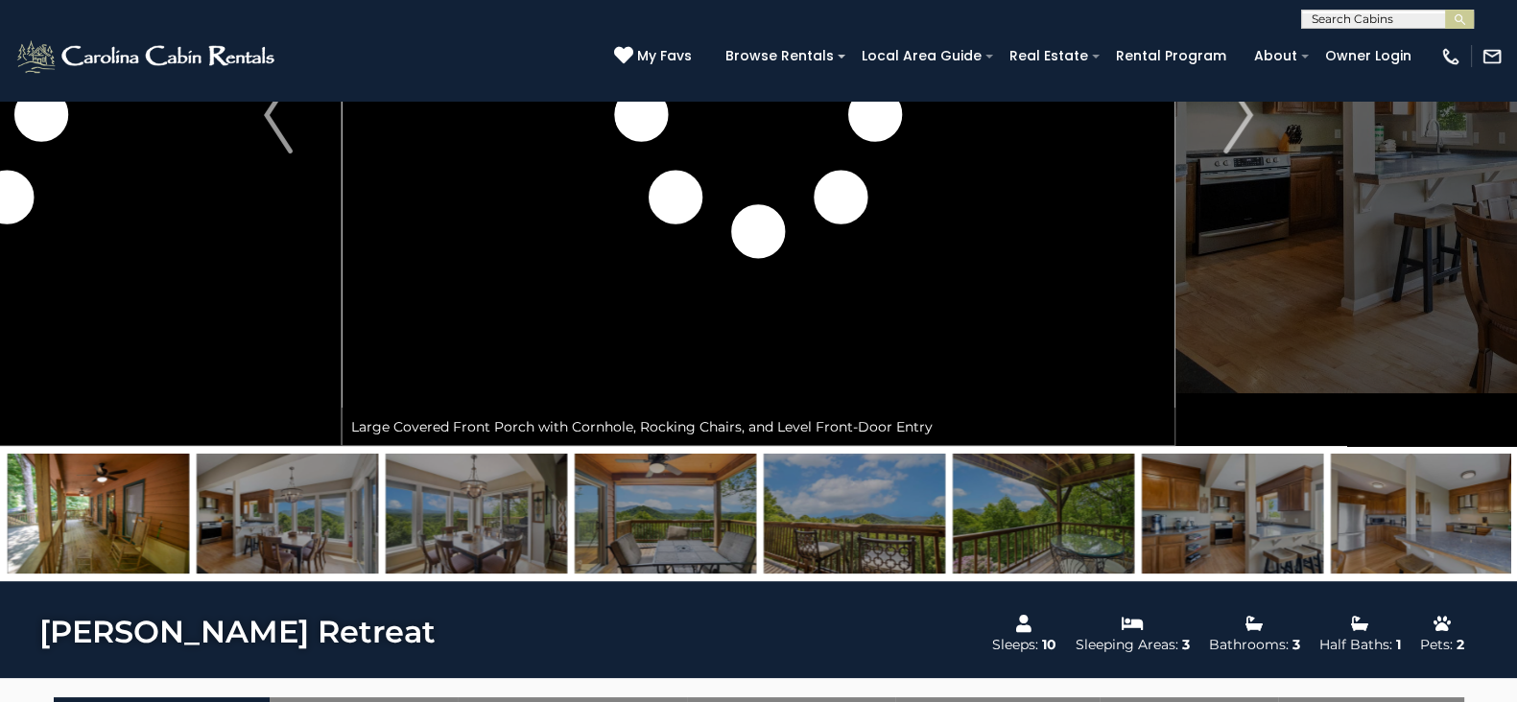
click at [1105, 506] on img at bounding box center [1043, 514] width 181 height 120
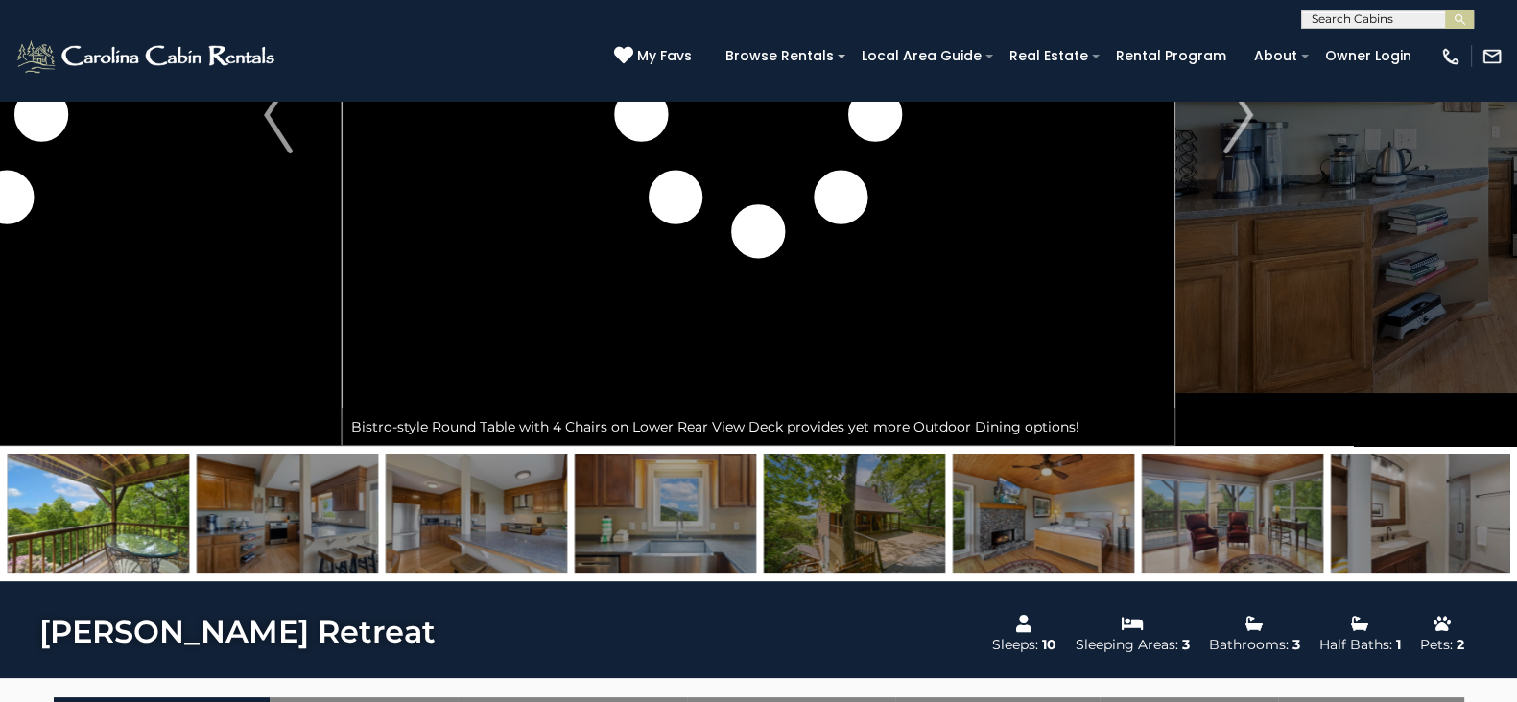
click at [1105, 506] on img at bounding box center [1043, 514] width 181 height 120
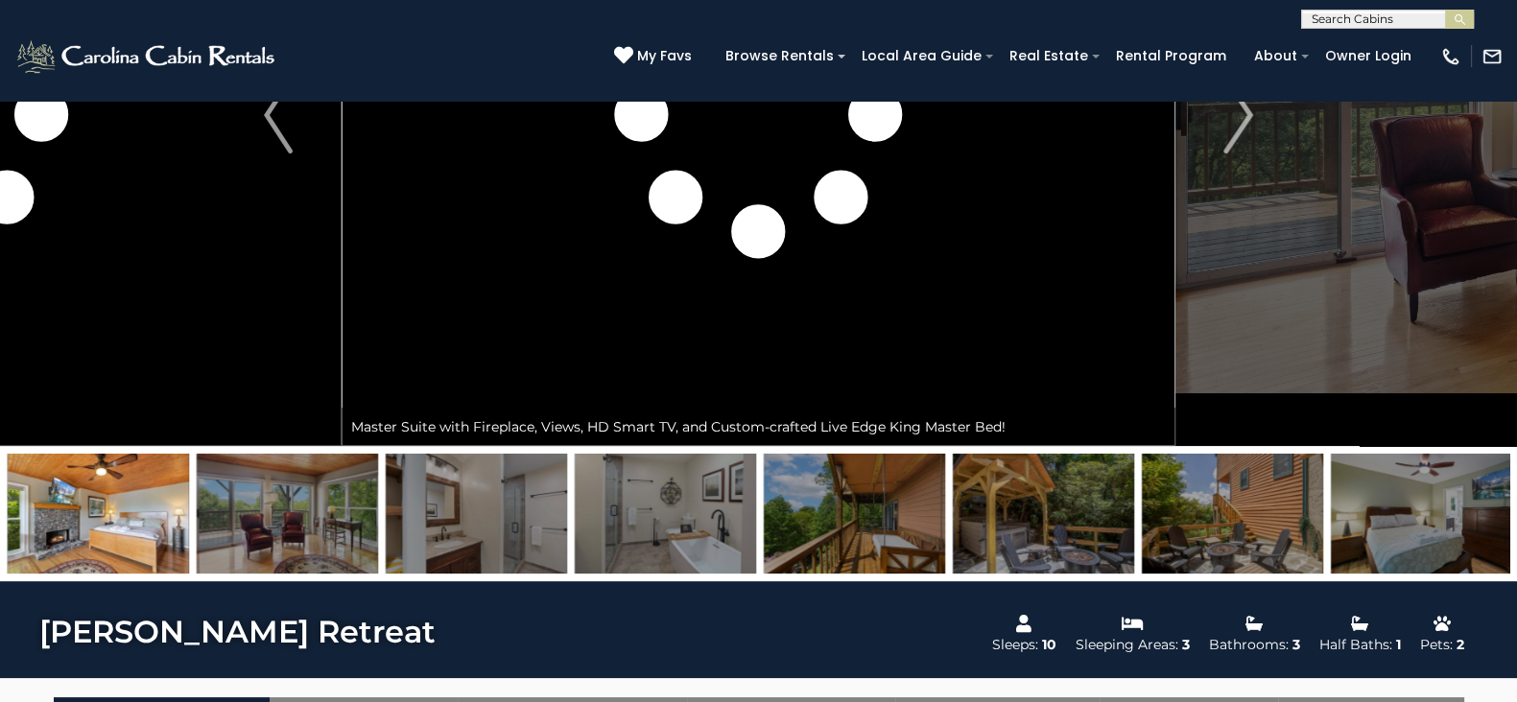
click at [1105, 506] on img at bounding box center [1043, 514] width 181 height 120
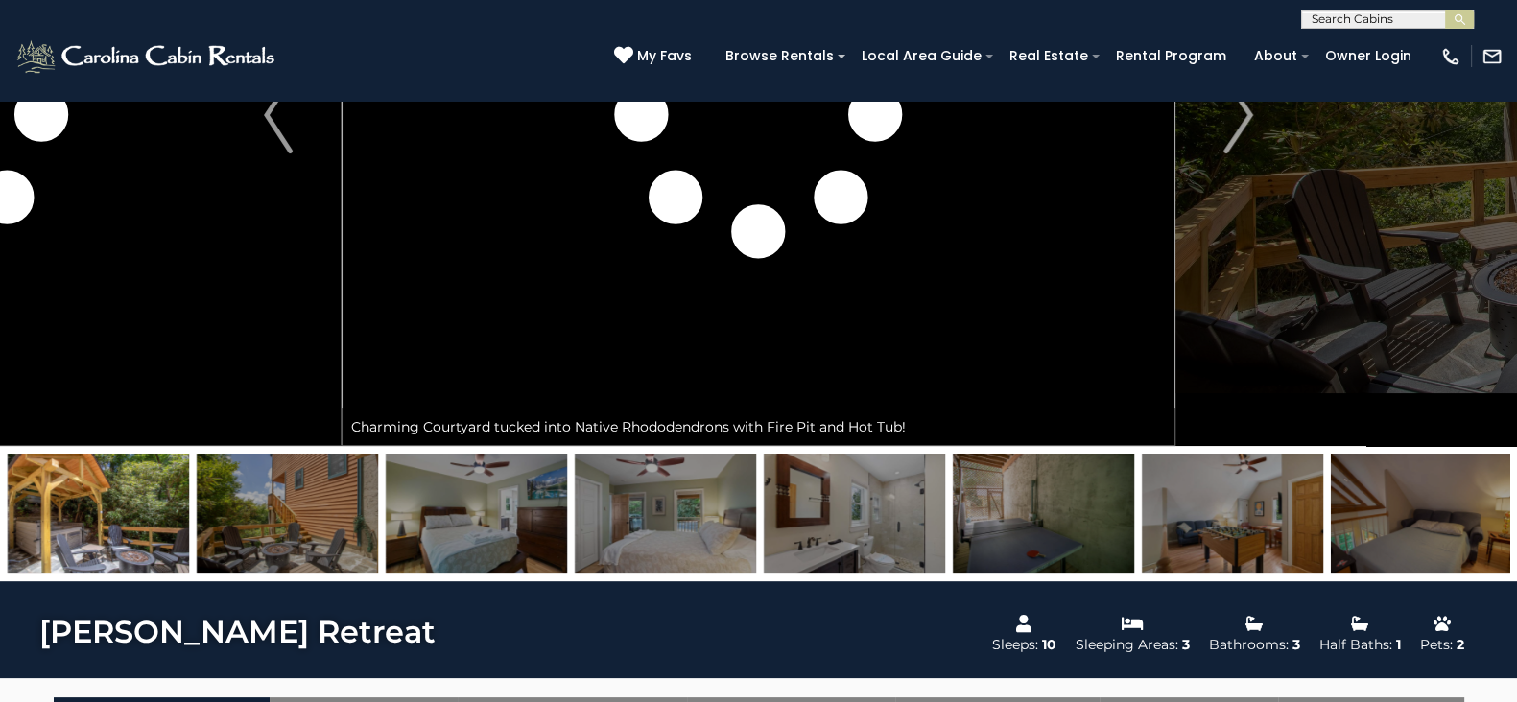
click at [1105, 506] on img at bounding box center [1043, 514] width 181 height 120
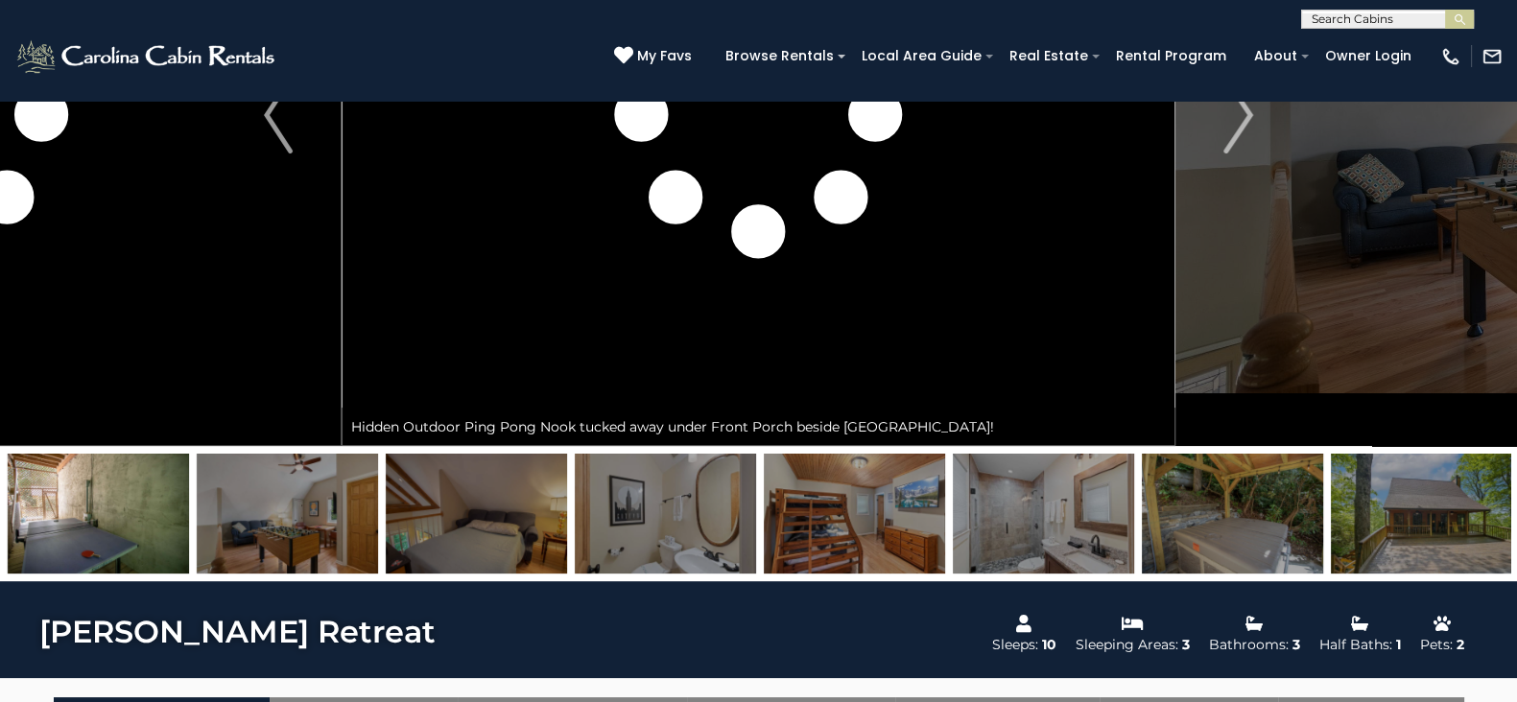
click at [1105, 506] on img at bounding box center [1043, 514] width 181 height 120
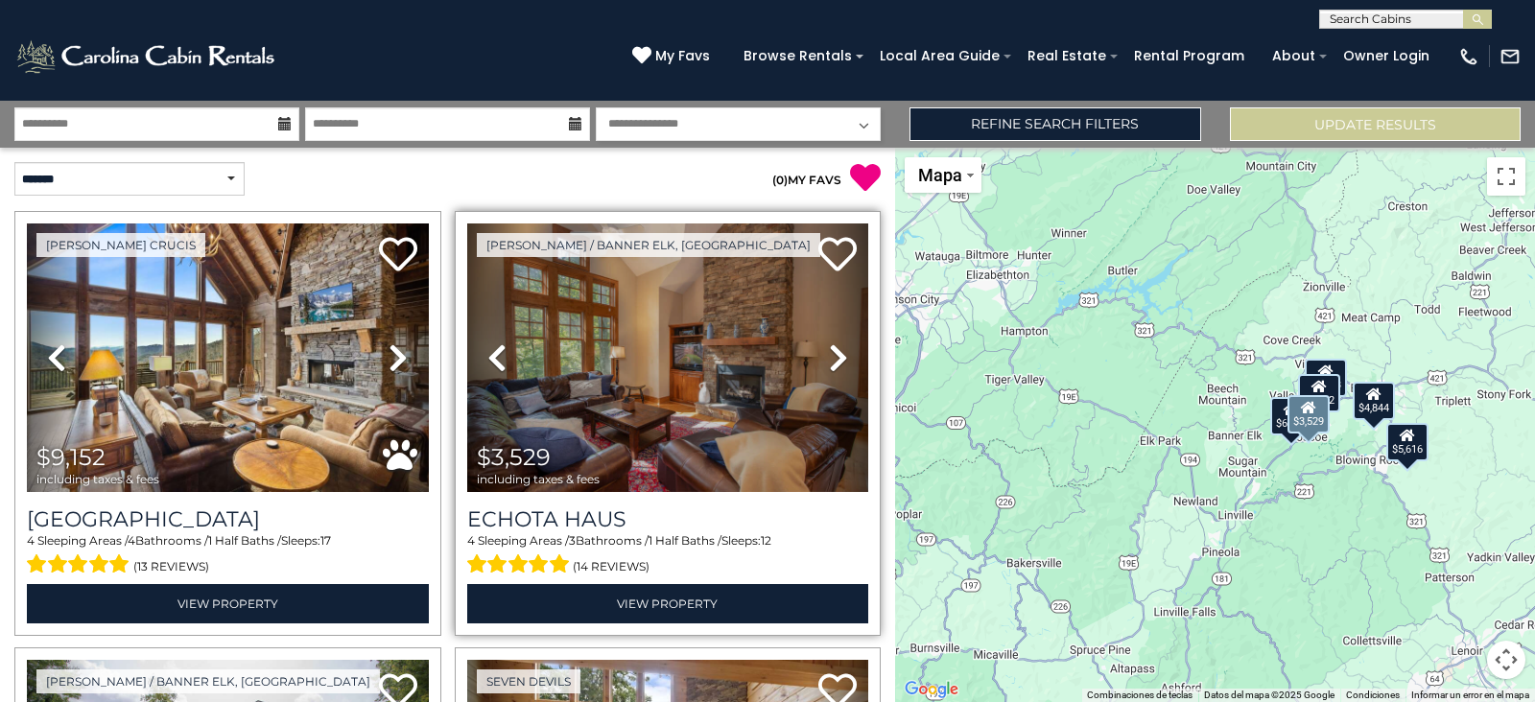
click at [830, 361] on icon at bounding box center [838, 358] width 19 height 31
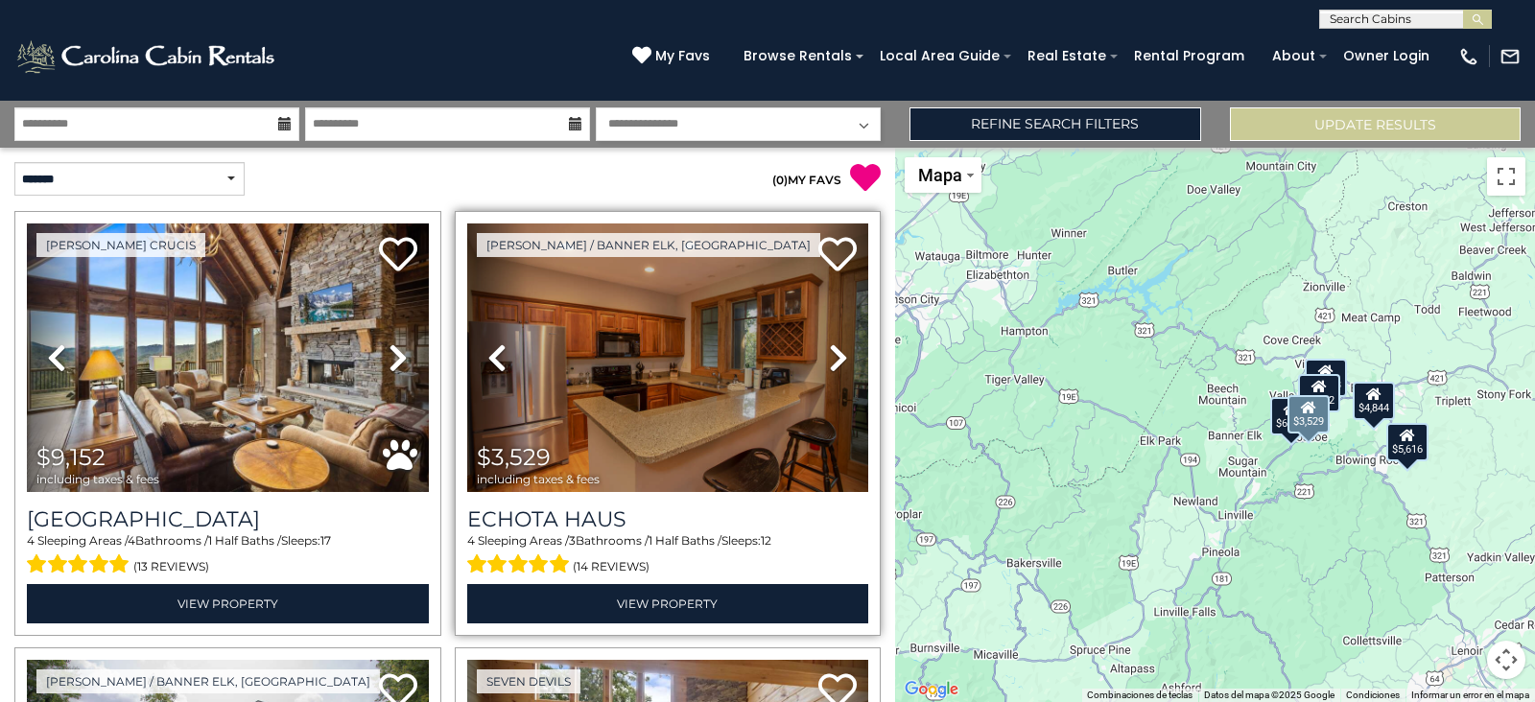
click at [830, 361] on icon at bounding box center [838, 358] width 19 height 31
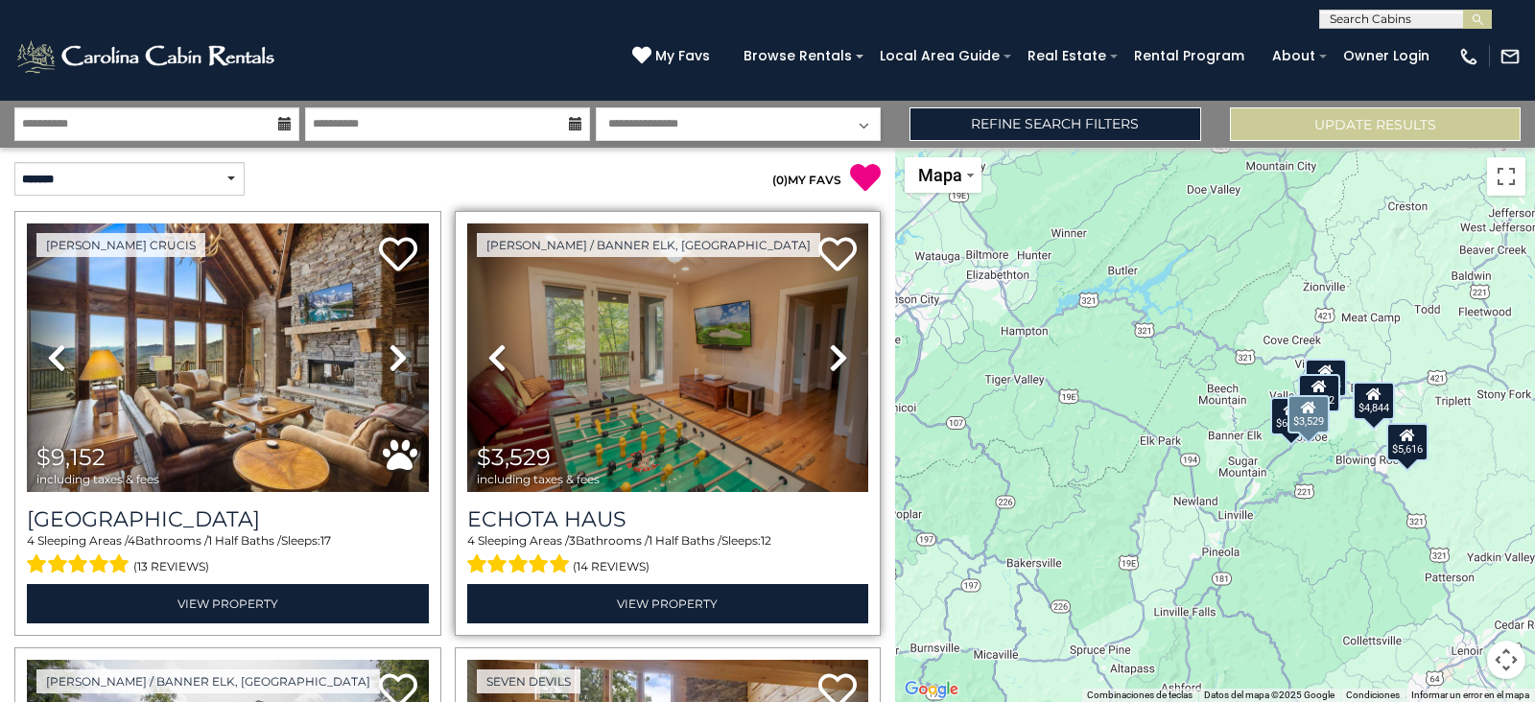
click at [830, 361] on icon at bounding box center [838, 358] width 19 height 31
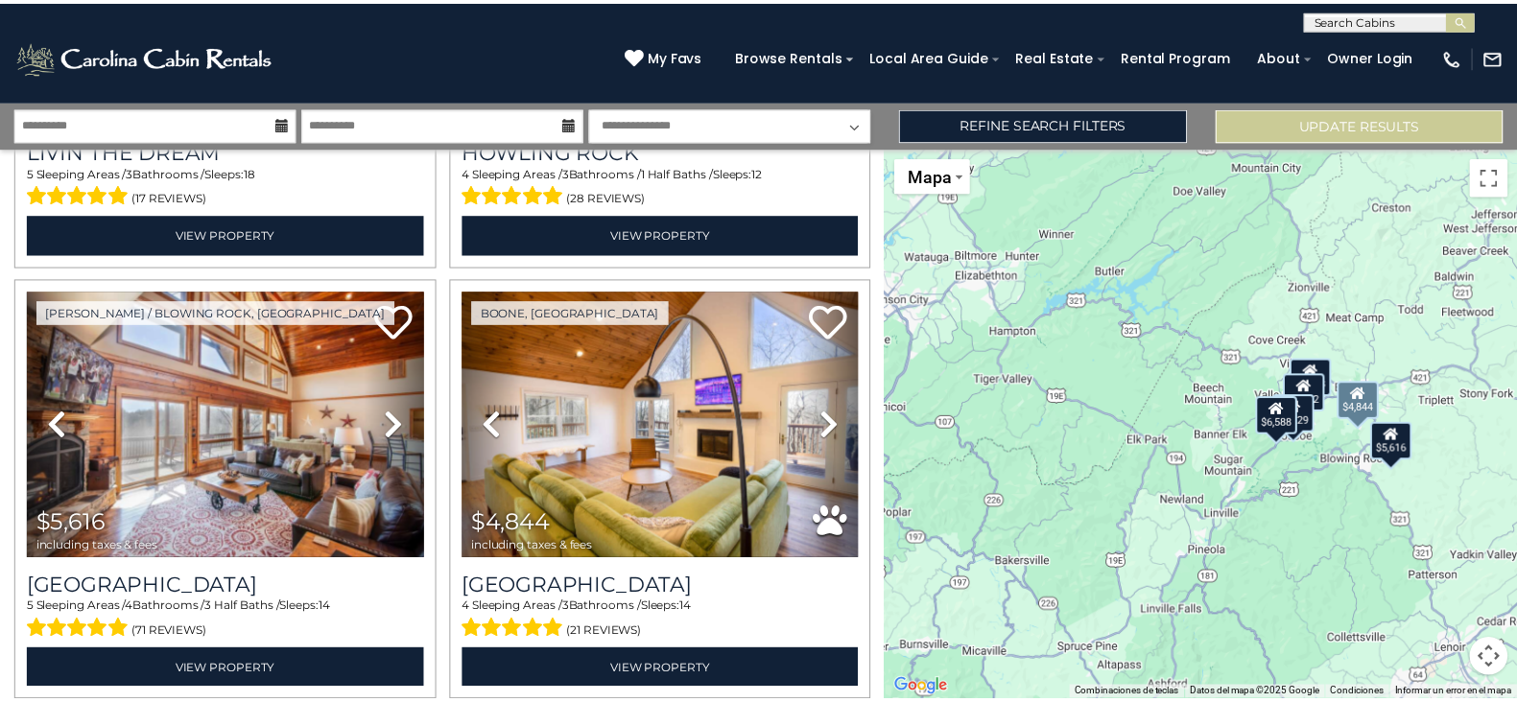
scroll to position [873, 0]
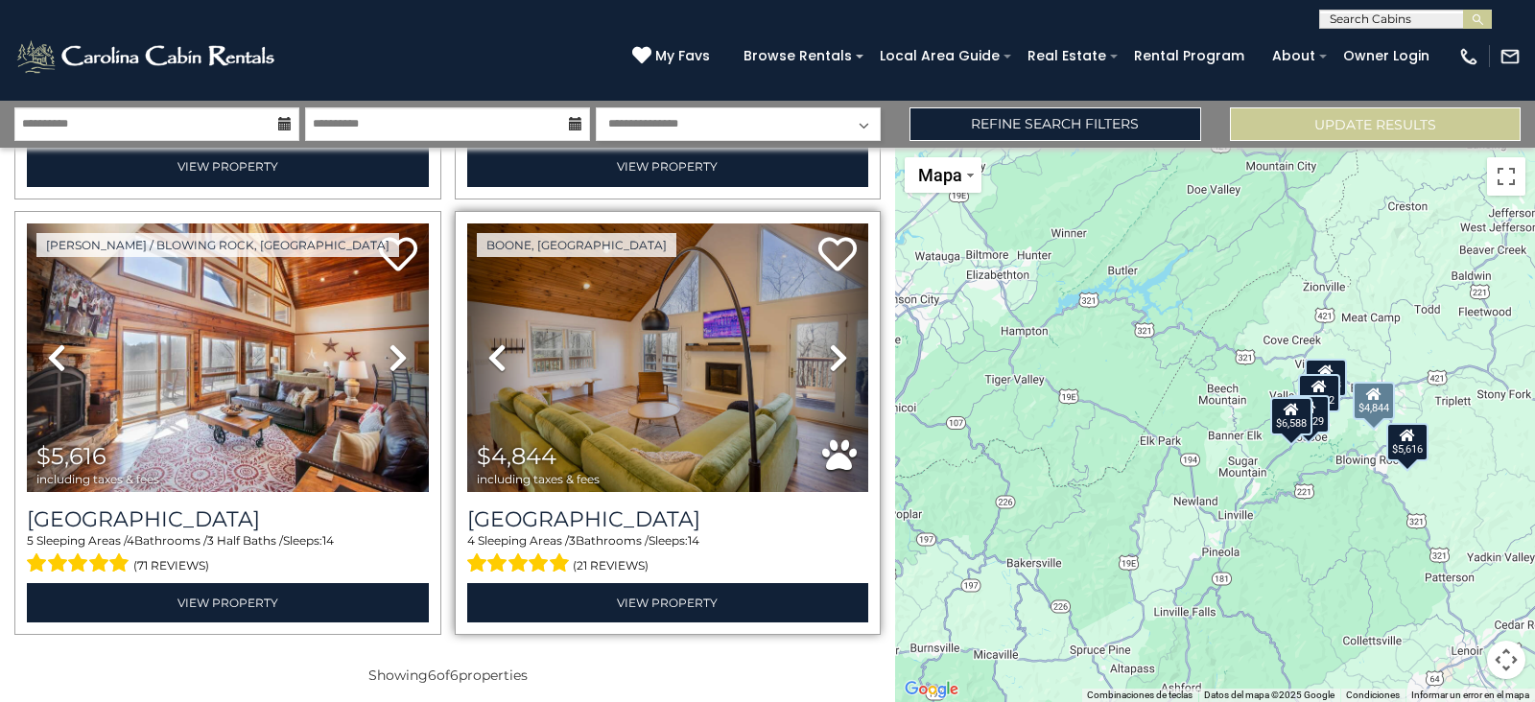
click at [830, 351] on icon at bounding box center [838, 358] width 19 height 31
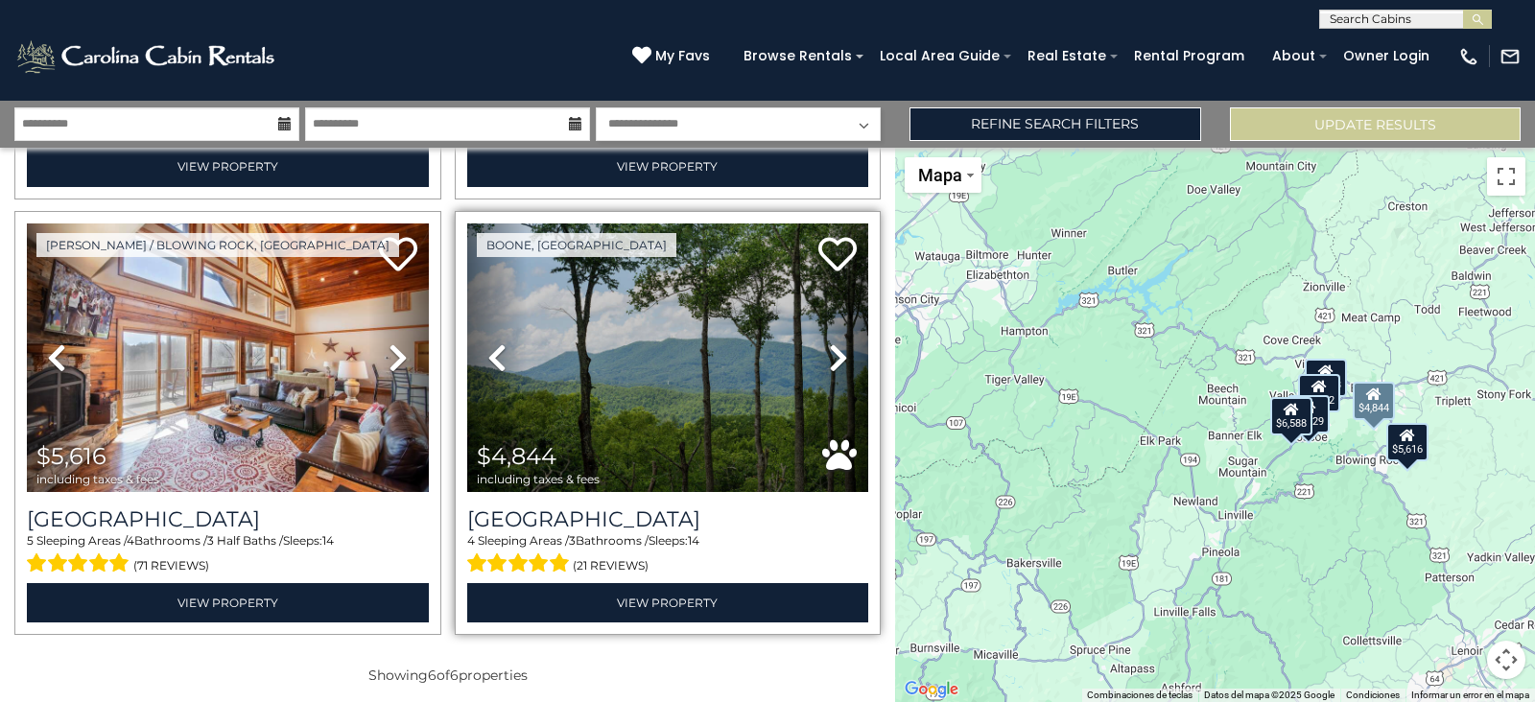
click at [830, 351] on icon at bounding box center [838, 358] width 19 height 31
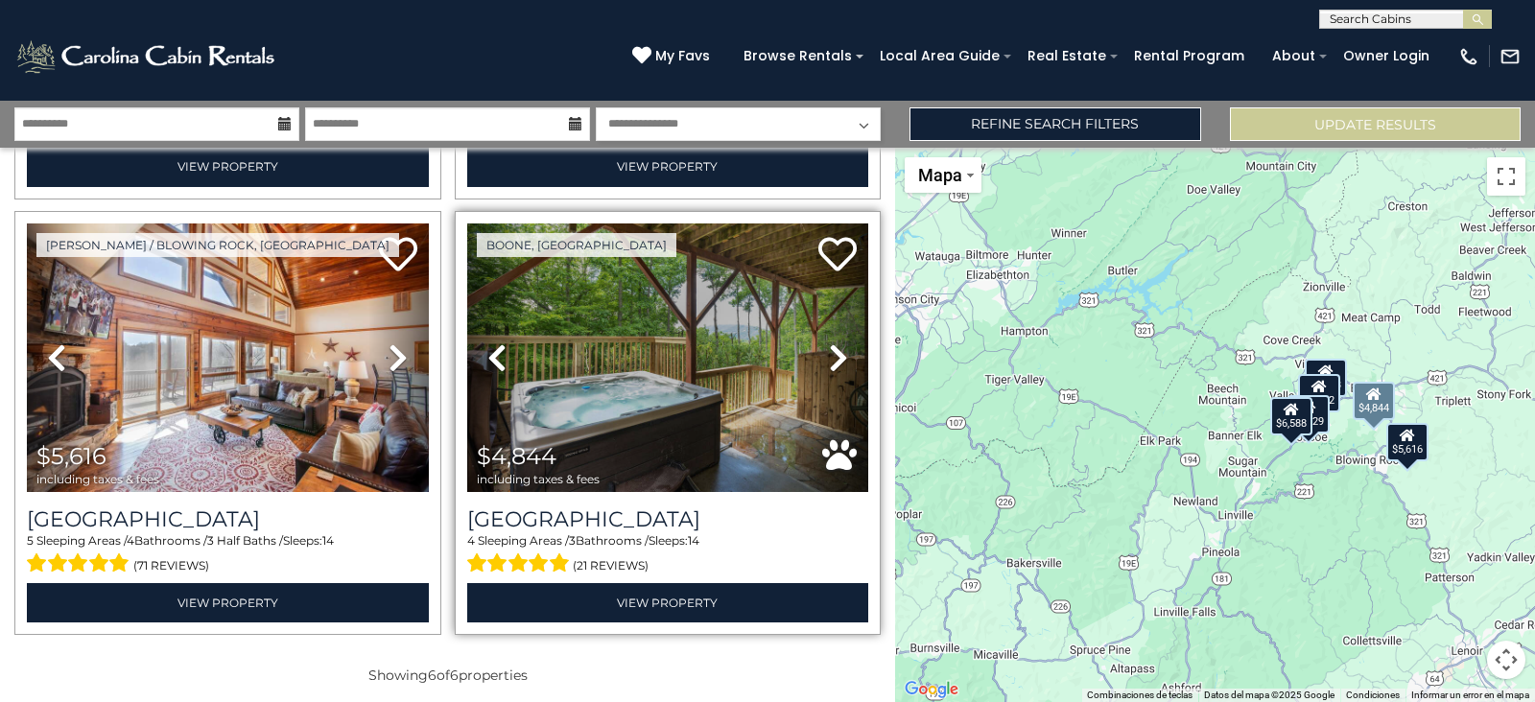
click at [830, 351] on icon at bounding box center [838, 358] width 19 height 31
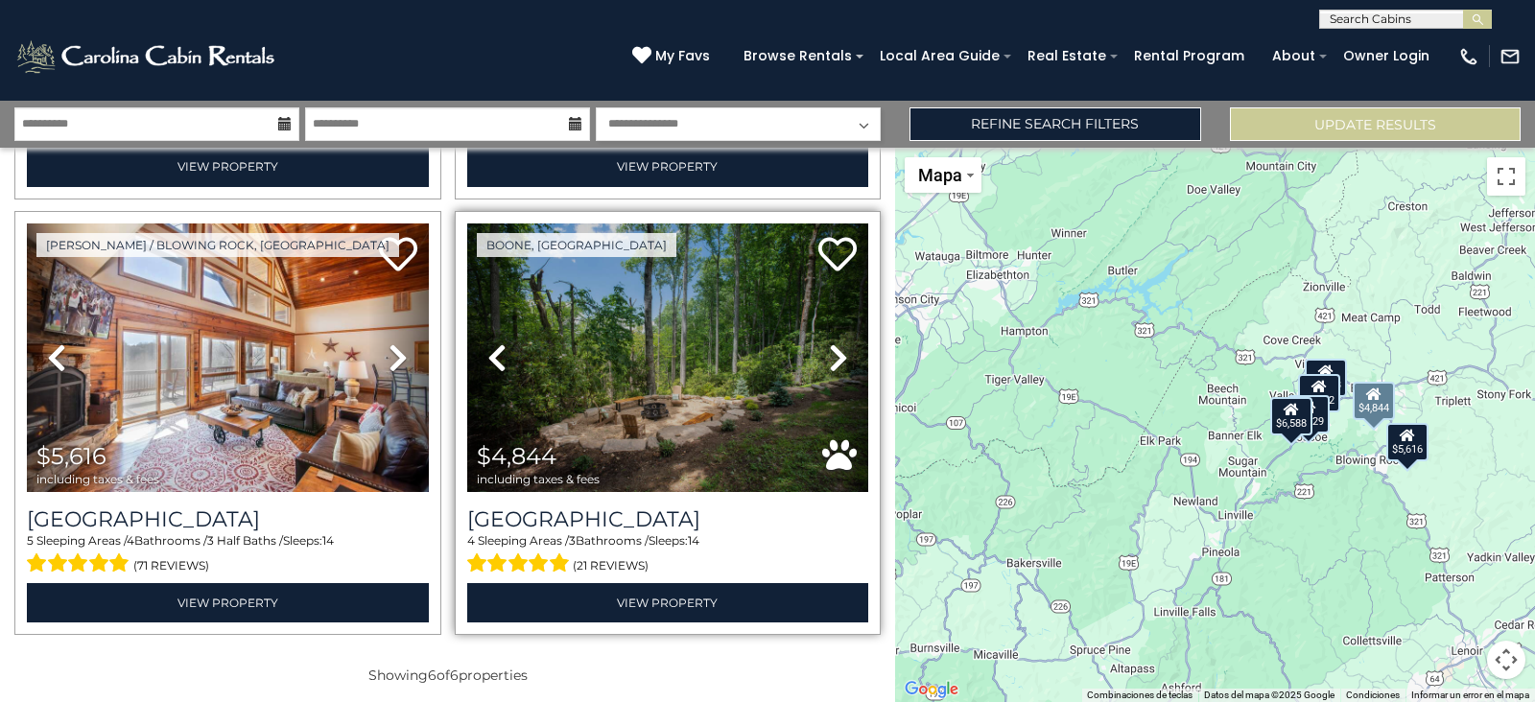
click at [830, 351] on icon at bounding box center [838, 358] width 19 height 31
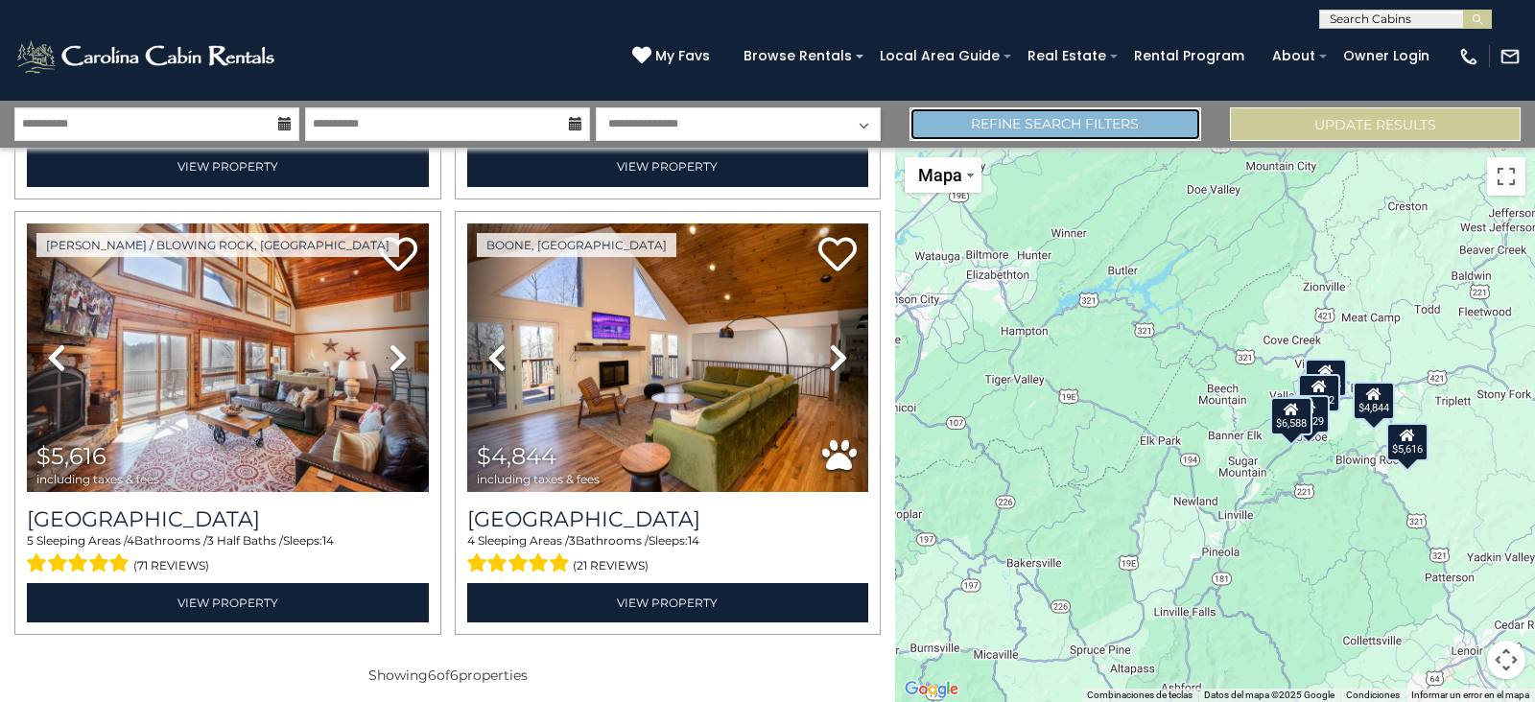
click at [1126, 127] on link "Refine Search Filters" at bounding box center [1055, 124] width 291 height 34
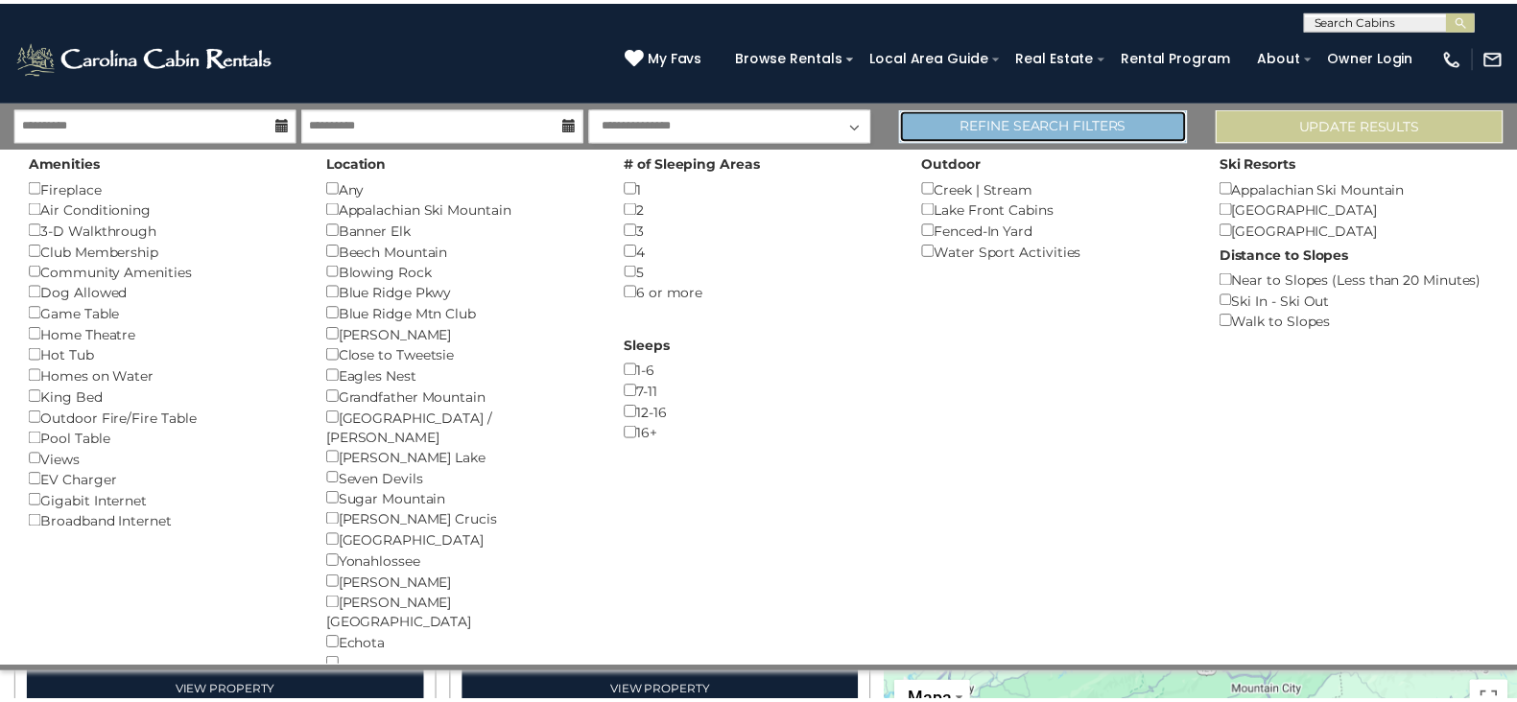
scroll to position [863, 0]
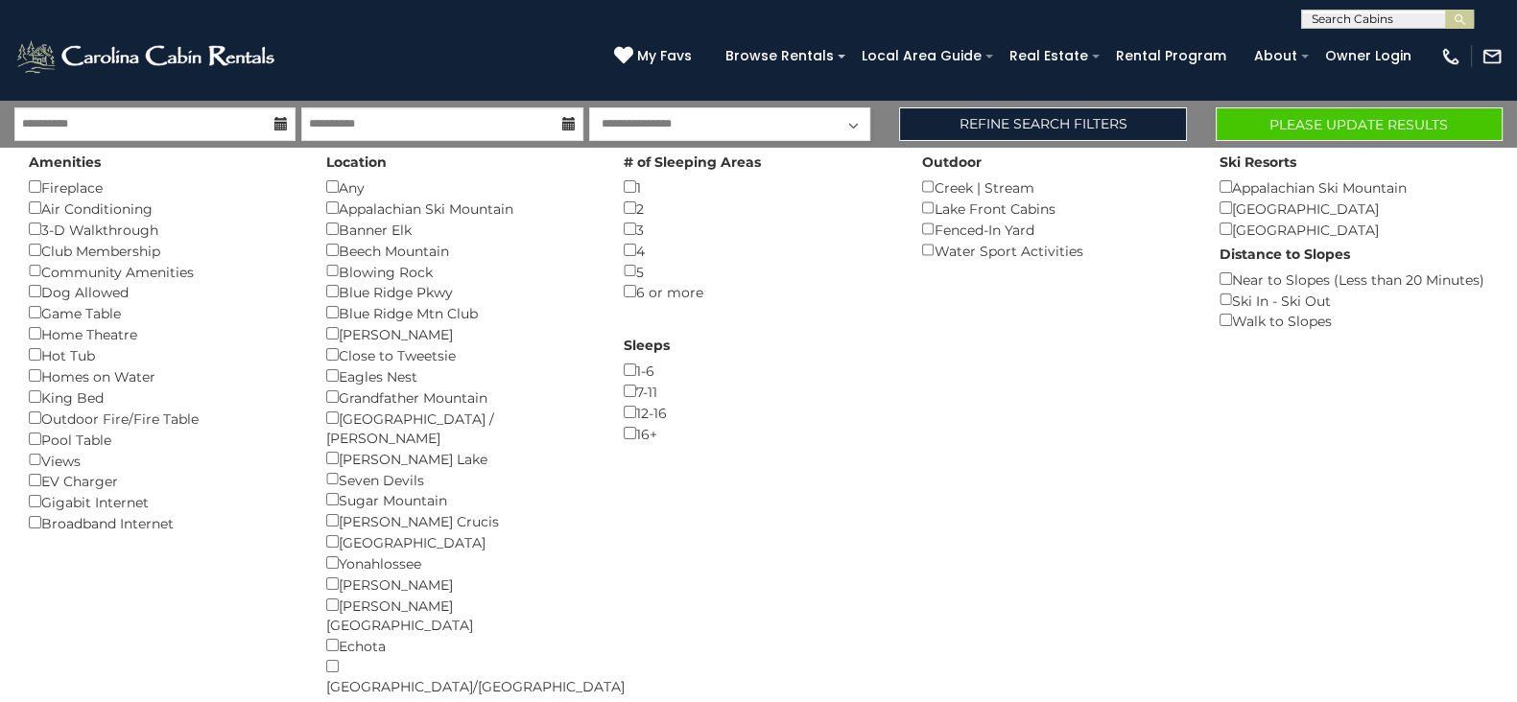
click at [1340, 143] on div "Amenities Fireplace () Air Conditioning () 3-D Walkthrough () Club Membership (…" at bounding box center [758, 423] width 1517 height 565
click at [1334, 120] on button "Please Update Results" at bounding box center [1359, 124] width 287 height 34
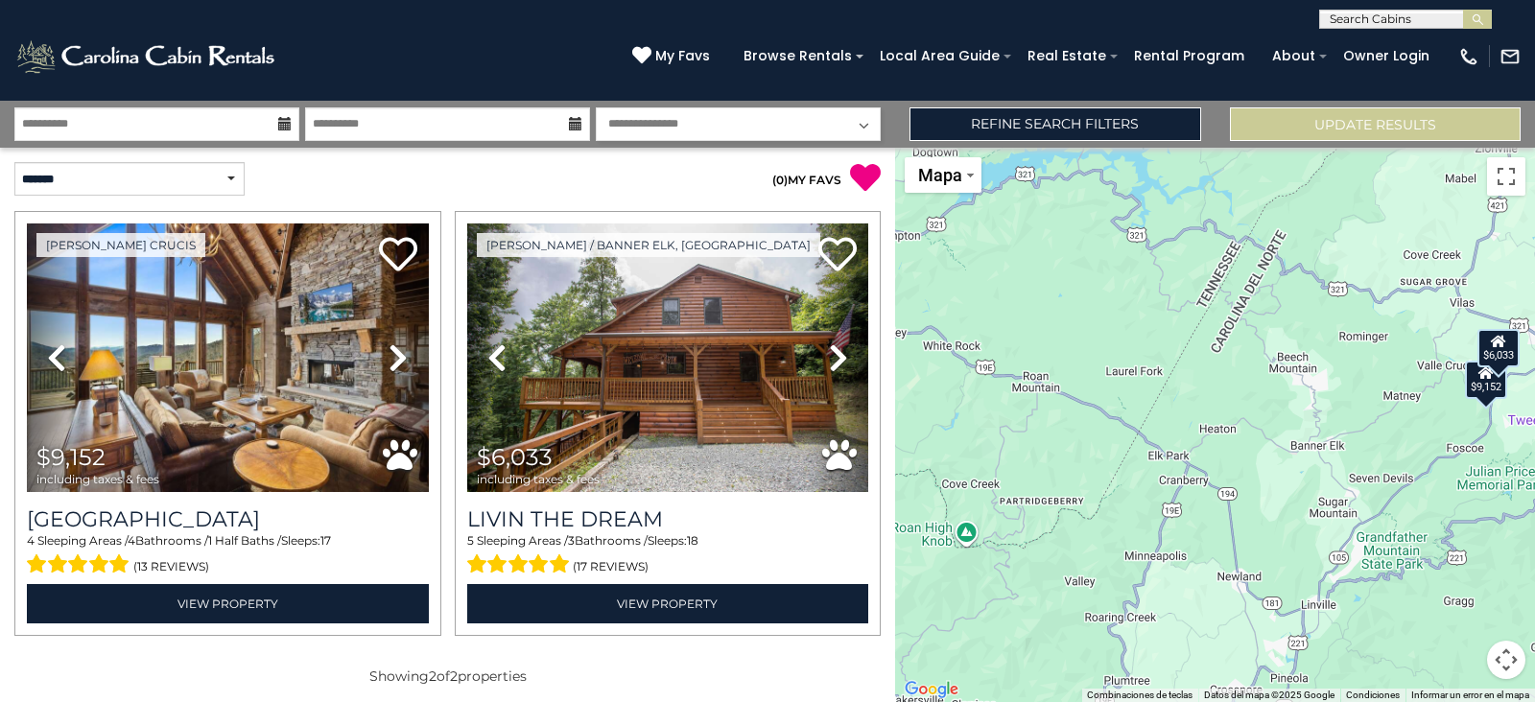
click at [1126, 106] on div "**********" at bounding box center [767, 124] width 1535 height 47
click at [1129, 120] on link "Refine Search Filters" at bounding box center [1055, 124] width 291 height 34
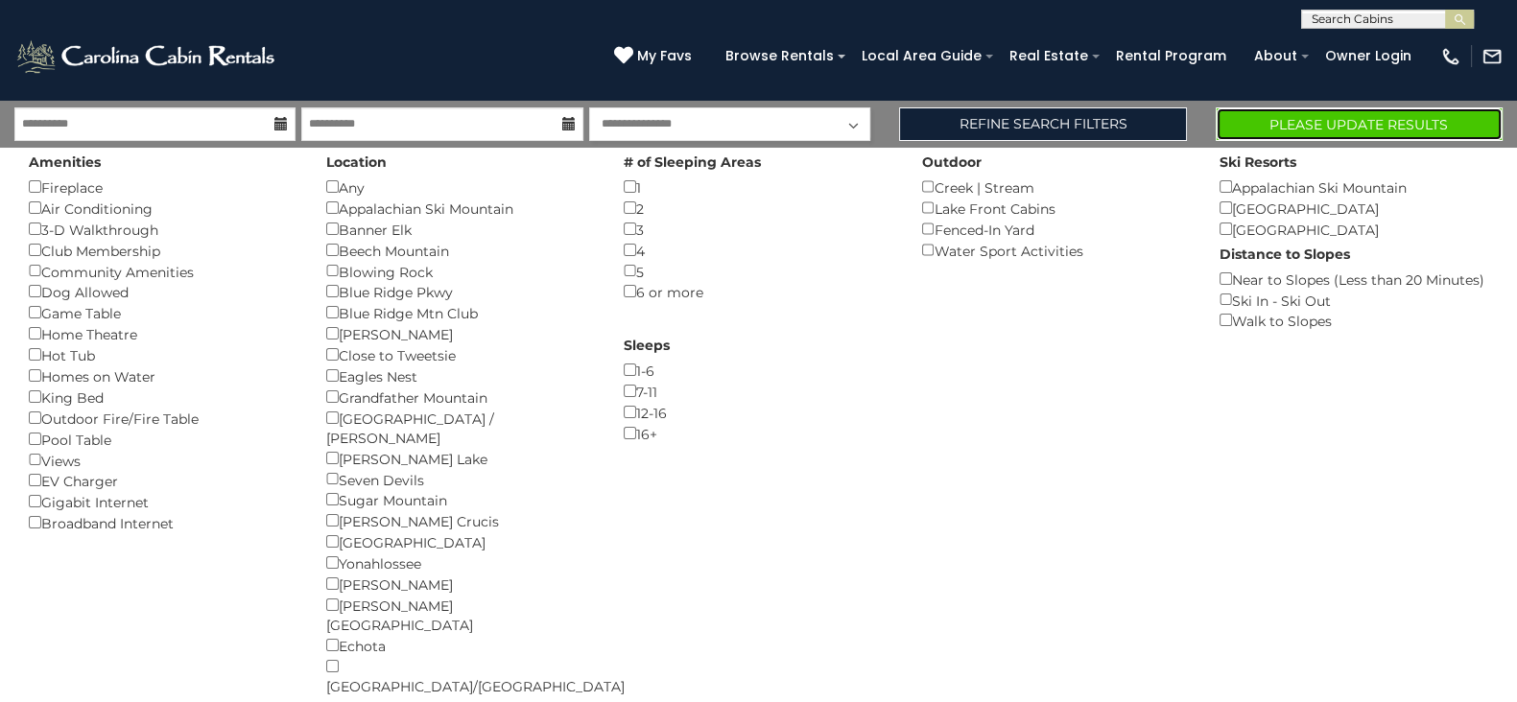
click at [1398, 119] on button "Please Update Results" at bounding box center [1359, 124] width 287 height 34
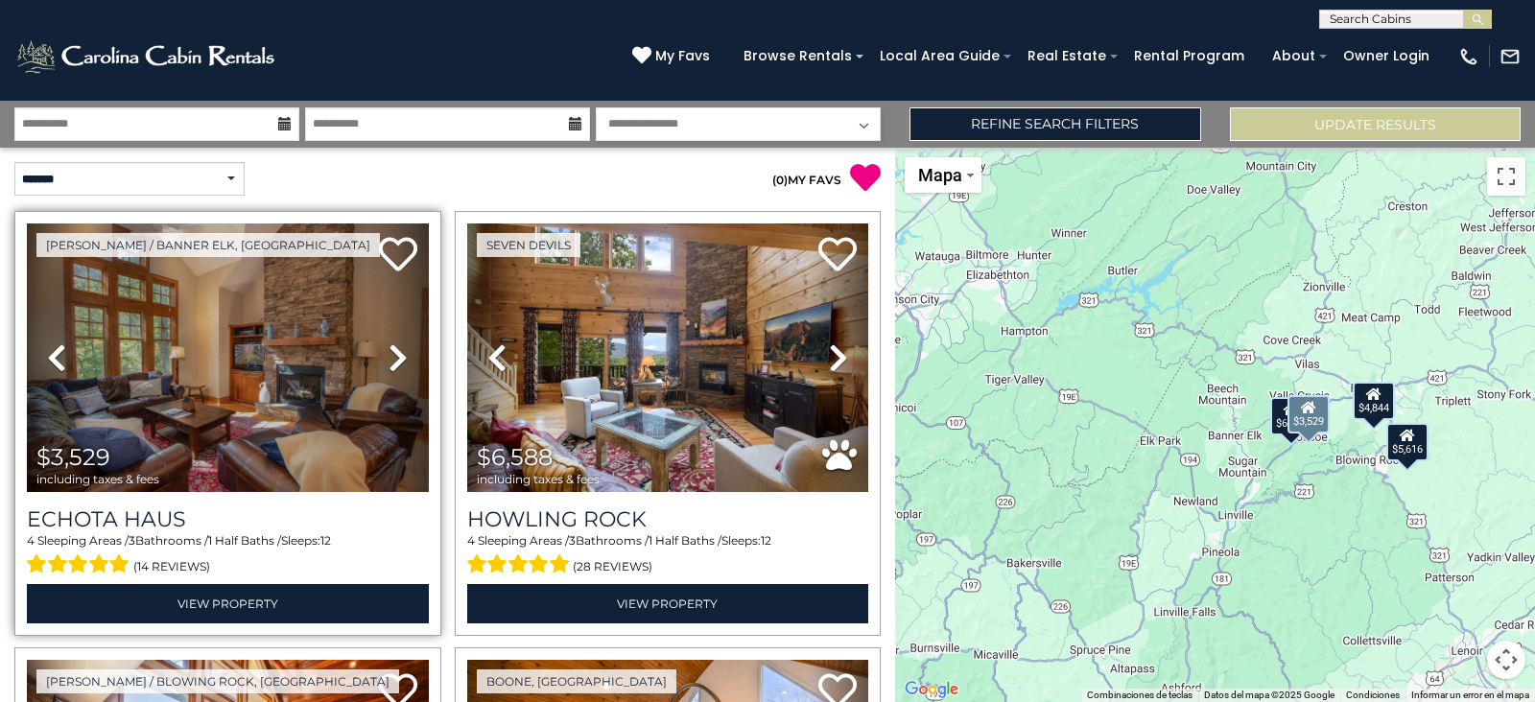
click at [391, 367] on icon at bounding box center [398, 358] width 19 height 31
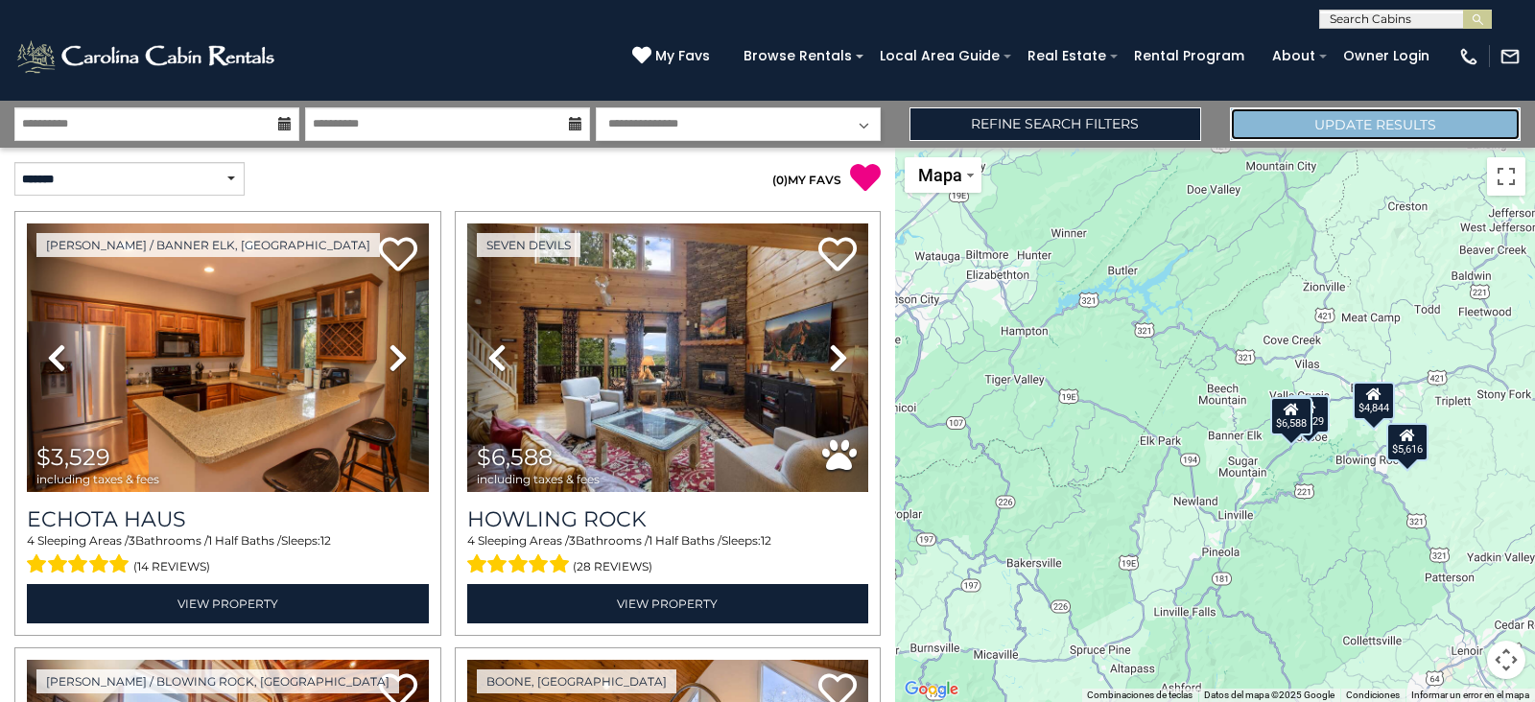
click at [1252, 120] on button "Update Results" at bounding box center [1375, 124] width 291 height 34
click at [1088, 142] on div "**********" at bounding box center [767, 124] width 1535 height 47
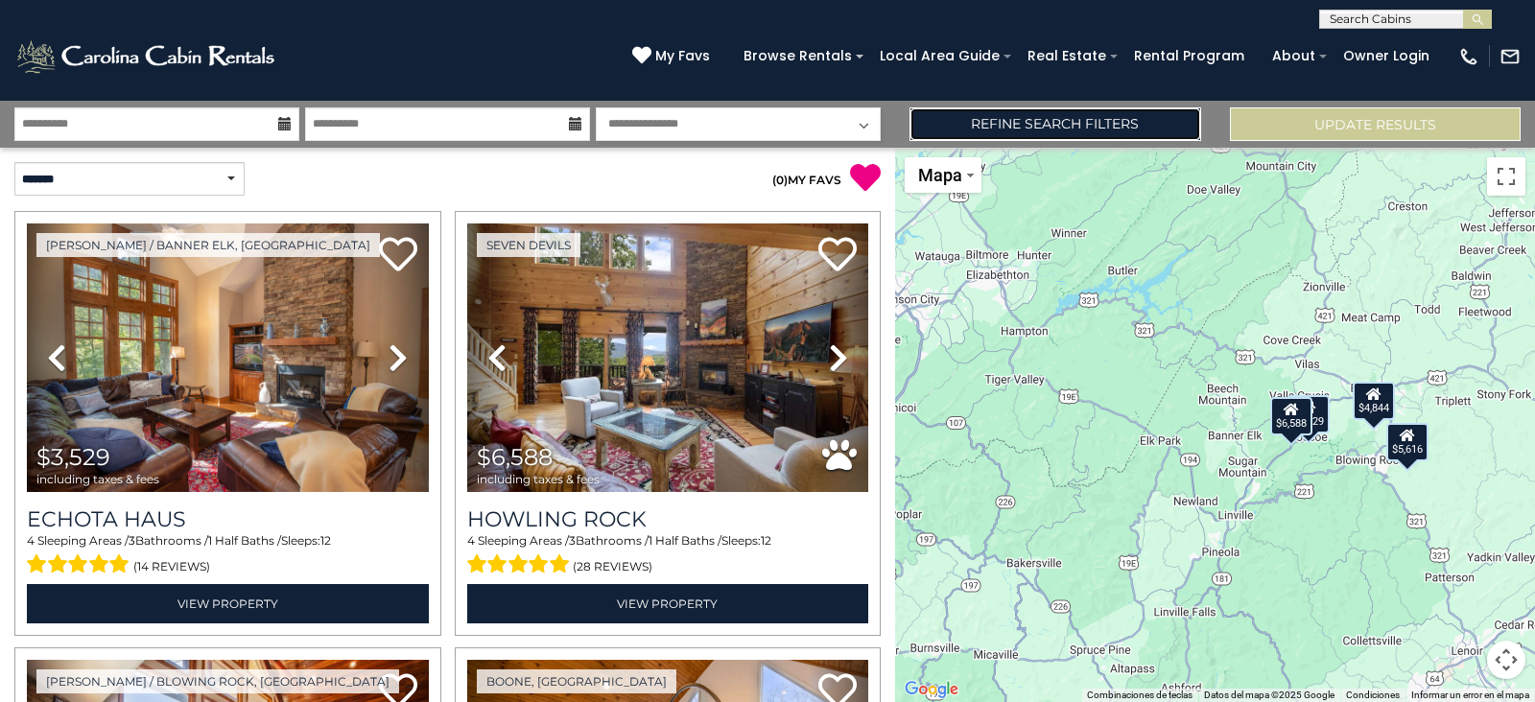
click at [1081, 130] on link "Refine Search Filters" at bounding box center [1055, 124] width 291 height 34
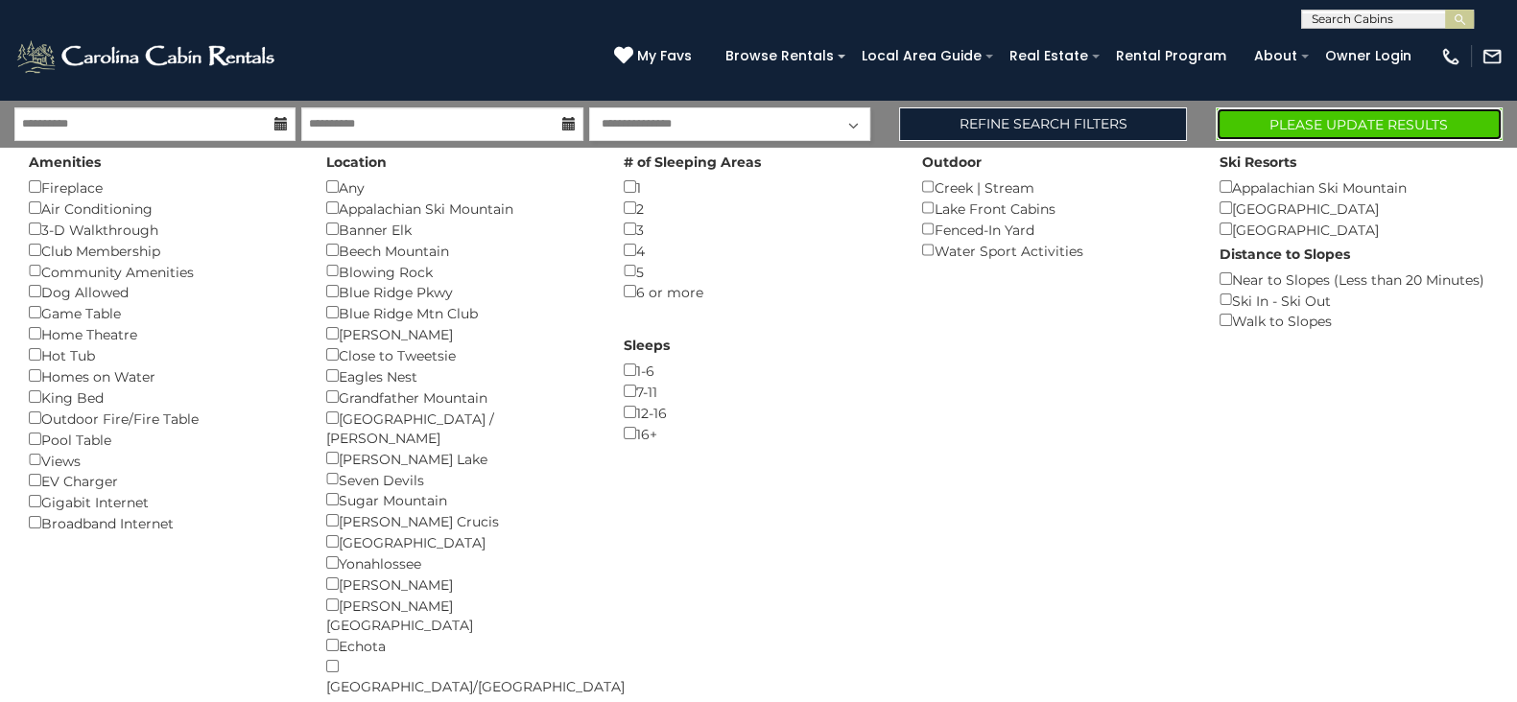
click at [1300, 131] on button "Please Update Results" at bounding box center [1359, 124] width 287 height 34
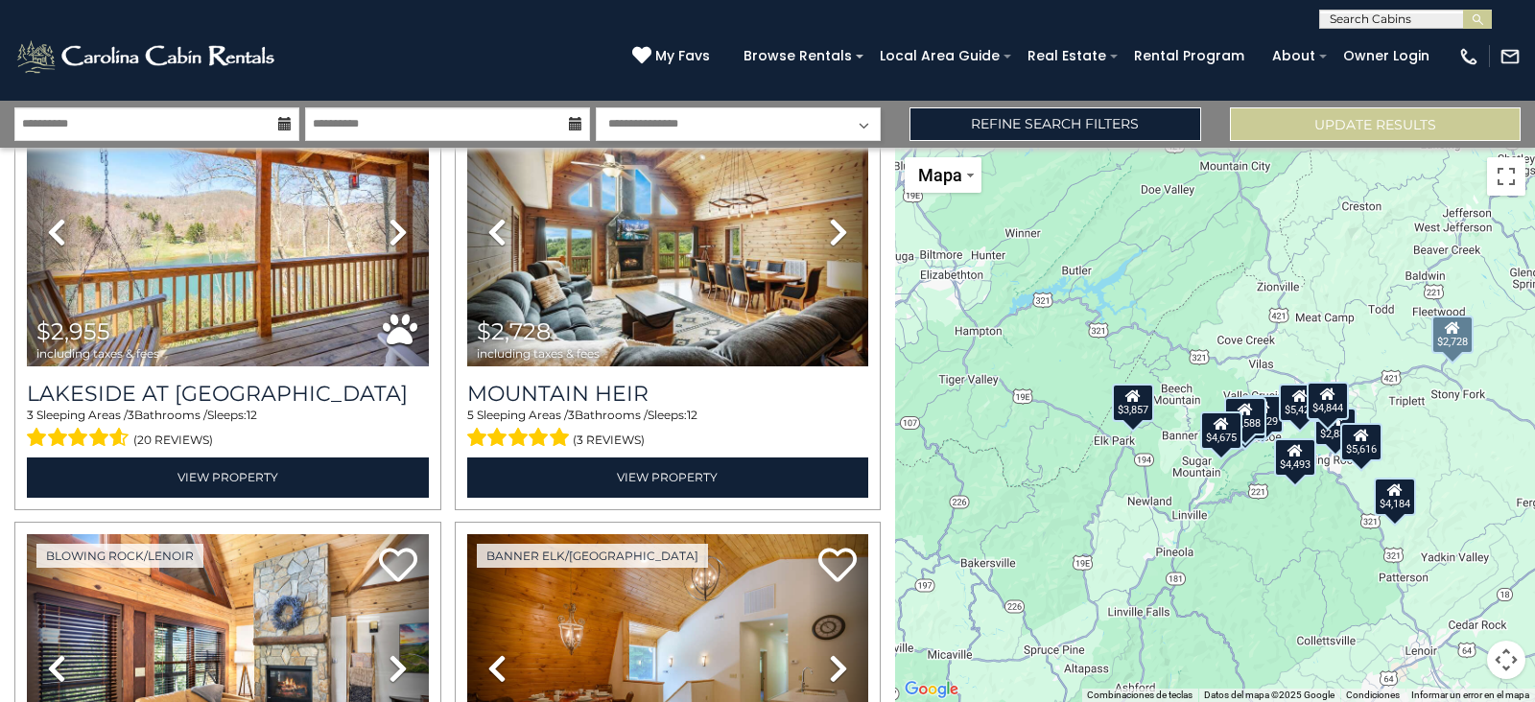
scroll to position [563, 0]
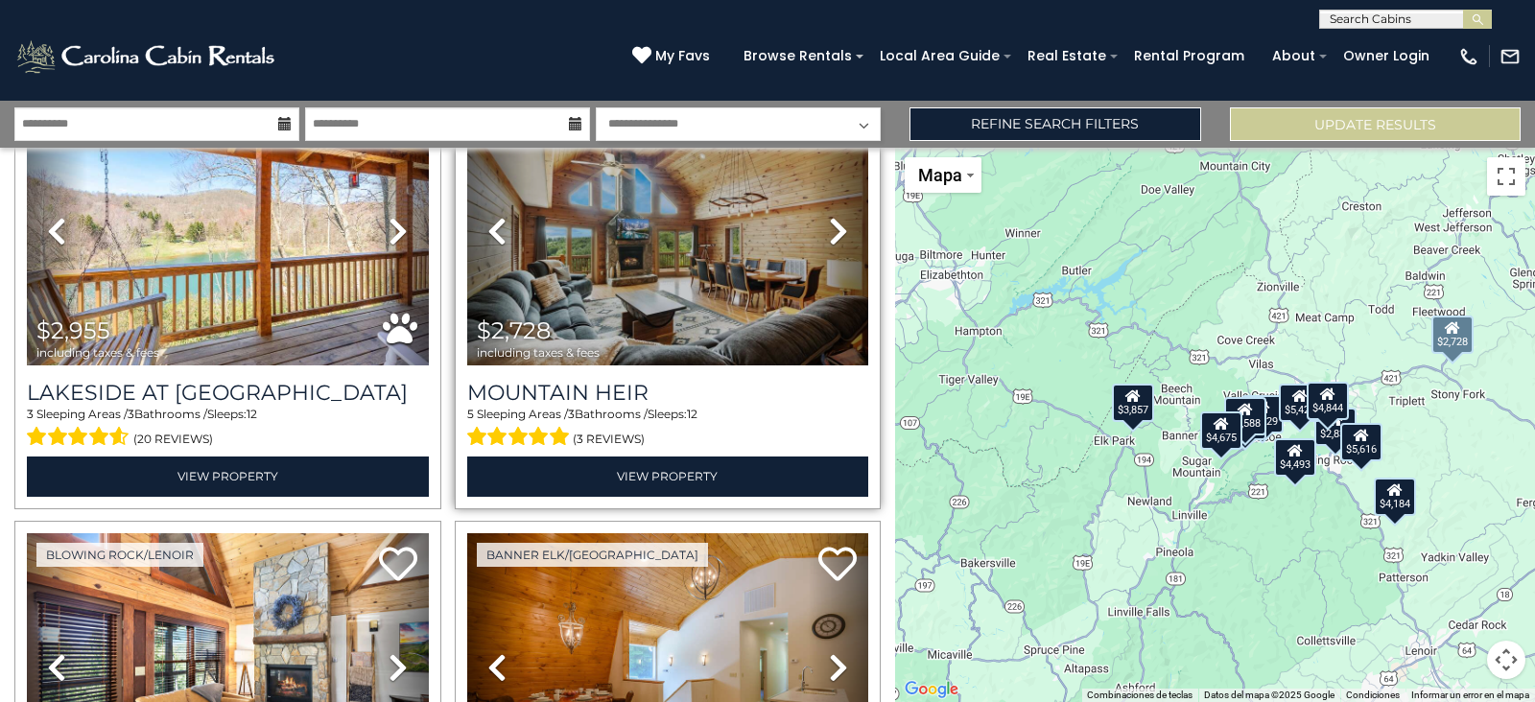
click at [829, 220] on icon at bounding box center [838, 231] width 19 height 31
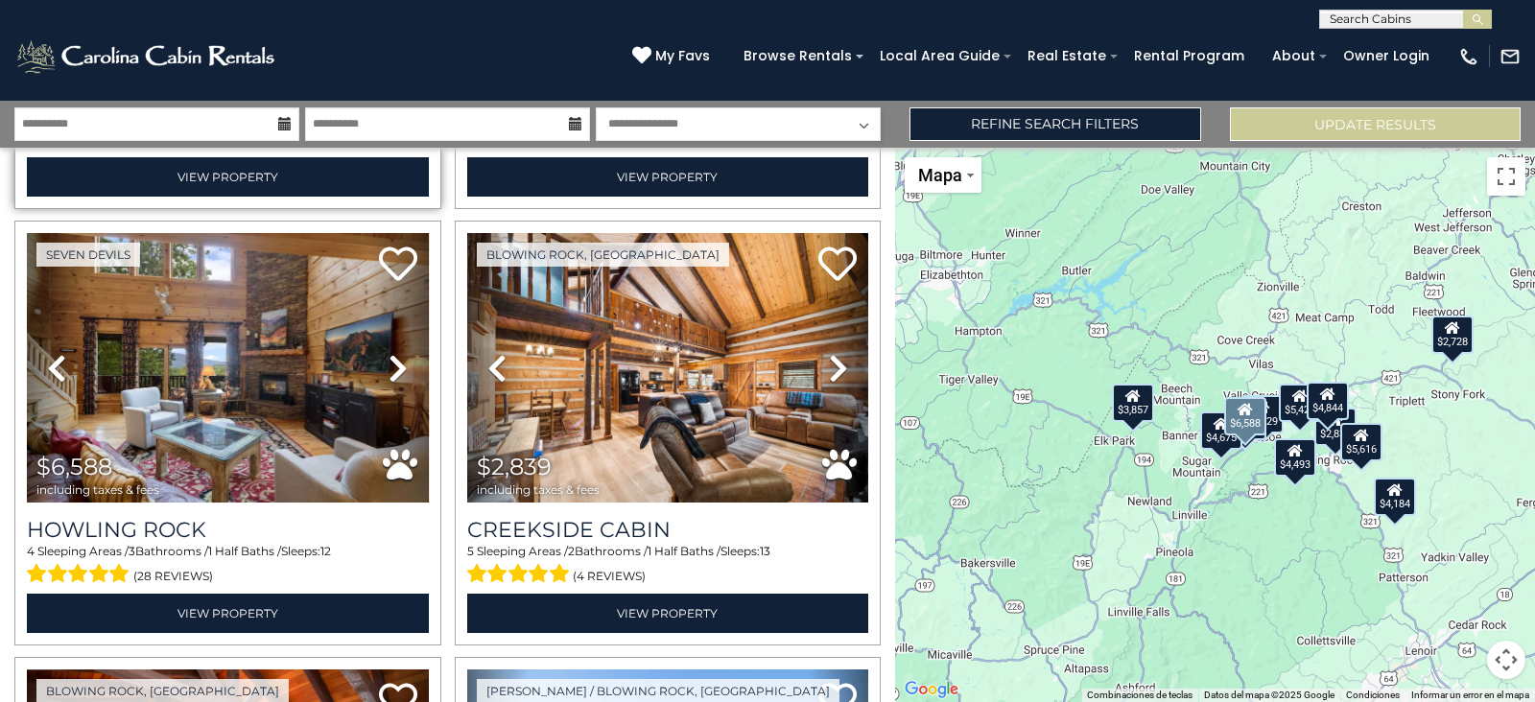
scroll to position [1368, 0]
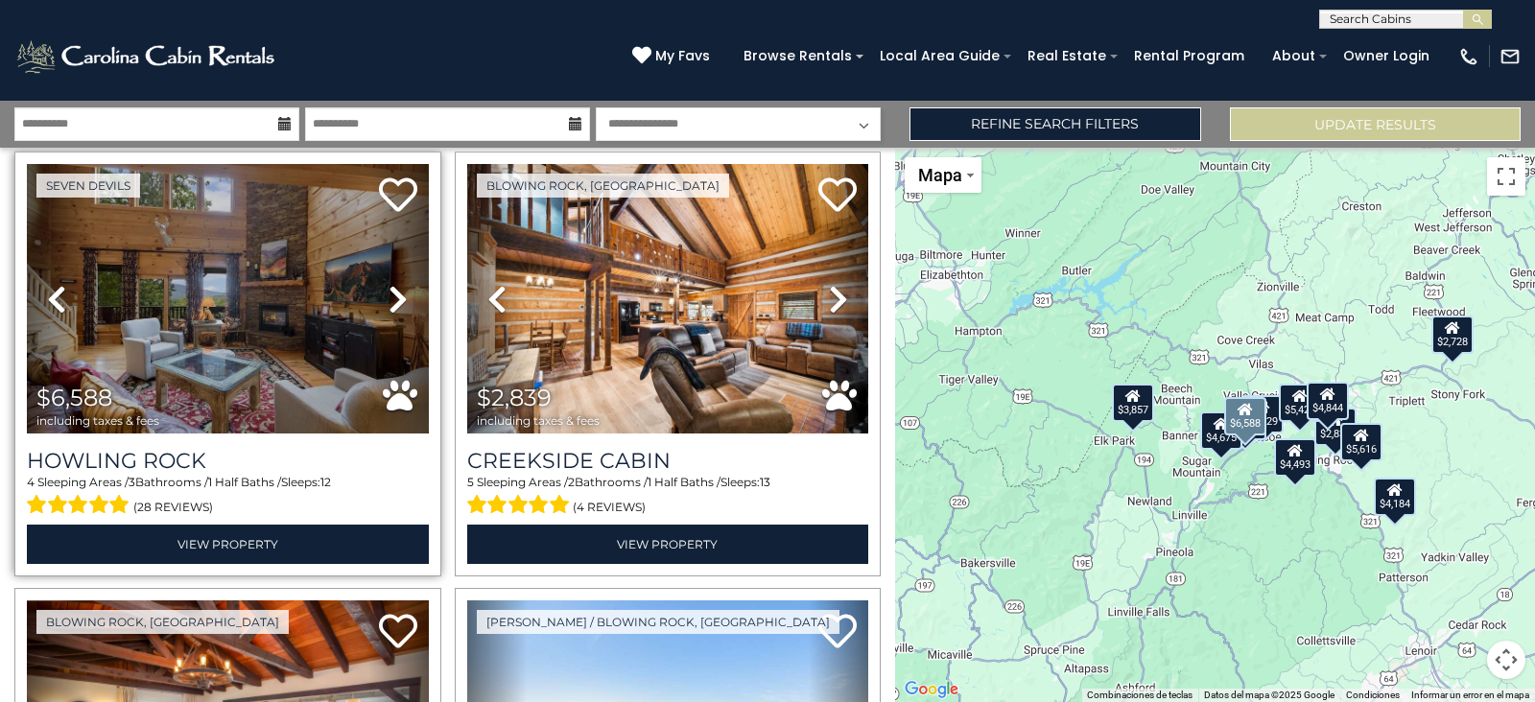
click at [401, 284] on icon at bounding box center [398, 299] width 19 height 31
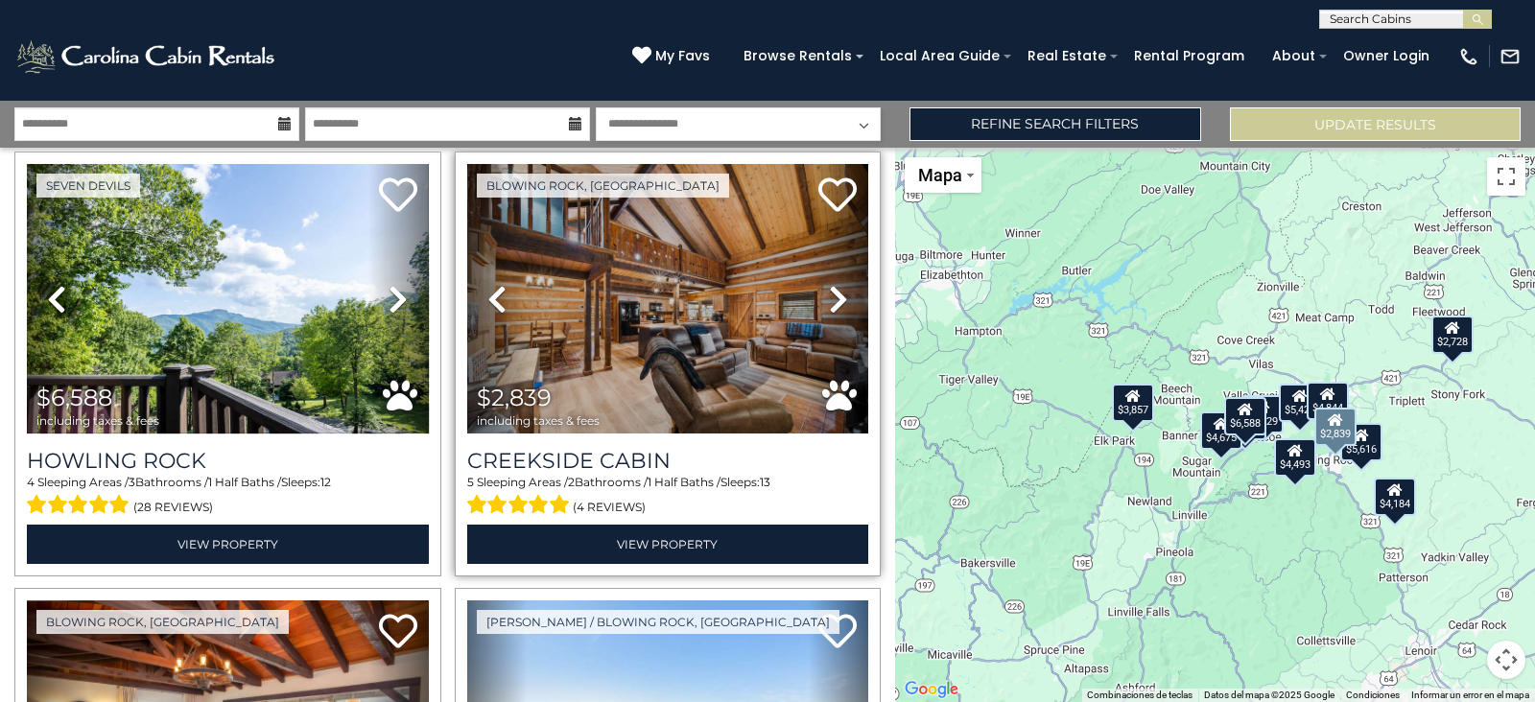
click at [829, 284] on icon at bounding box center [838, 299] width 19 height 31
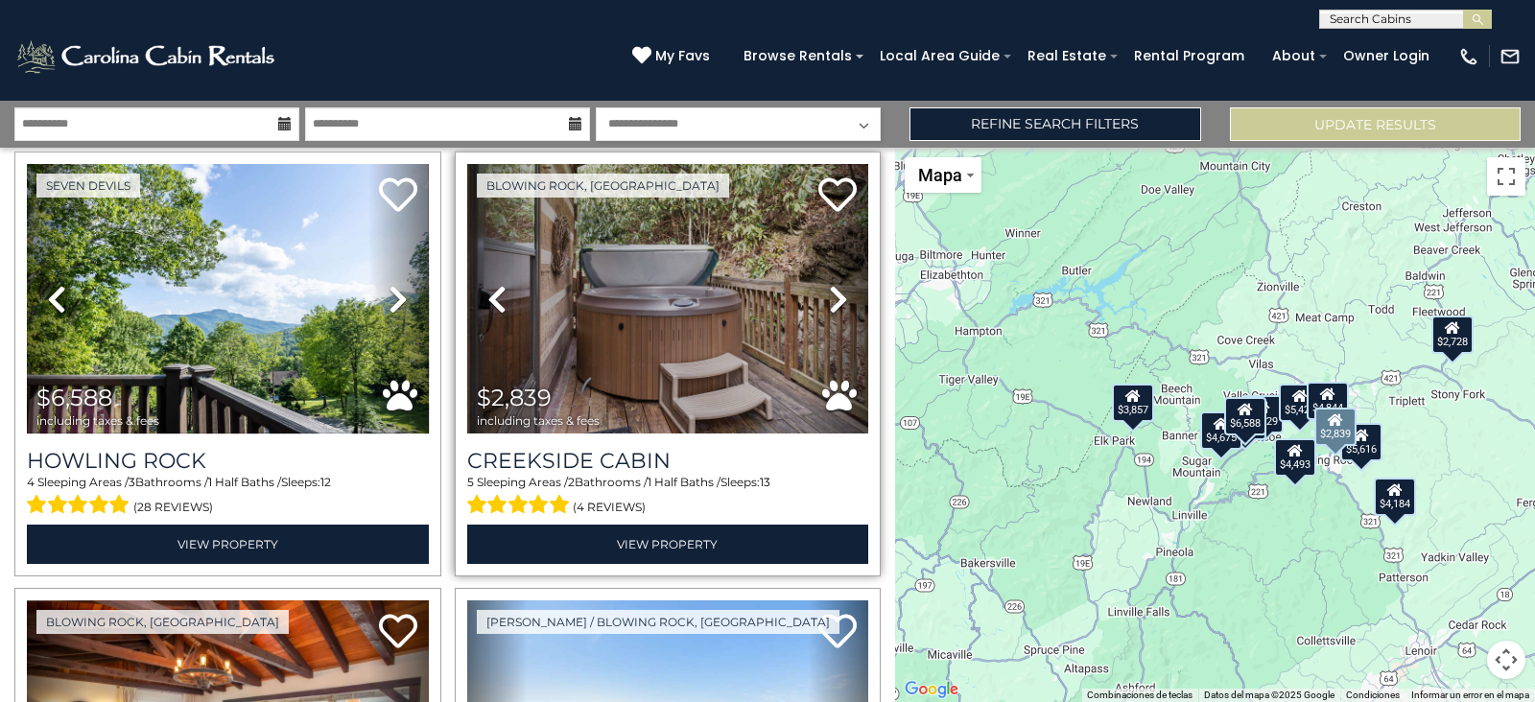
click at [829, 284] on icon at bounding box center [838, 299] width 19 height 31
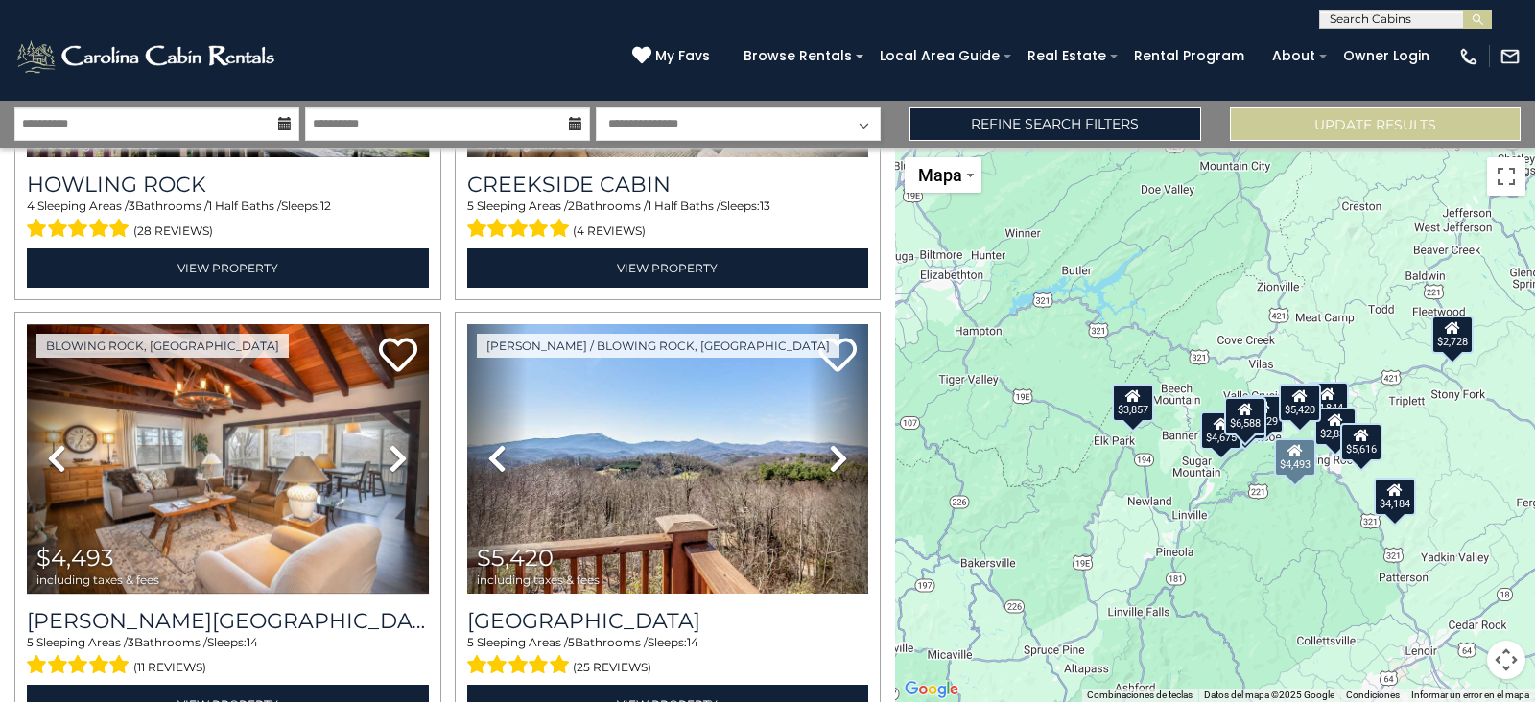
scroll to position [1644, 0]
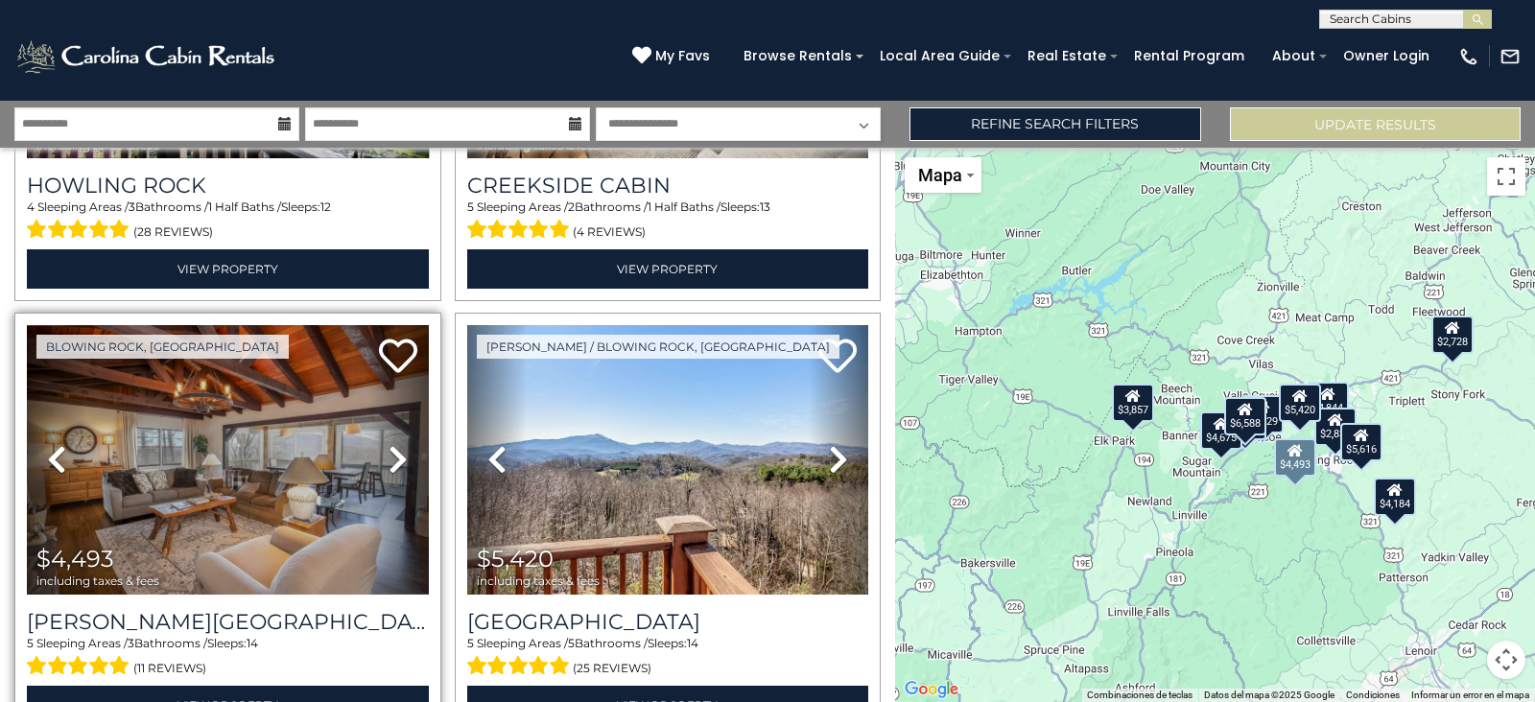
click at [392, 451] on icon at bounding box center [398, 459] width 19 height 31
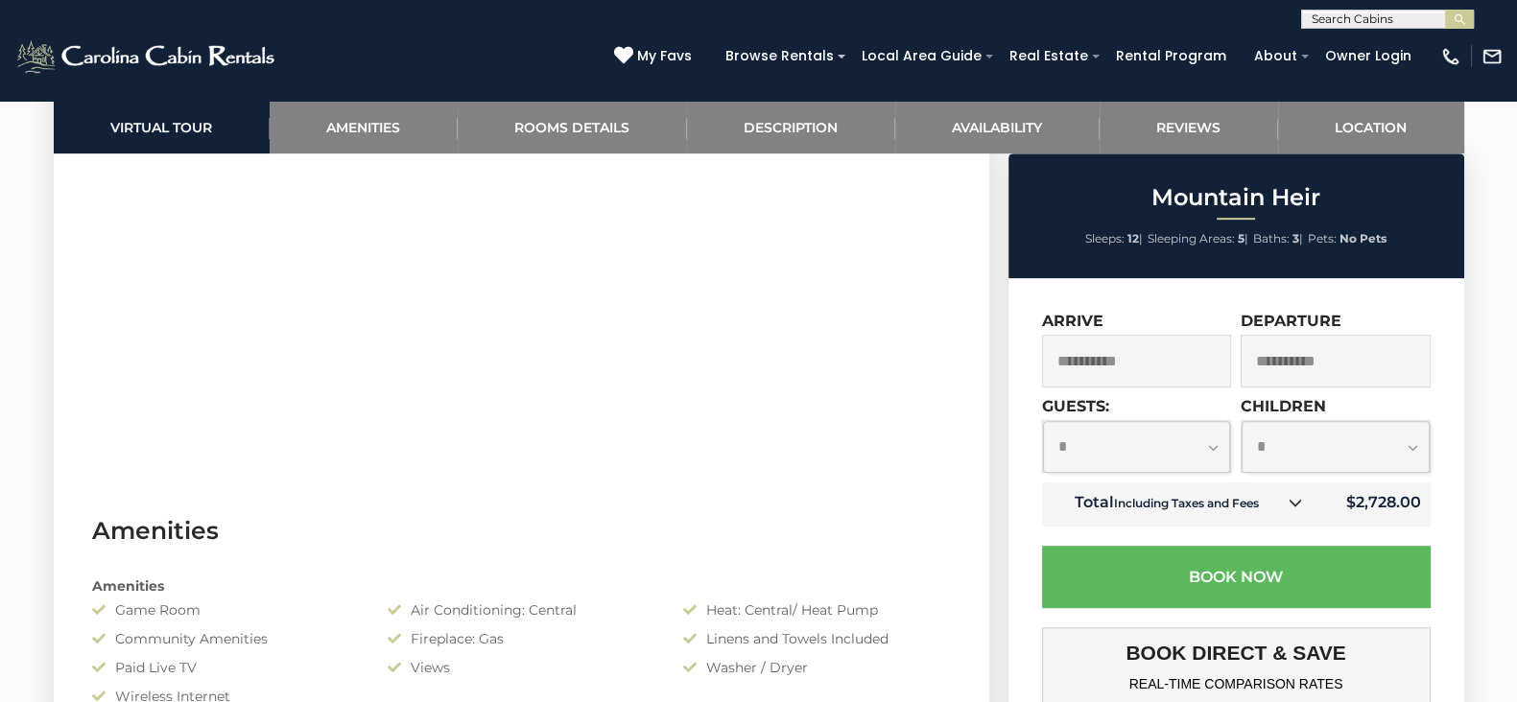
scroll to position [1186, 0]
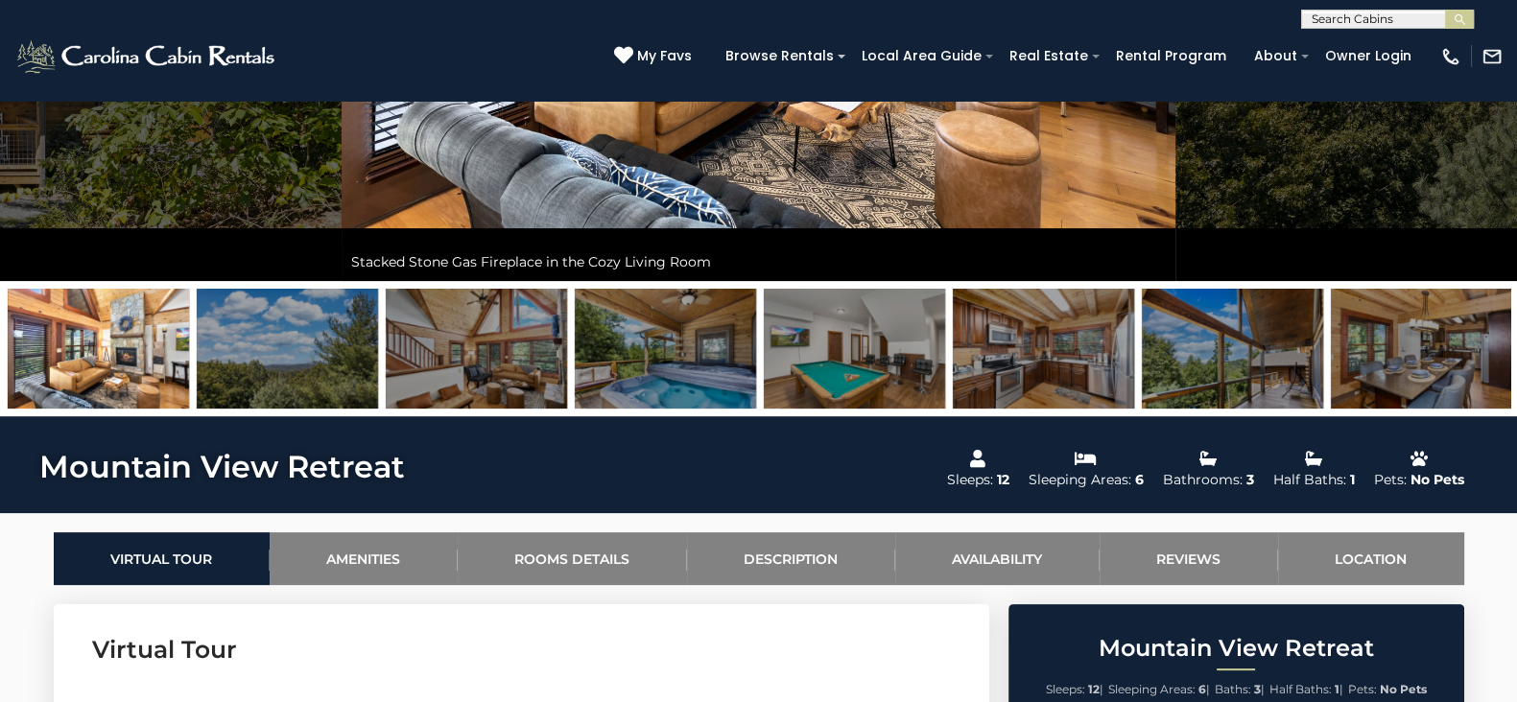
scroll to position [383, 0]
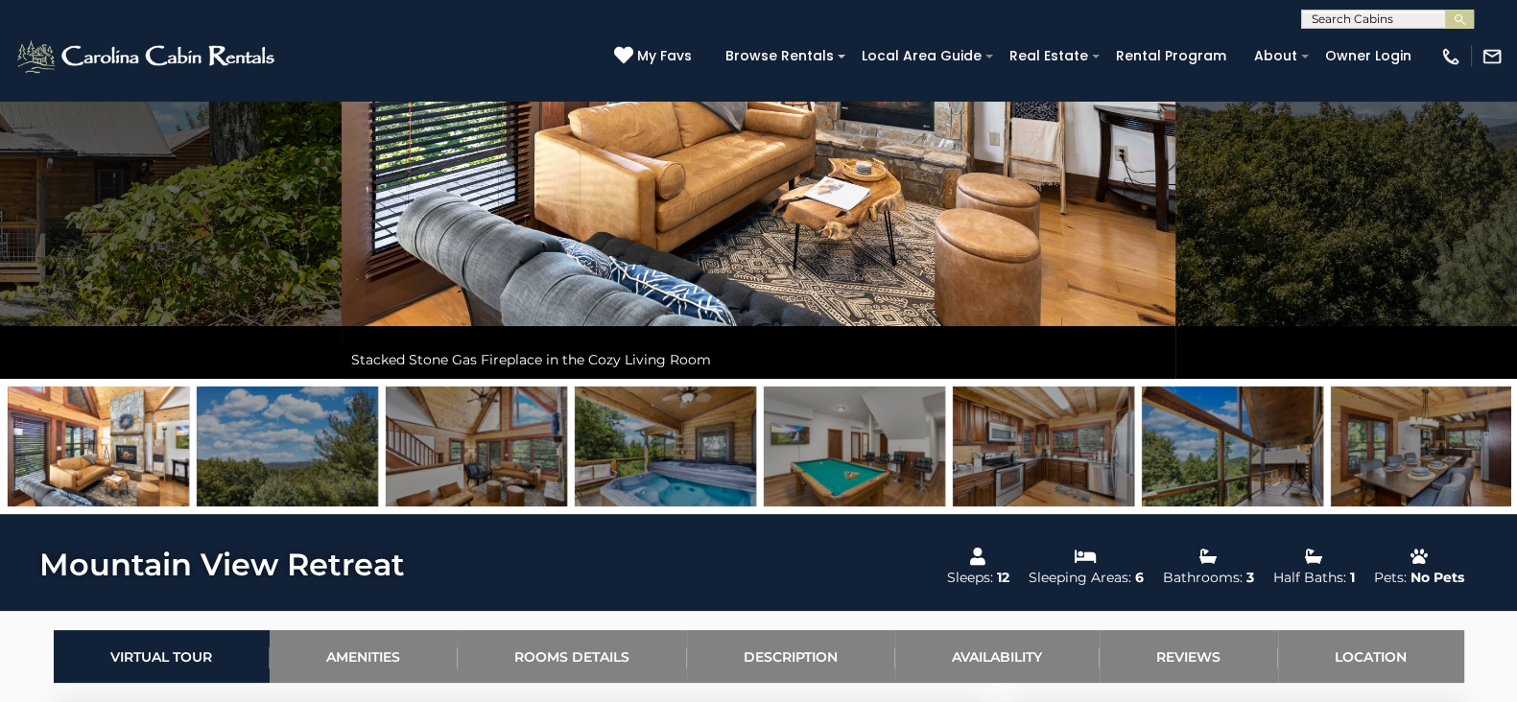
click at [601, 439] on img at bounding box center [665, 447] width 181 height 120
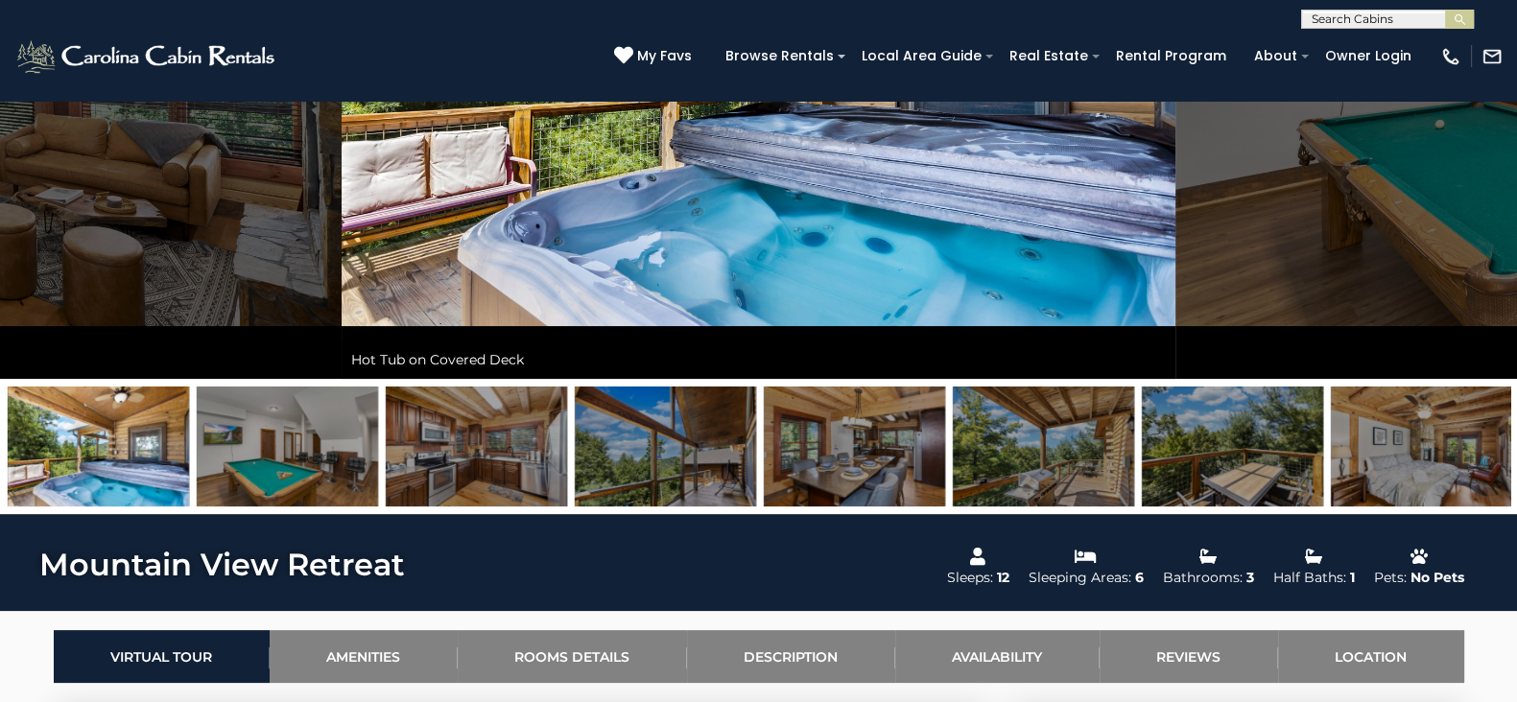
click at [659, 462] on img at bounding box center [665, 447] width 181 height 120
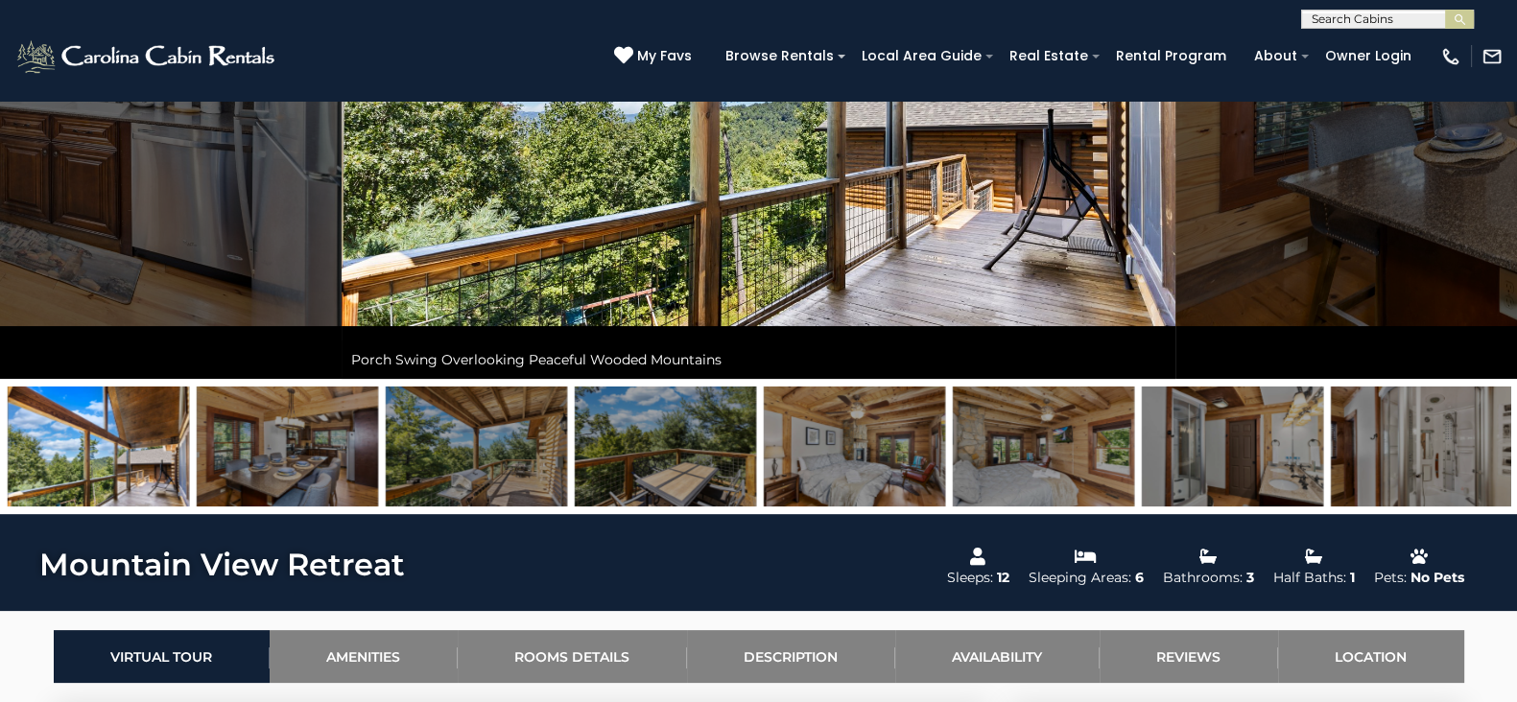
click at [864, 451] on img at bounding box center [854, 447] width 181 height 120
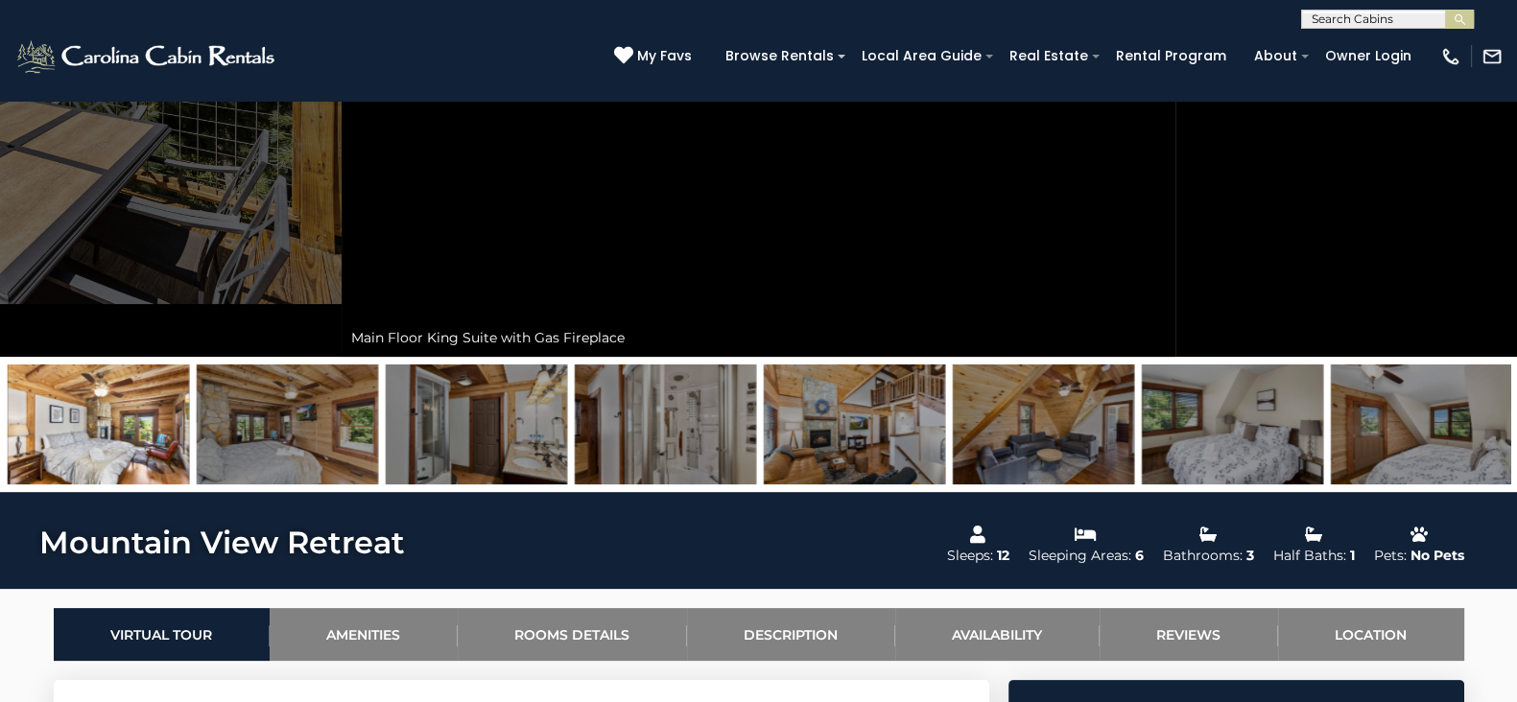
scroll to position [460, 0]
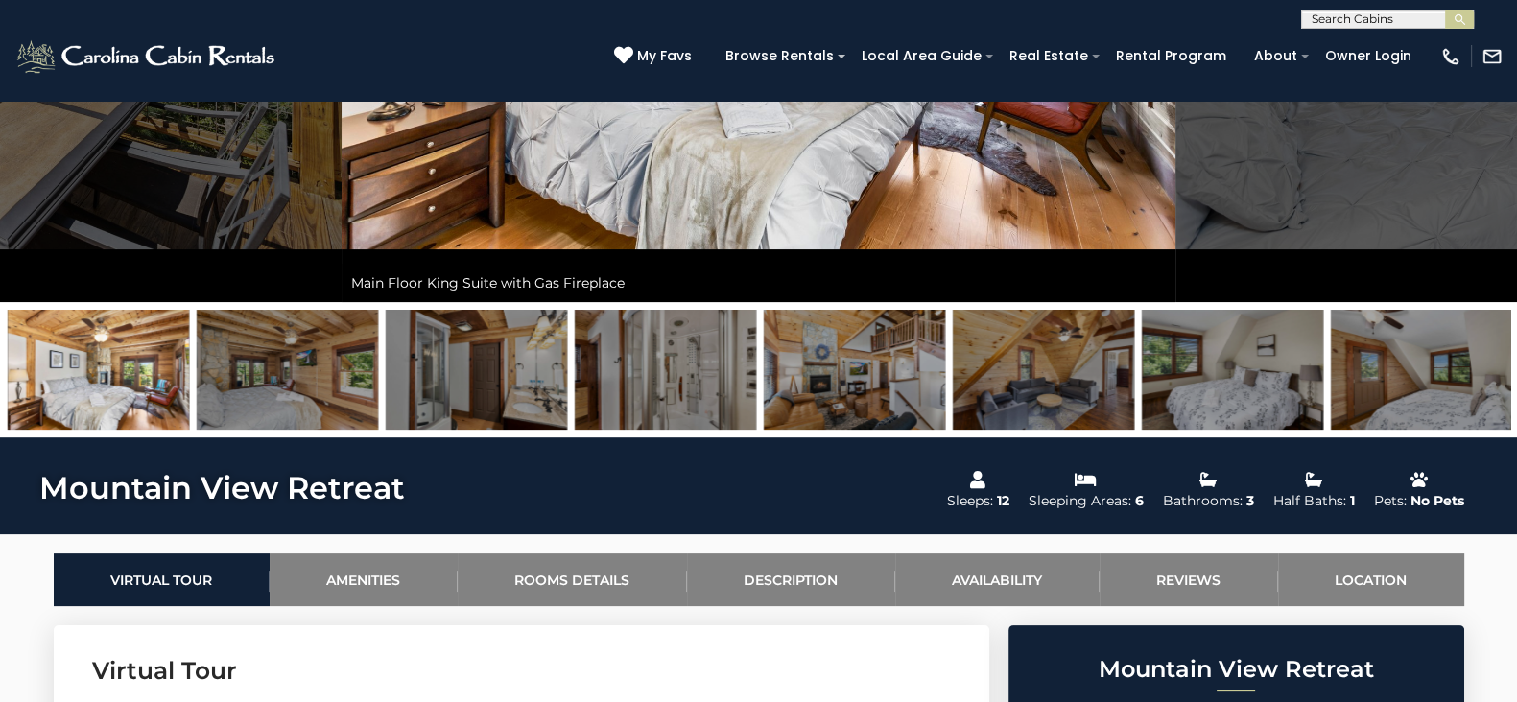
click at [890, 376] on img at bounding box center [854, 370] width 181 height 120
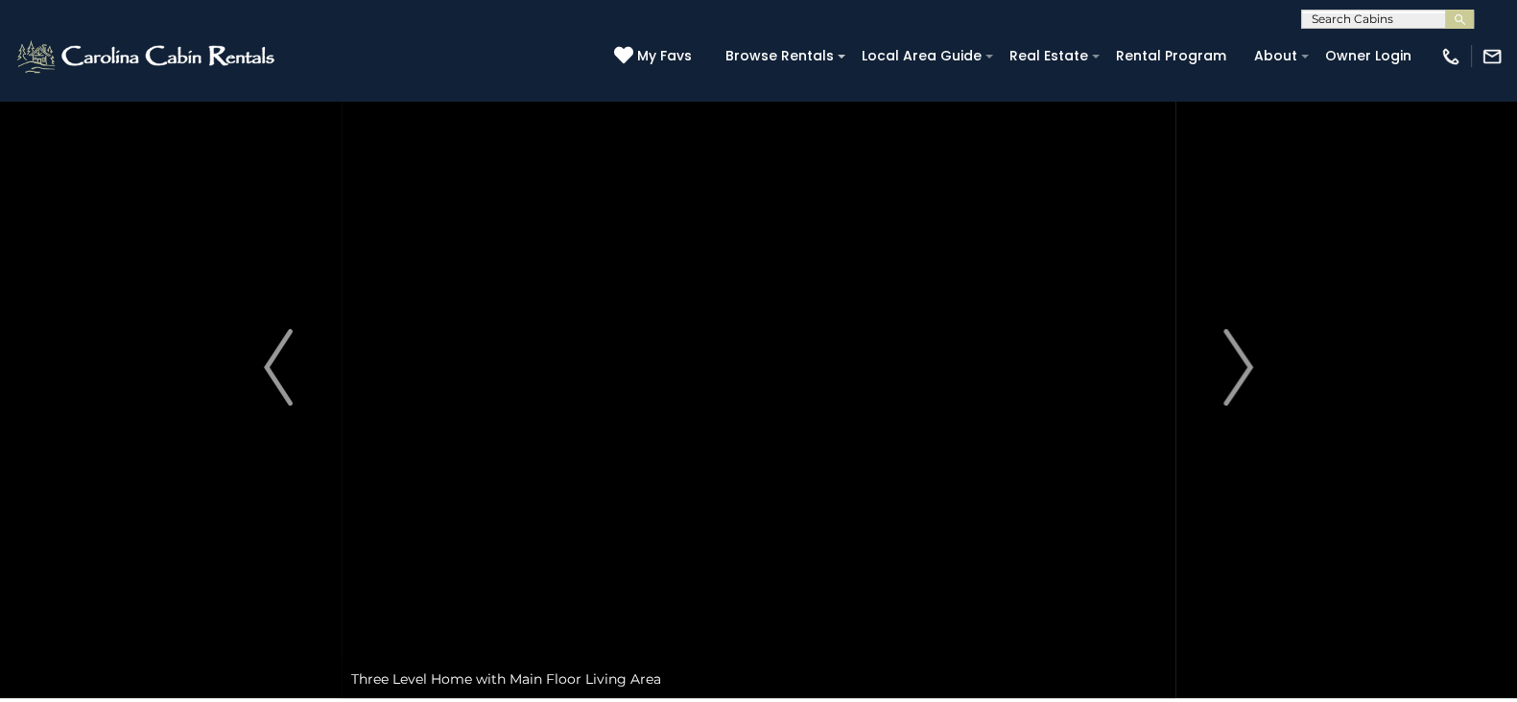
scroll to position [20, 0]
